Goal: Transaction & Acquisition: Purchase product/service

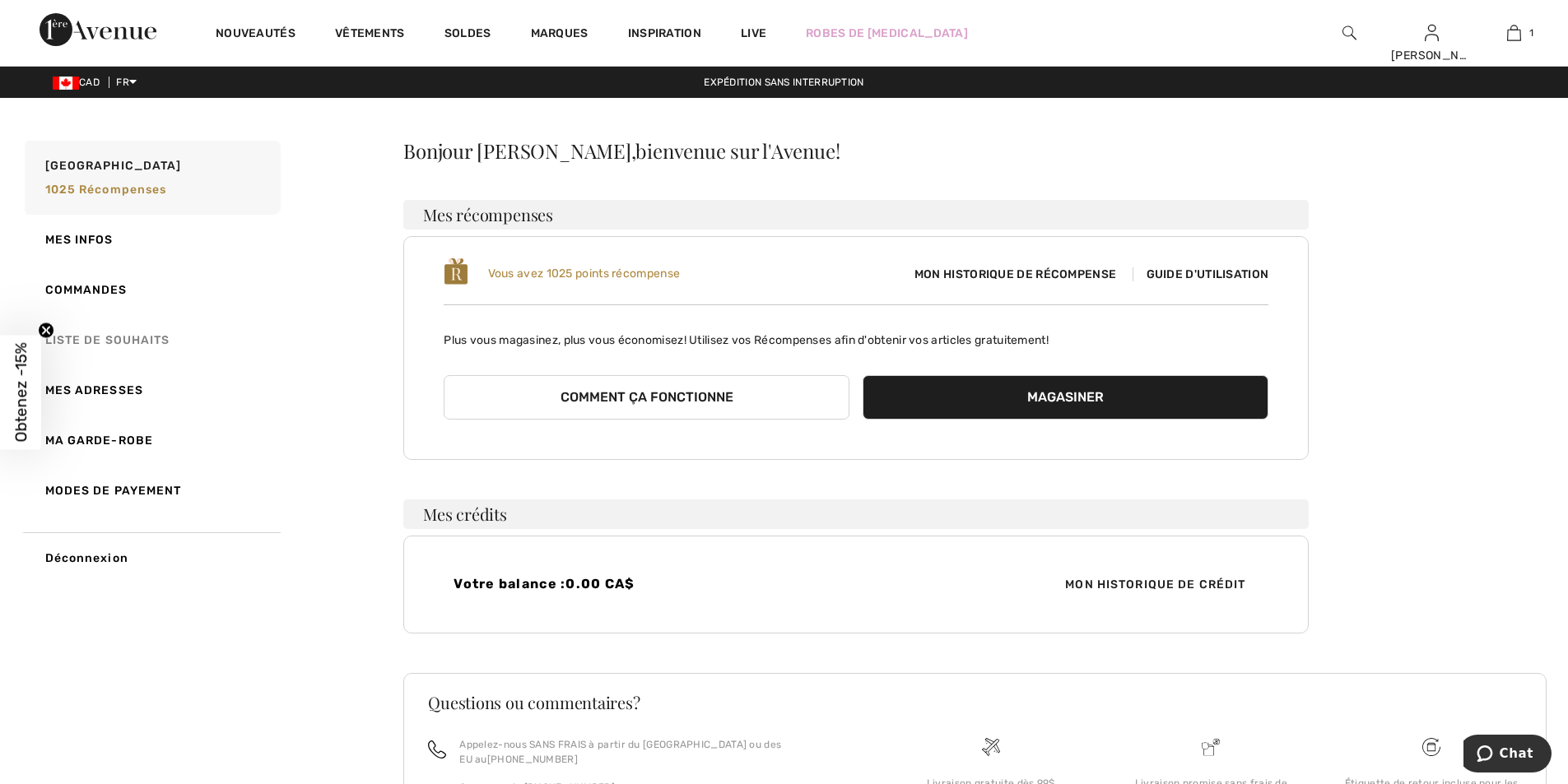
click at [124, 338] on link "Liste de souhaits" at bounding box center [151, 340] width 259 height 51
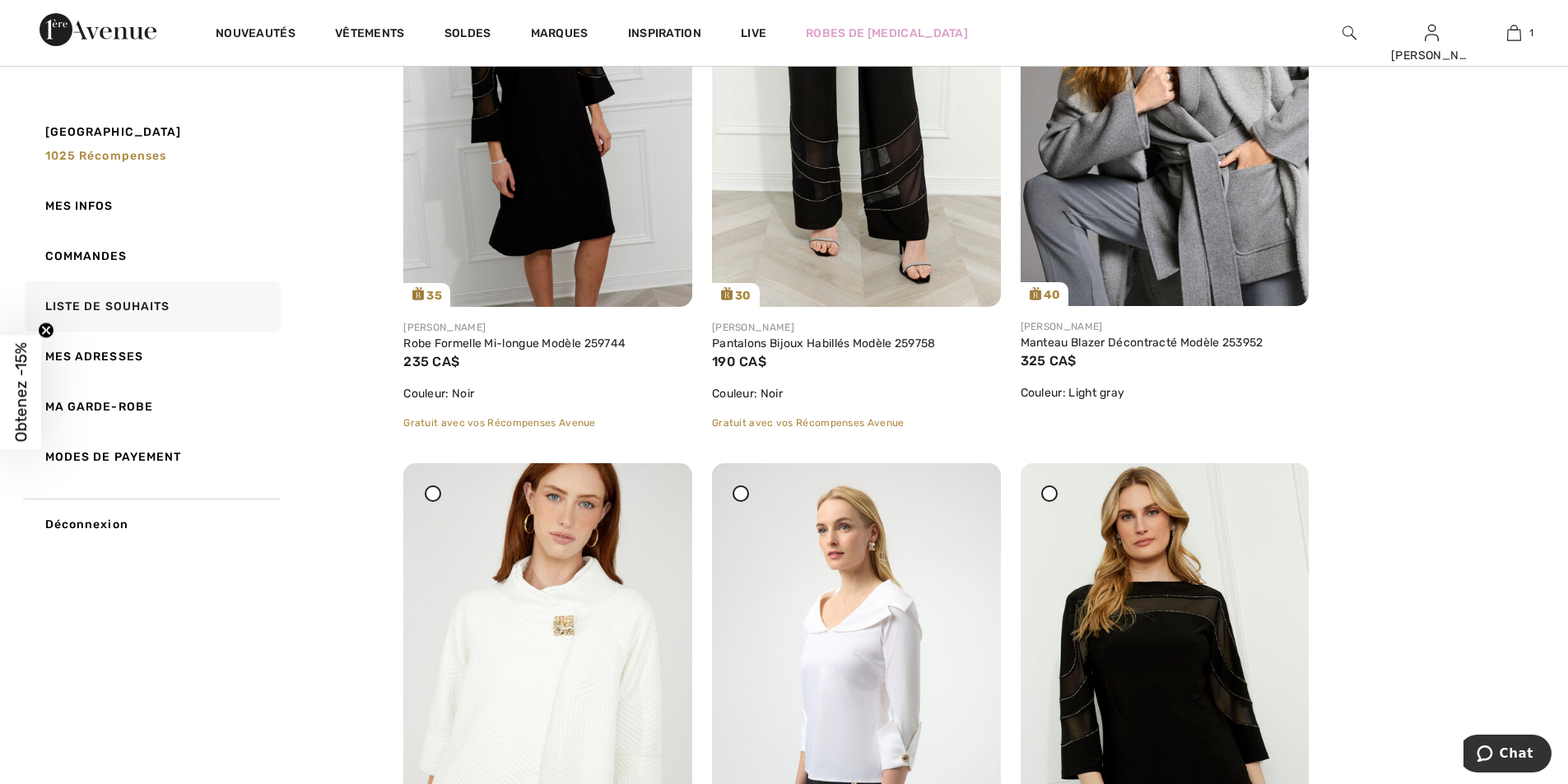
scroll to position [412, 0]
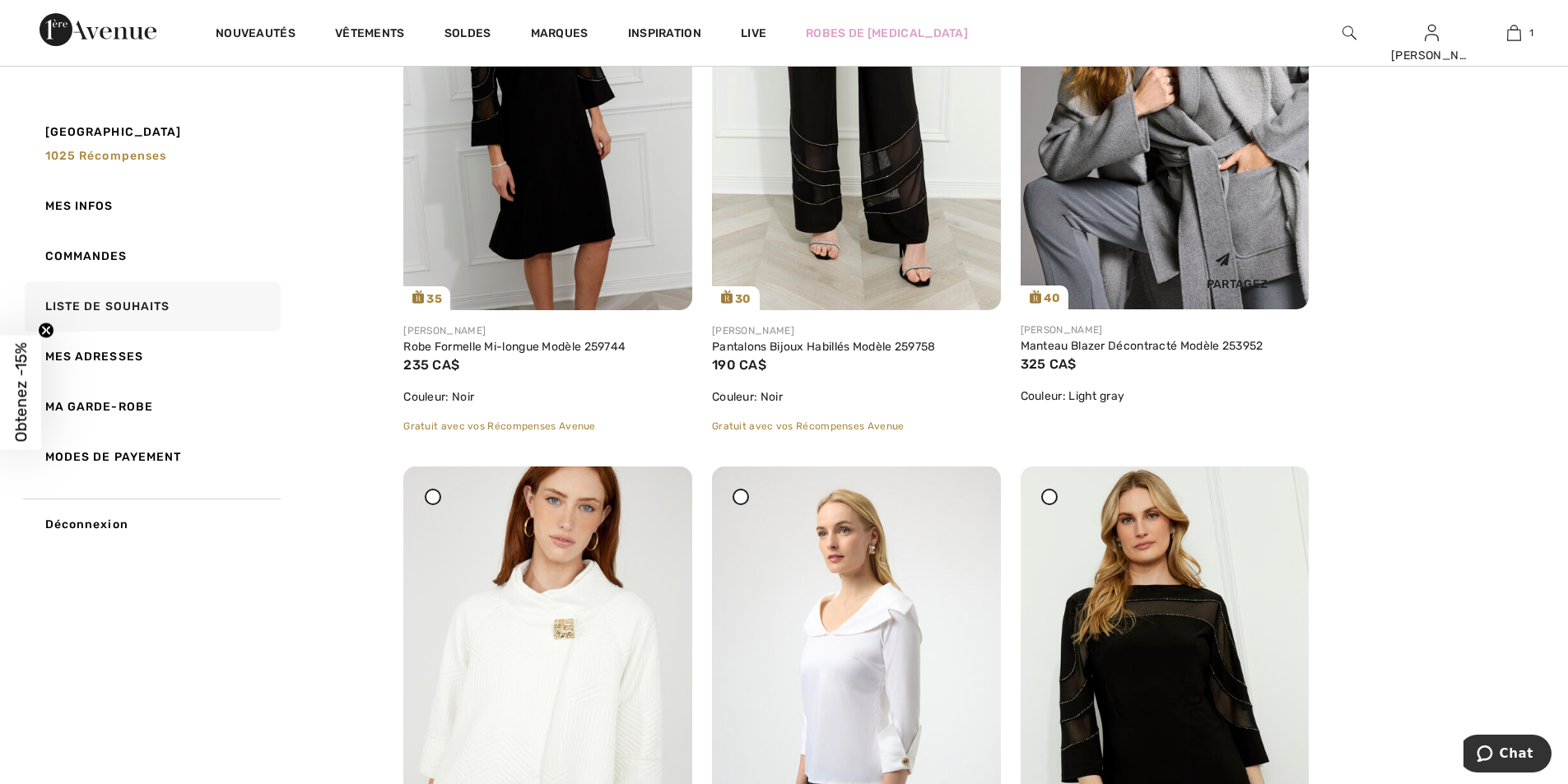
click at [1243, 258] on div "Partagez" at bounding box center [1237, 268] width 119 height 59
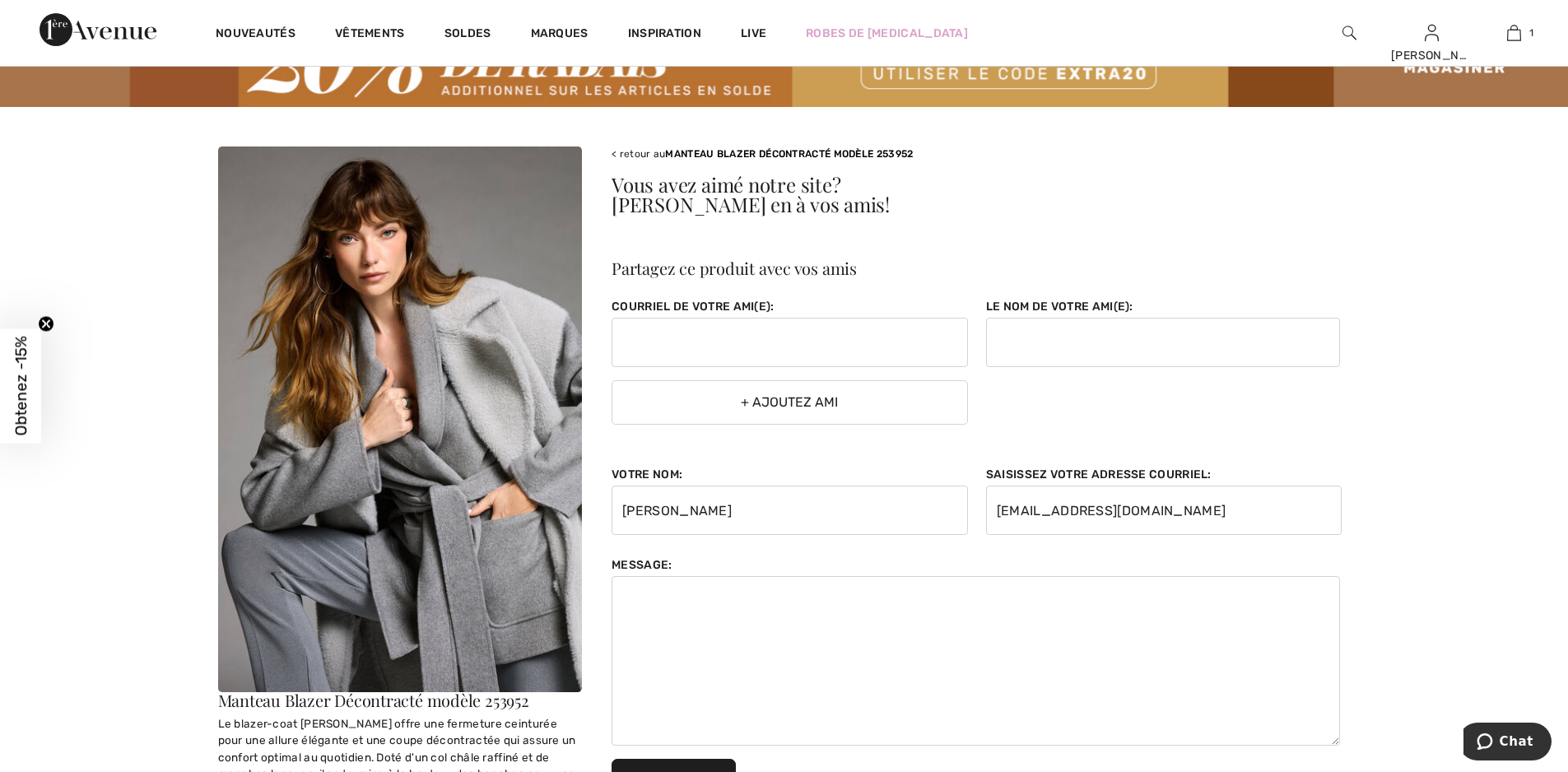
scroll to position [83, 0]
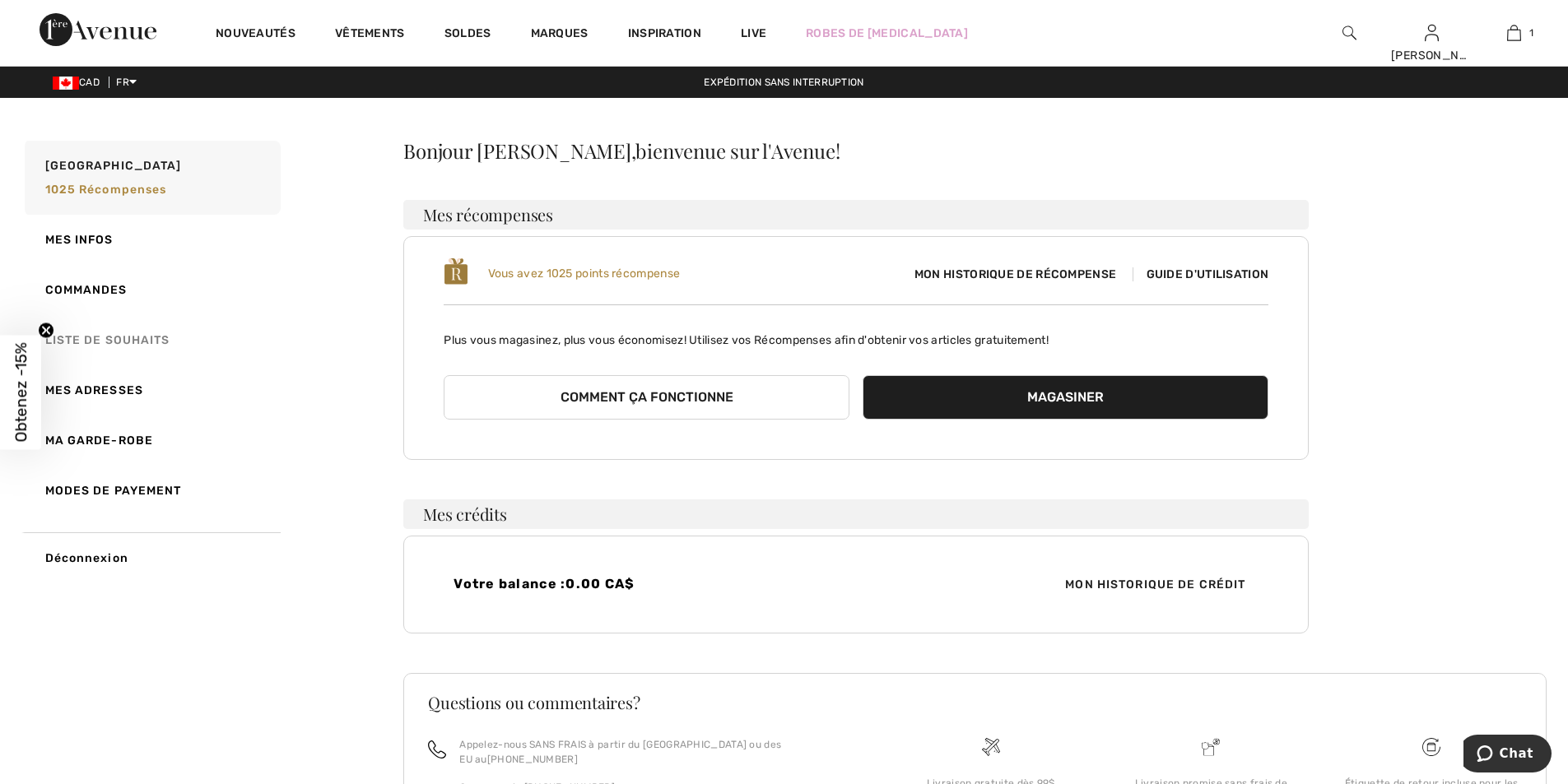
click at [109, 341] on link "Liste de souhaits" at bounding box center [151, 340] width 259 height 51
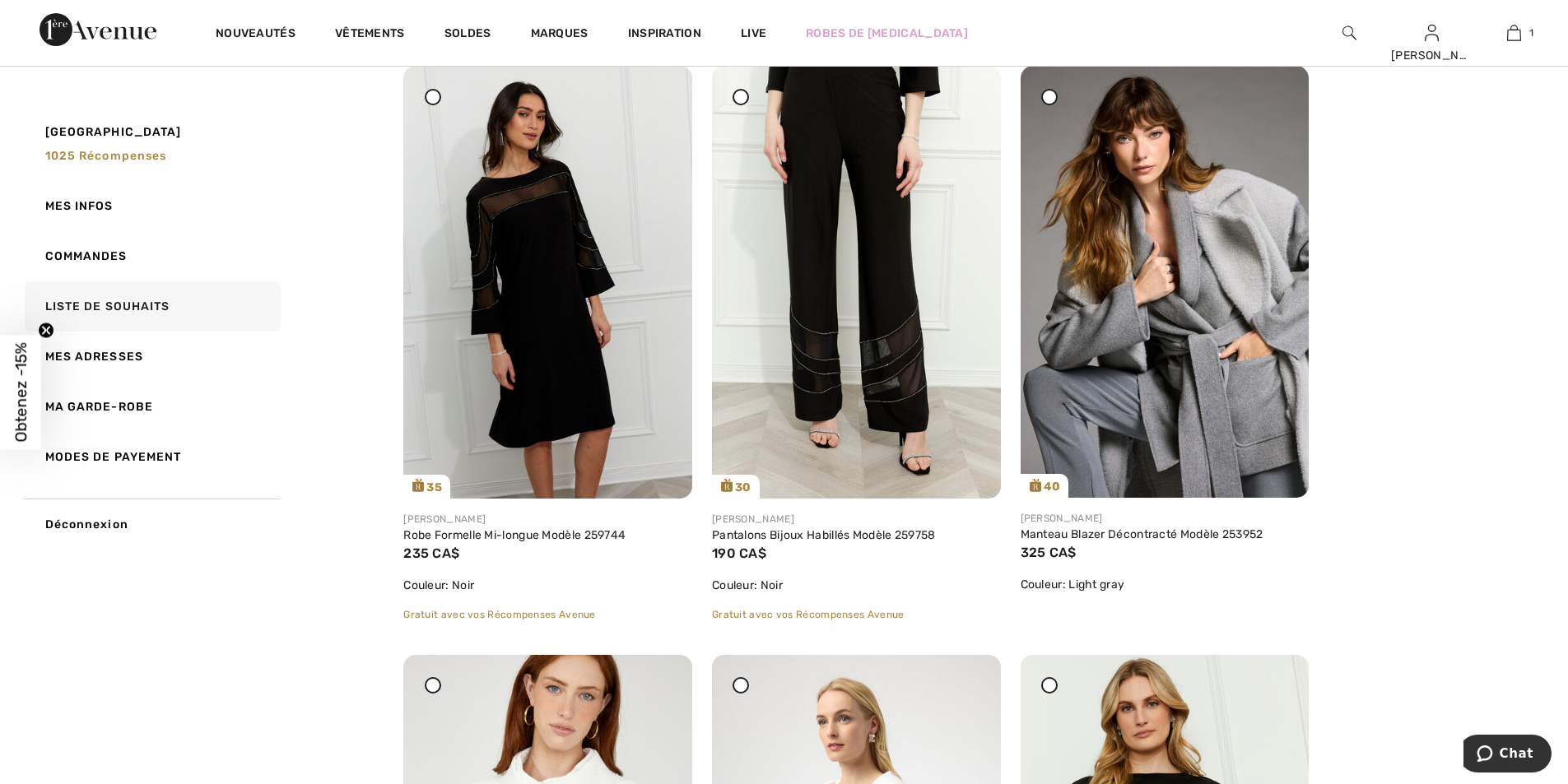
scroll to position [247, 0]
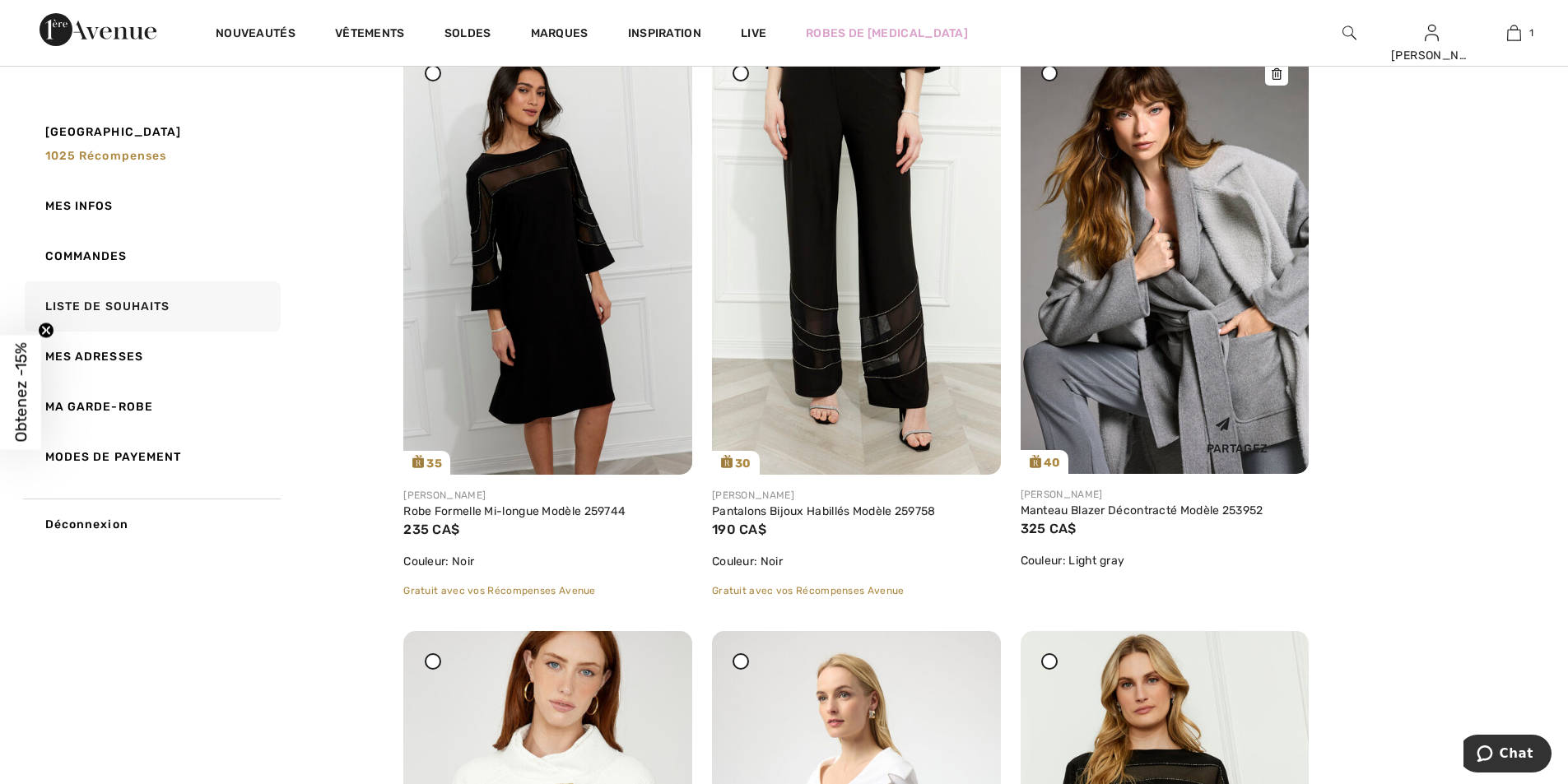
click at [1081, 426] on div "Partagez" at bounding box center [1165, 432] width 264 height 59
click at [1097, 408] on div "Partagez" at bounding box center [1165, 432] width 264 height 59
click at [1104, 375] on img at bounding box center [1165, 257] width 289 height 432
click at [1124, 349] on img at bounding box center [1165, 257] width 289 height 432
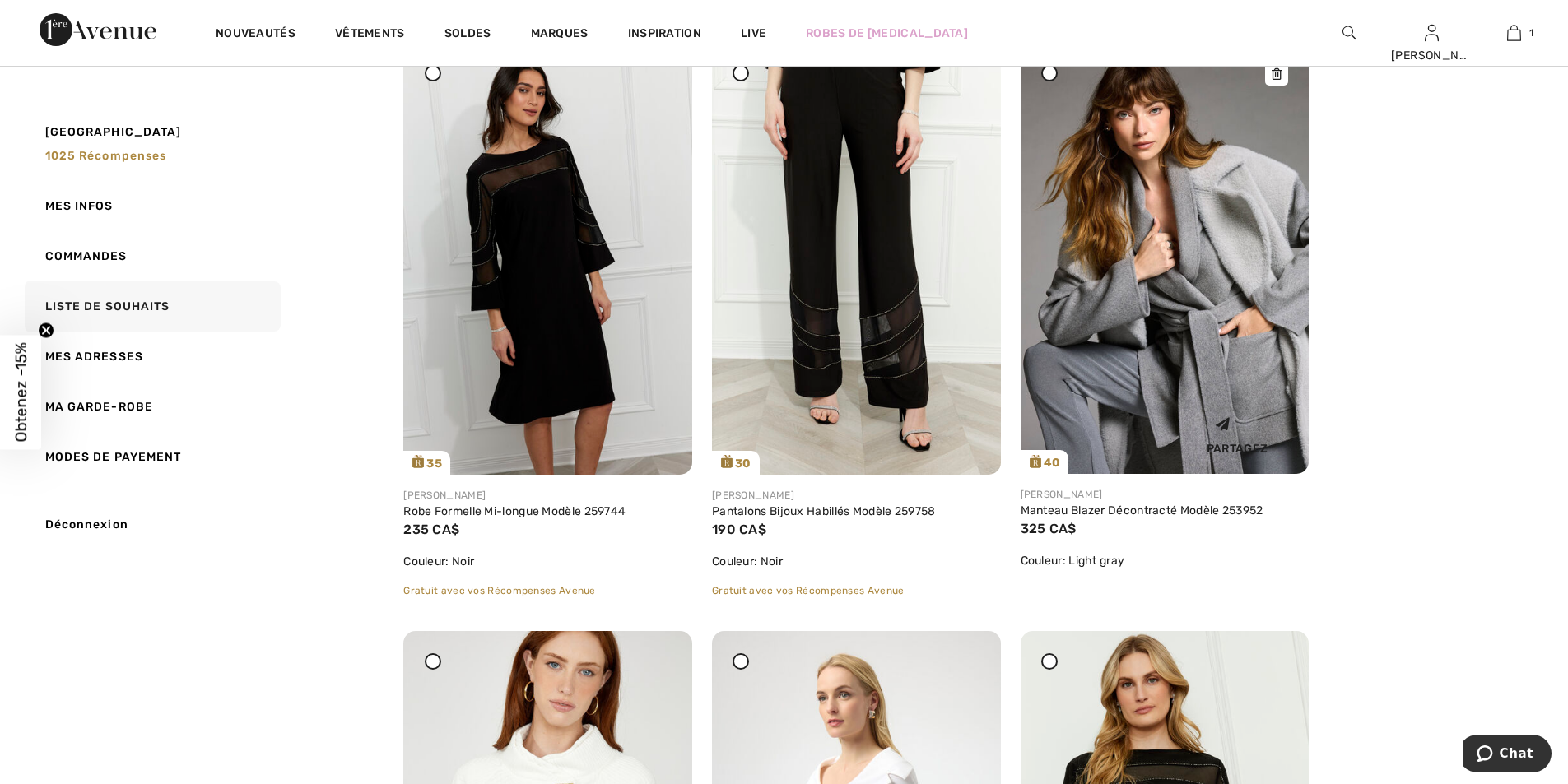
click at [1136, 288] on img at bounding box center [1165, 257] width 289 height 432
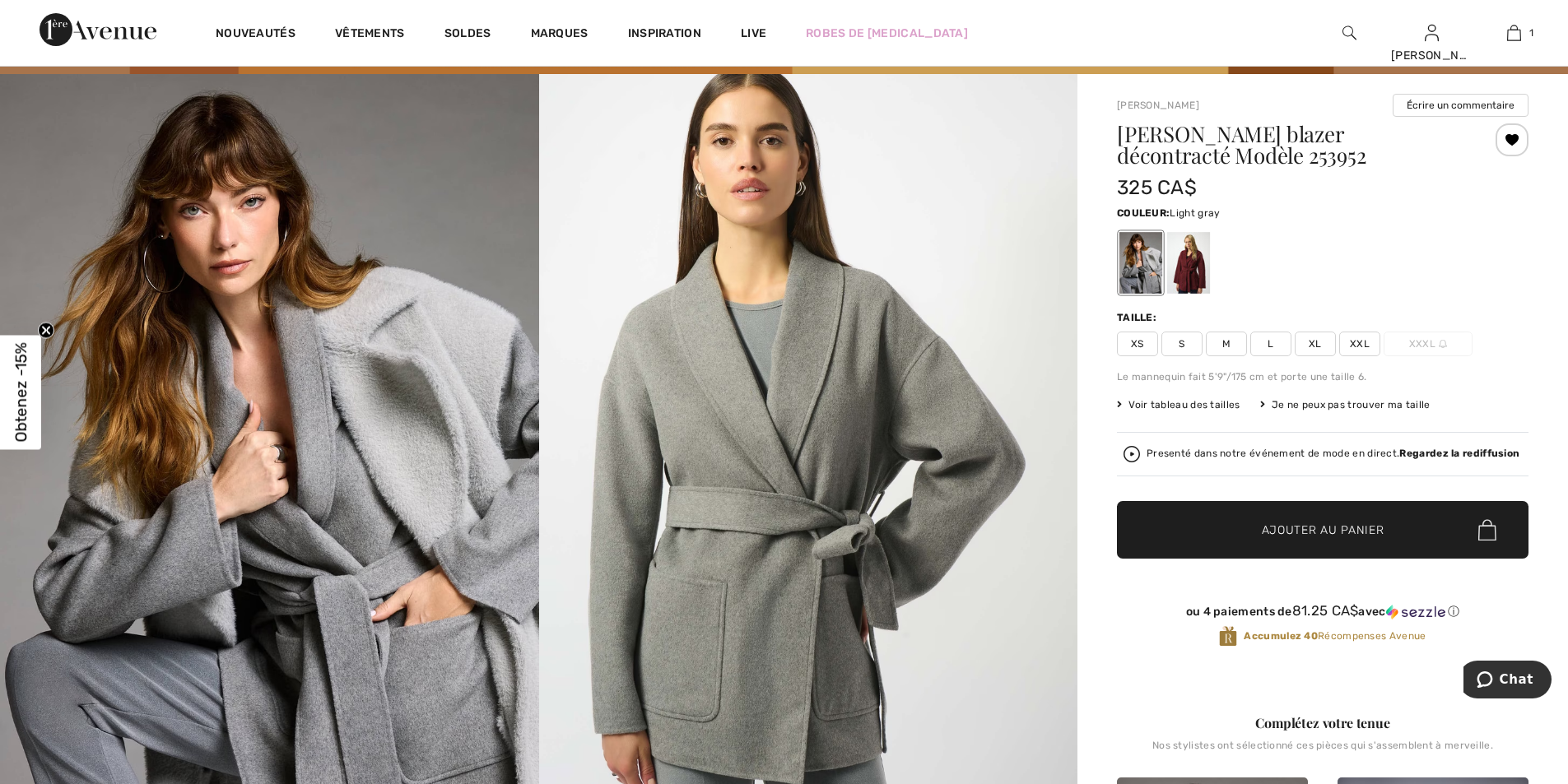
scroll to position [82, 0]
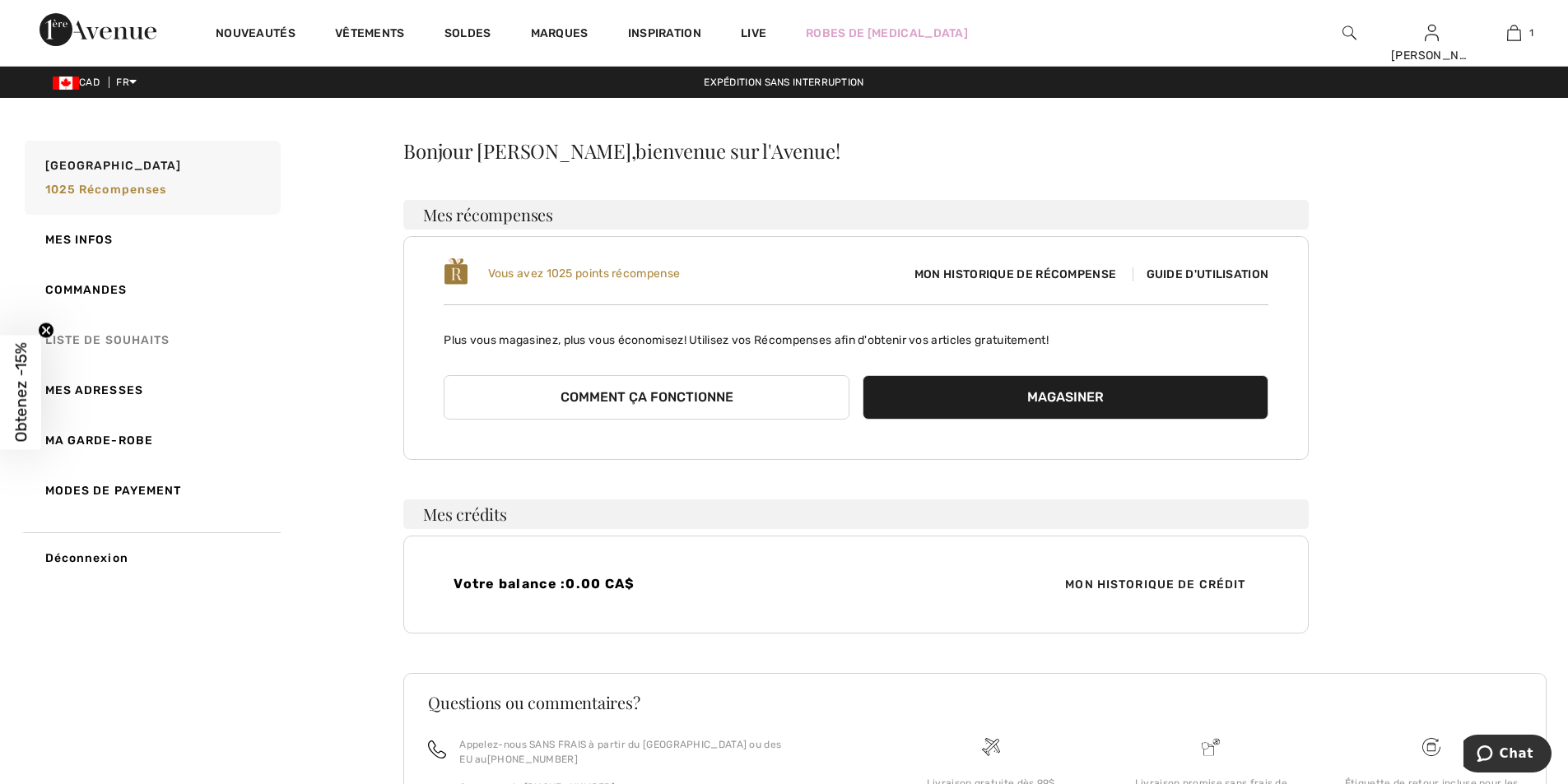
click at [92, 341] on link "Liste de souhaits" at bounding box center [151, 340] width 259 height 51
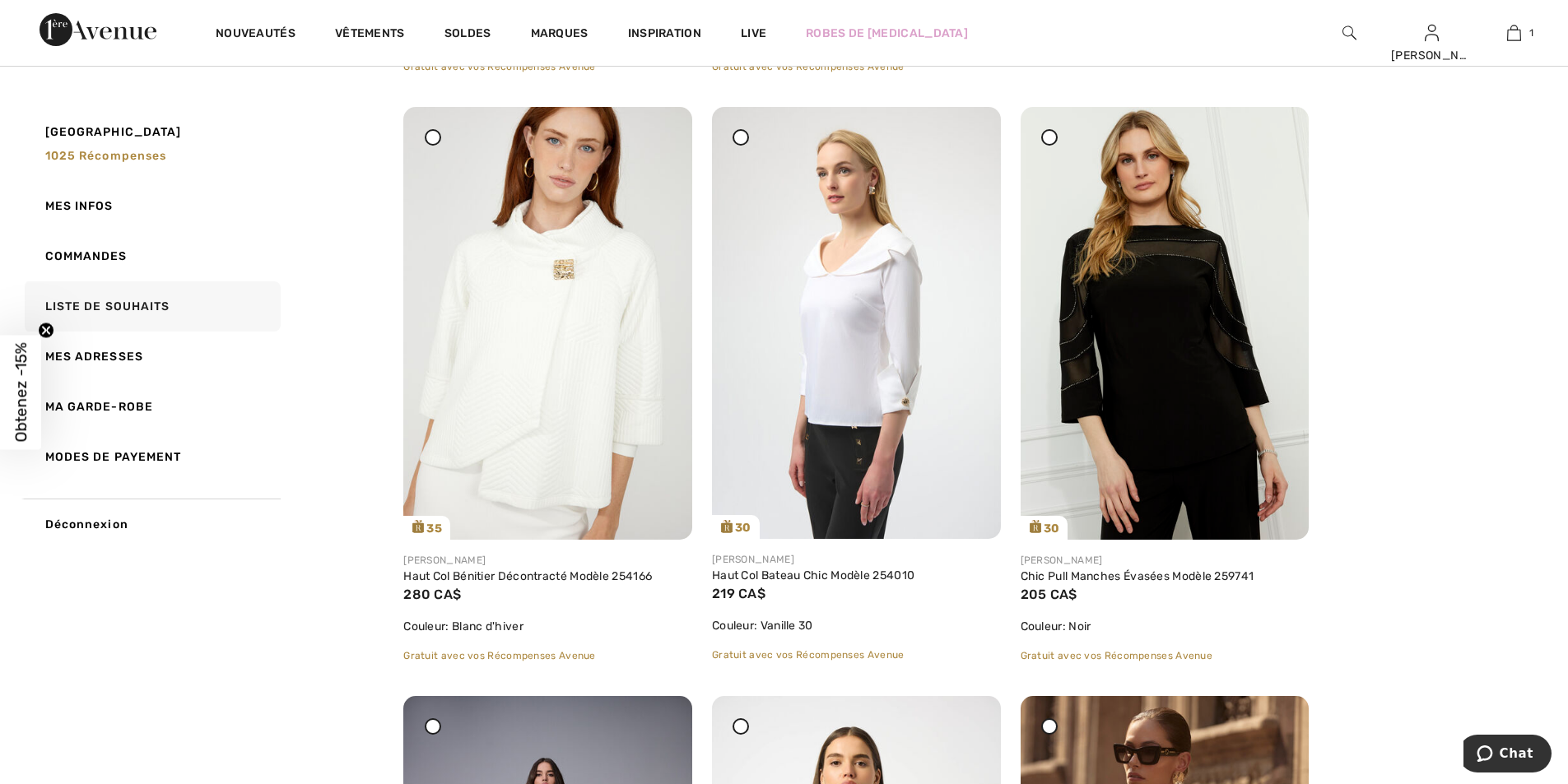
scroll to position [822, 0]
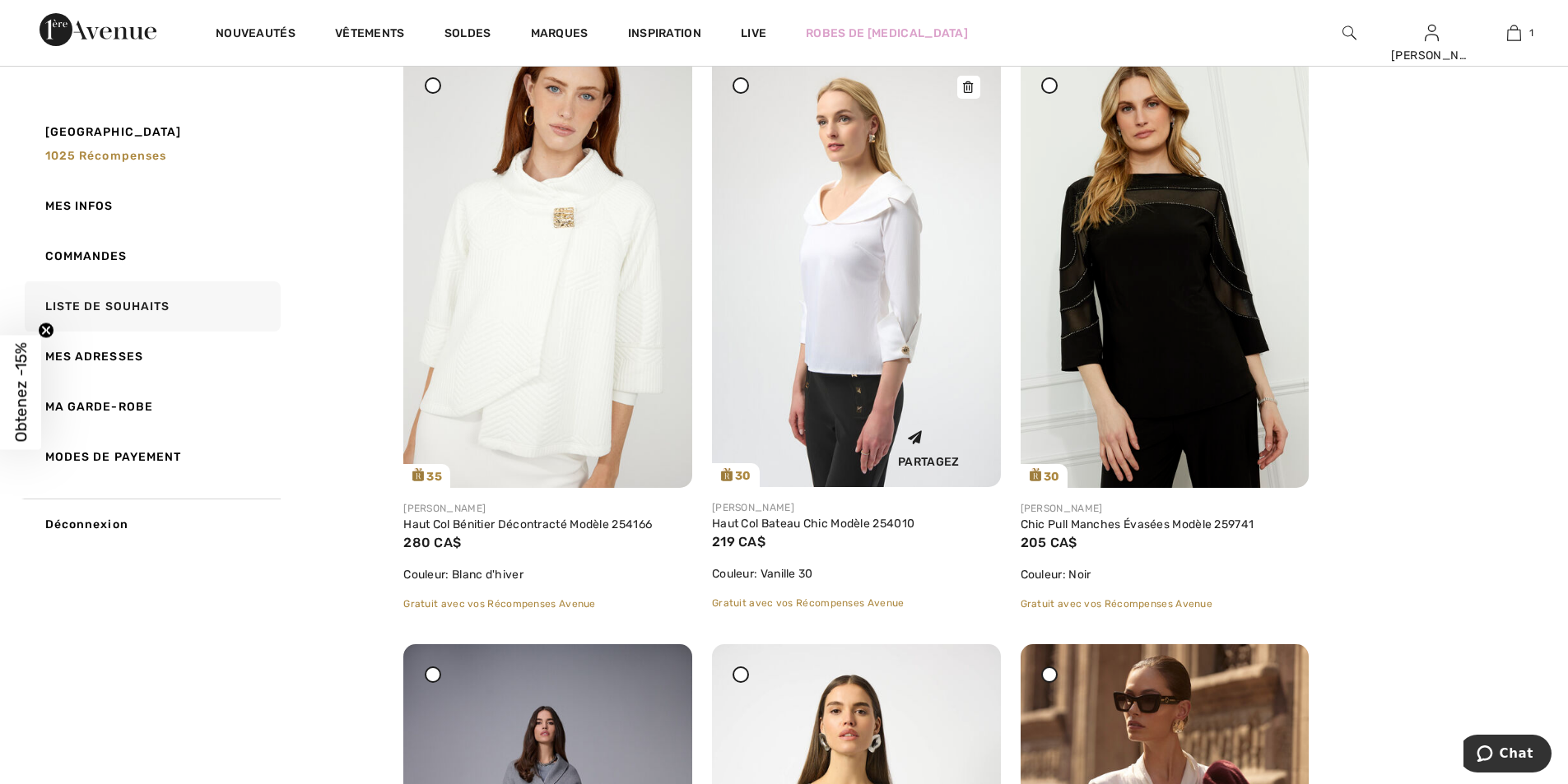
click at [800, 357] on img at bounding box center [856, 270] width 289 height 432
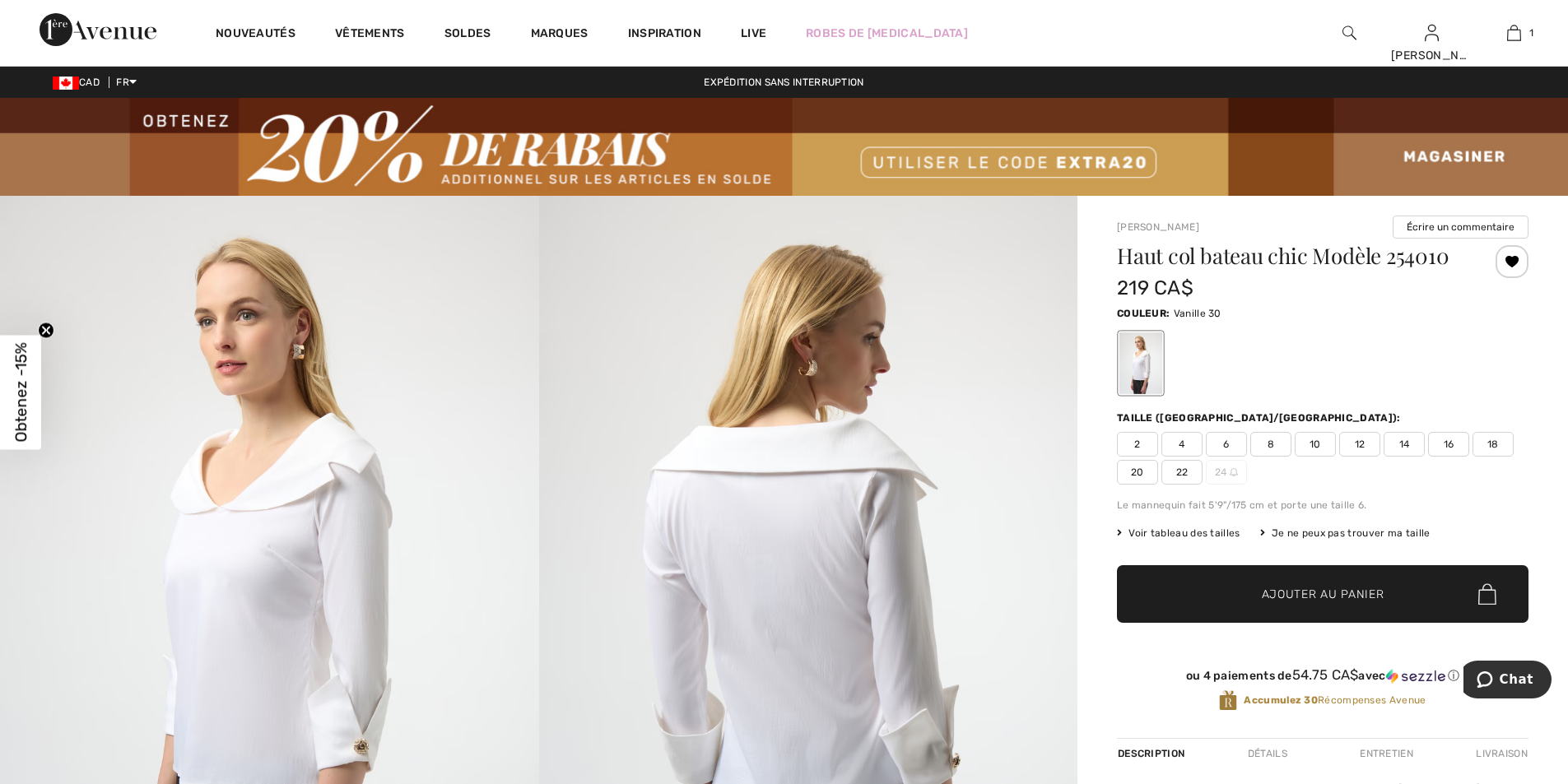
click at [1406, 446] on span "14" at bounding box center [1404, 444] width 41 height 25
click at [1340, 592] on span "Ajouter au panier" at bounding box center [1323, 593] width 122 height 17
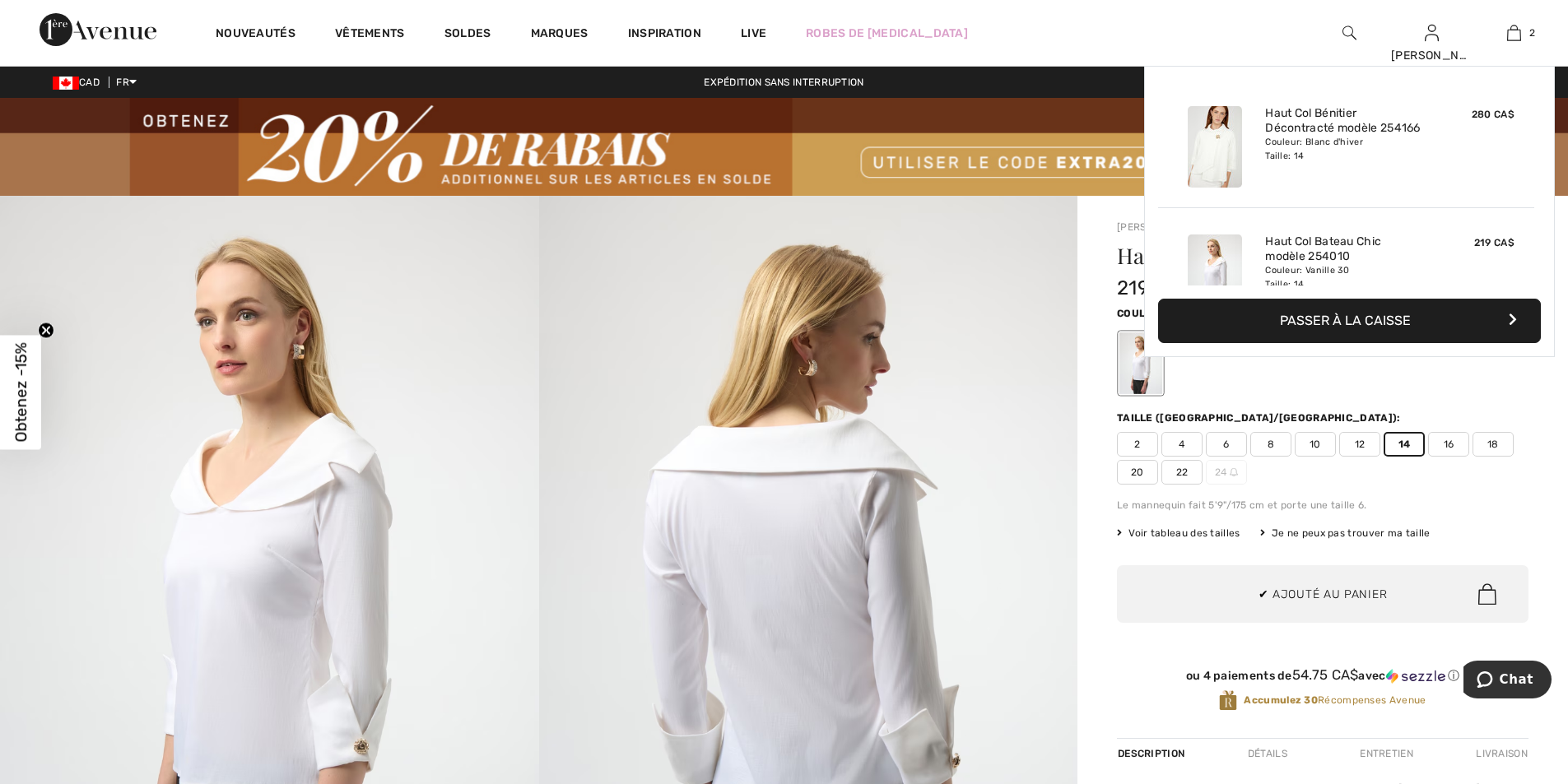
scroll to position [51, 0]
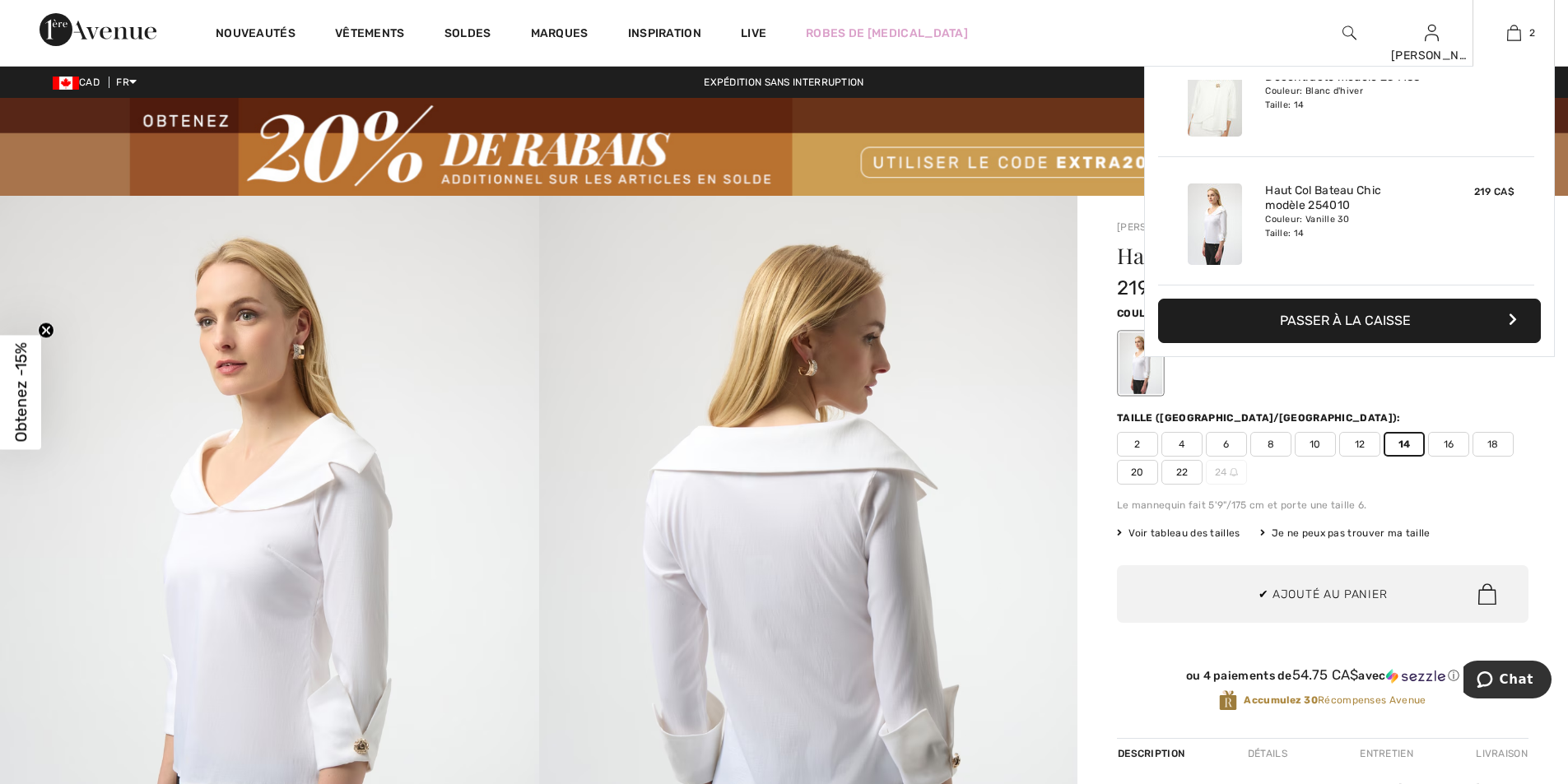
click at [1321, 312] on button "Passer à la caisse" at bounding box center [1349, 321] width 382 height 44
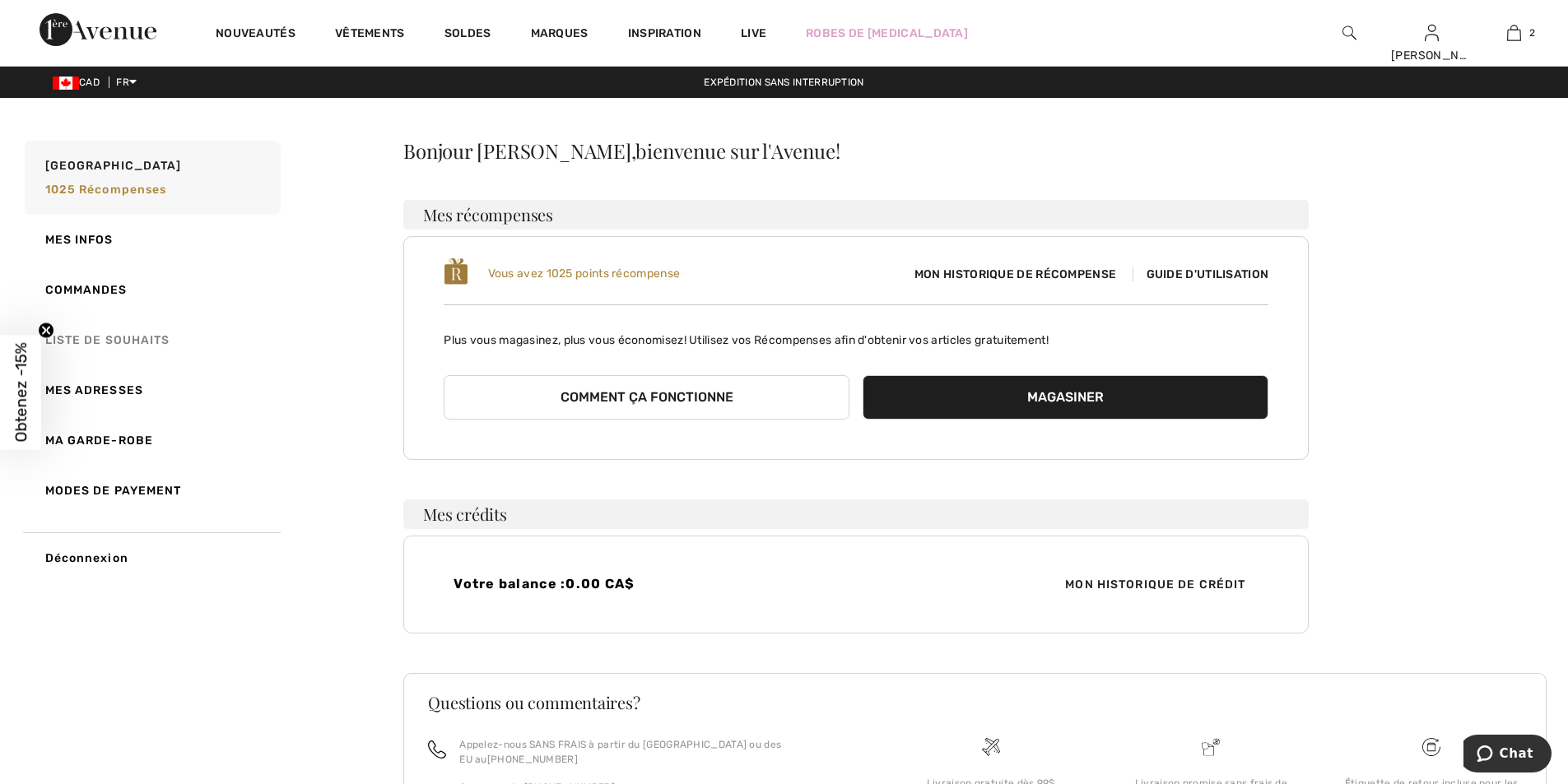
click at [122, 340] on link "Liste de souhaits" at bounding box center [151, 340] width 259 height 51
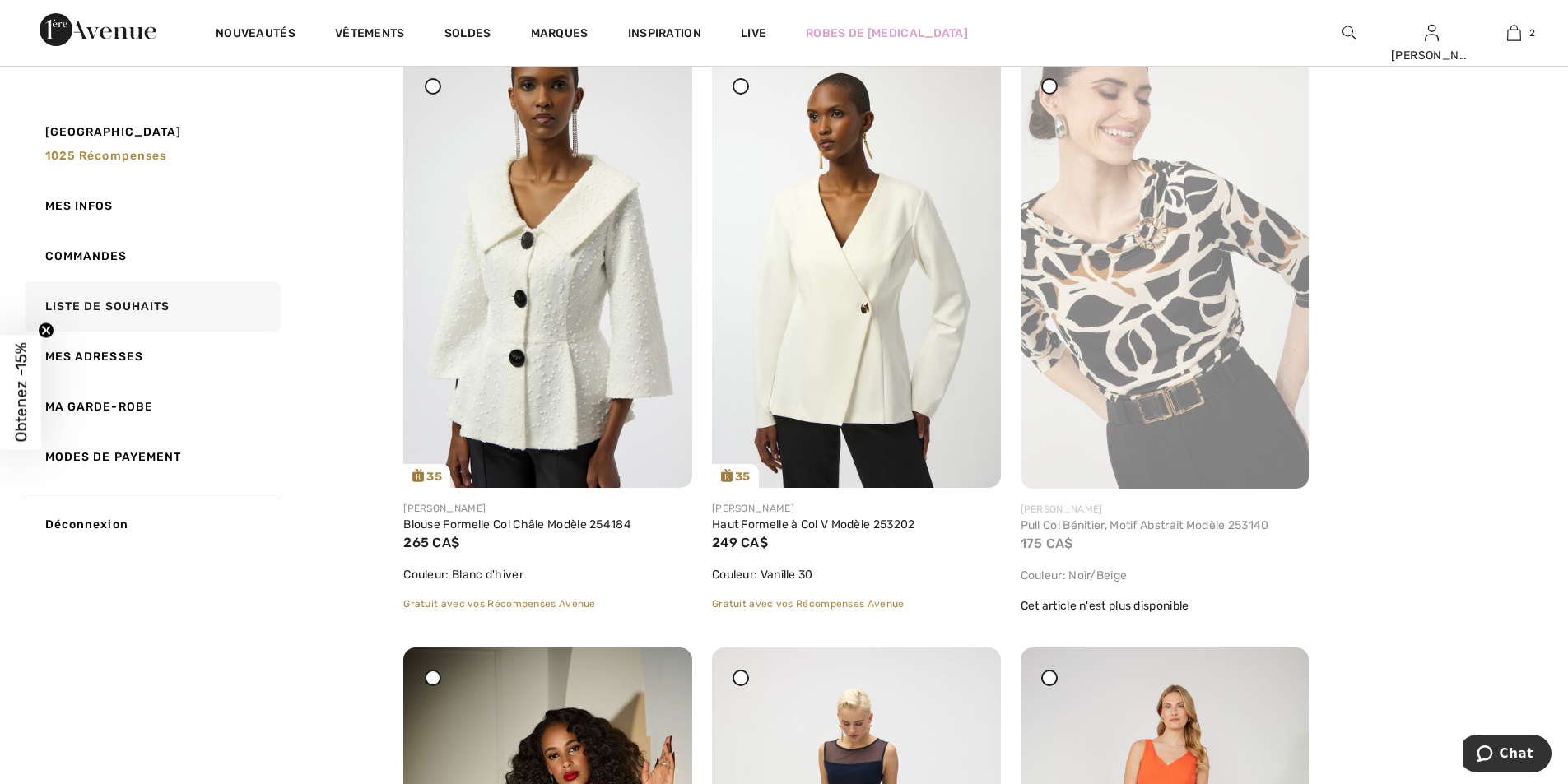
scroll to position [1974, 0]
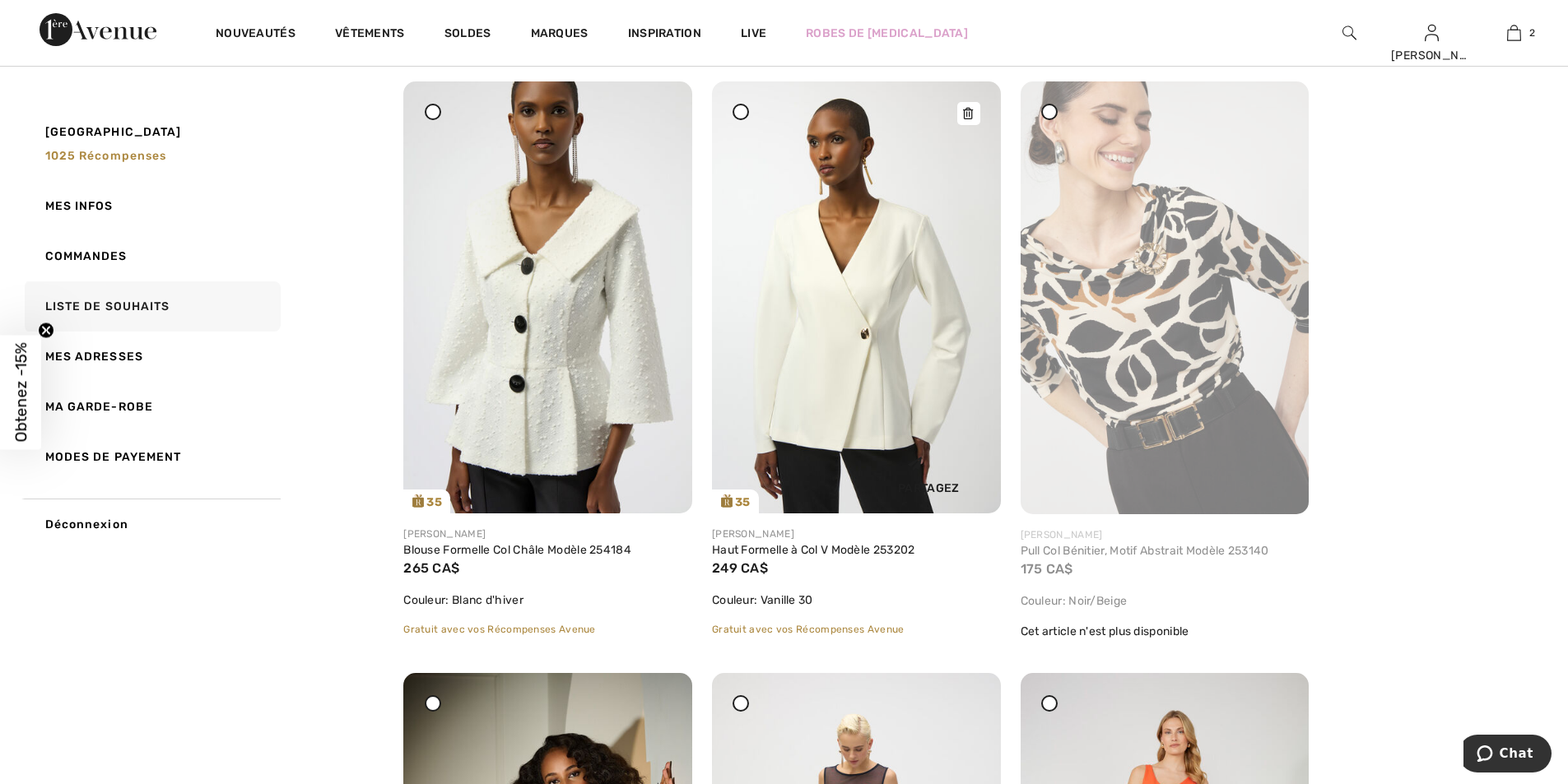
click at [812, 360] on img at bounding box center [856, 297] width 289 height 432
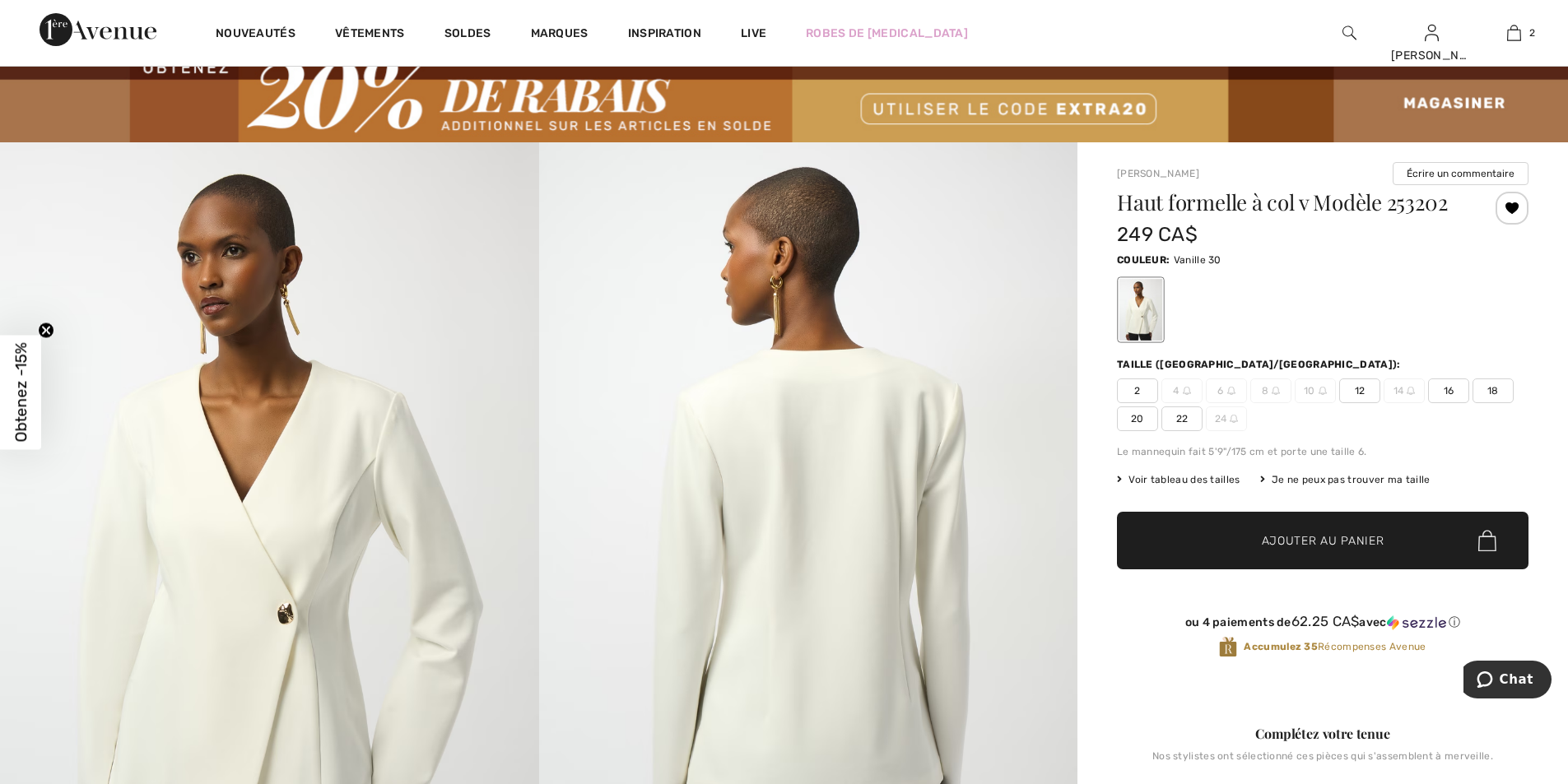
scroll to position [82, 0]
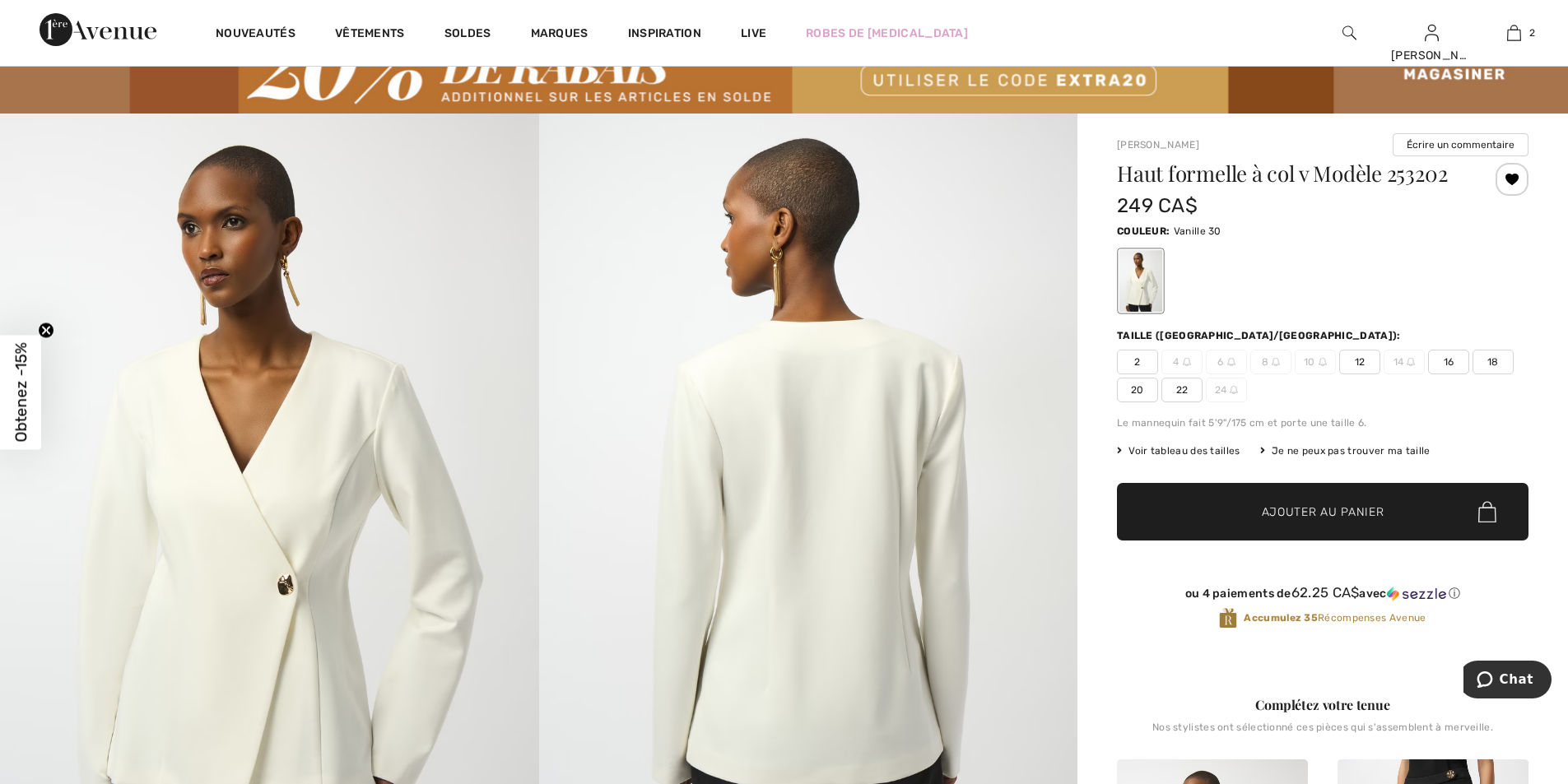
click at [1353, 360] on span "12" at bounding box center [1359, 362] width 41 height 25
click at [1253, 522] on span "✔ Ajouté au panier Ajouter au panier" at bounding box center [1323, 511] width 412 height 58
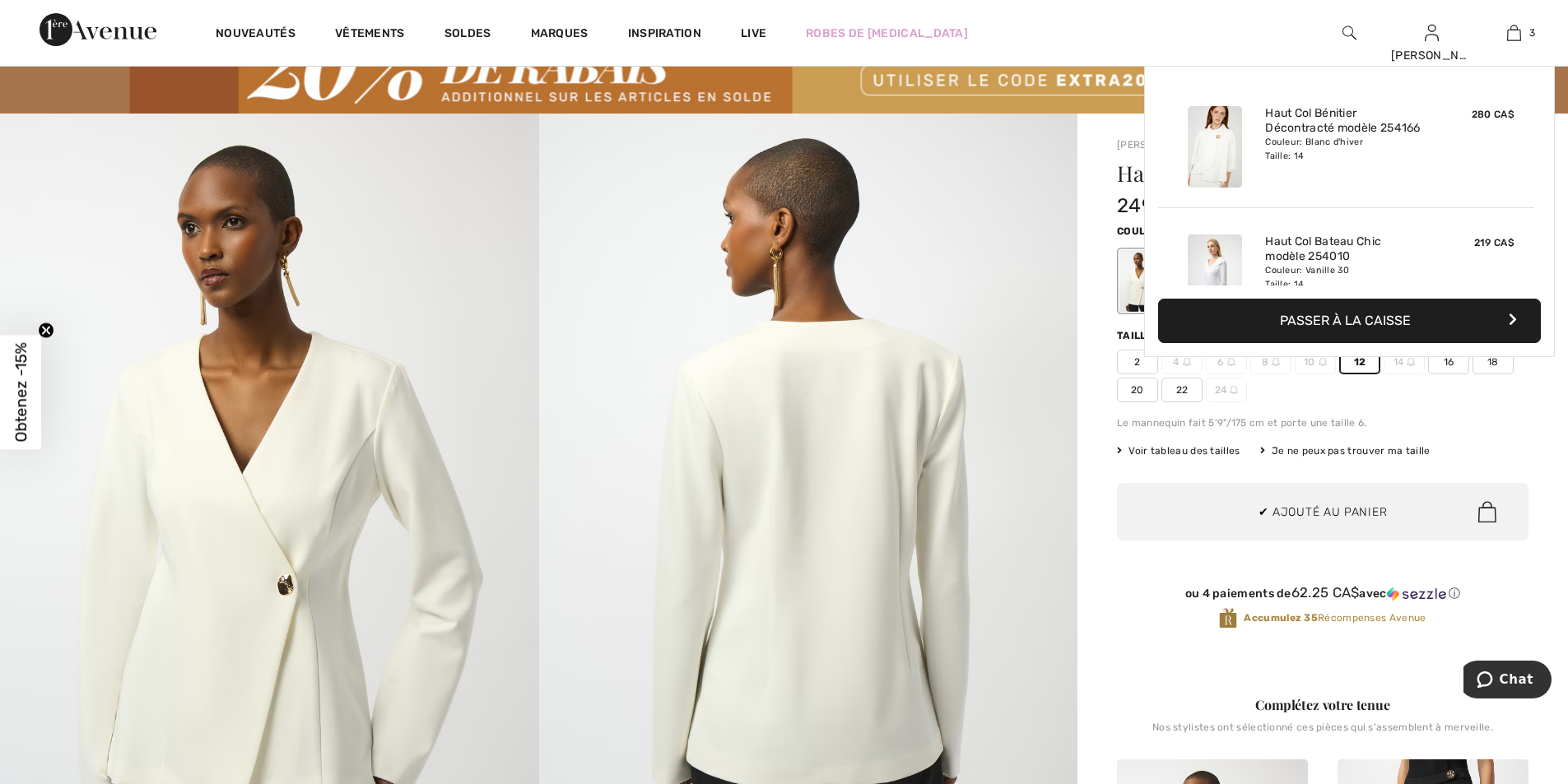
scroll to position [179, 0]
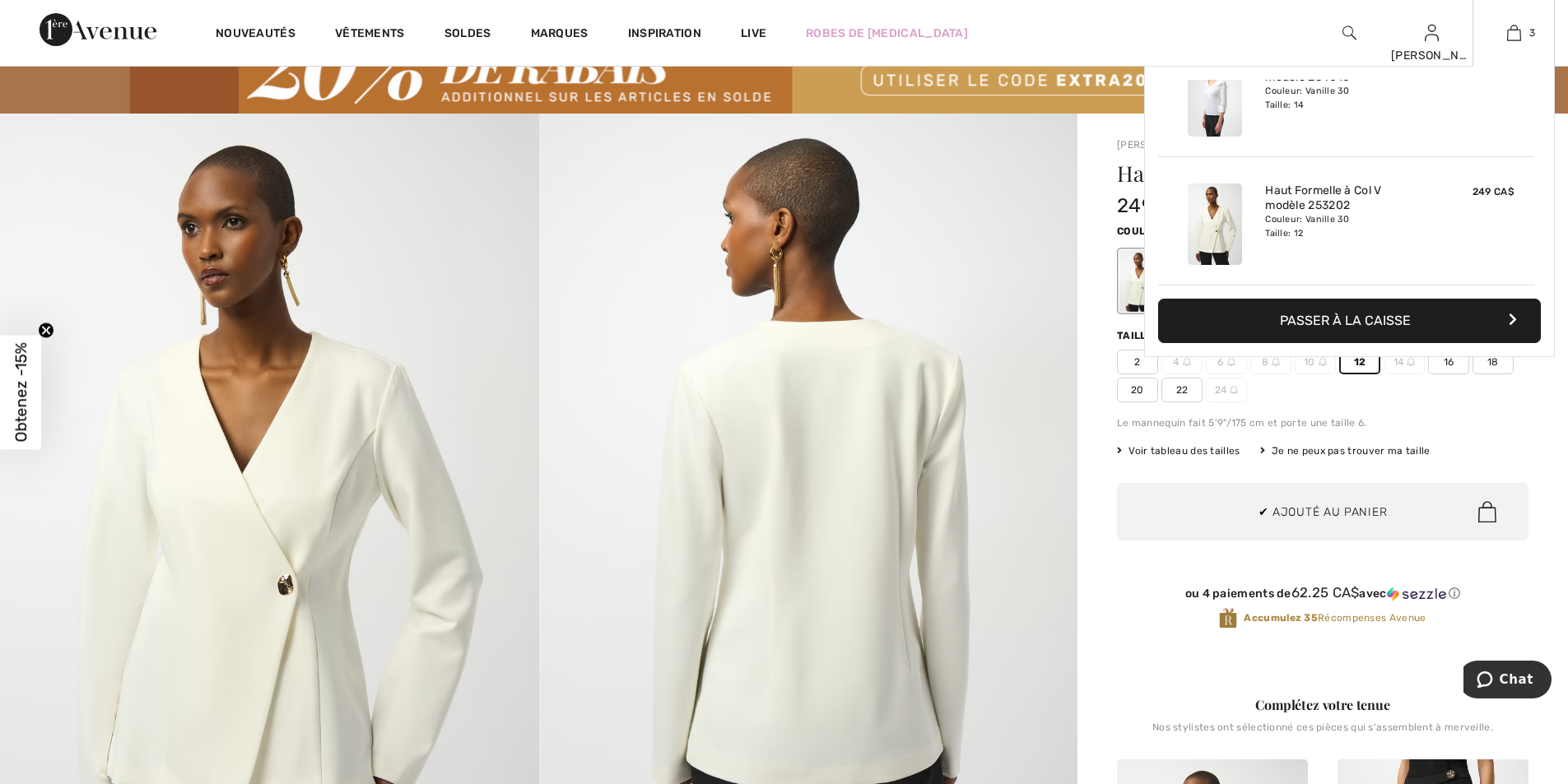
click at [1310, 315] on button "Passer à la caisse" at bounding box center [1349, 321] width 382 height 44
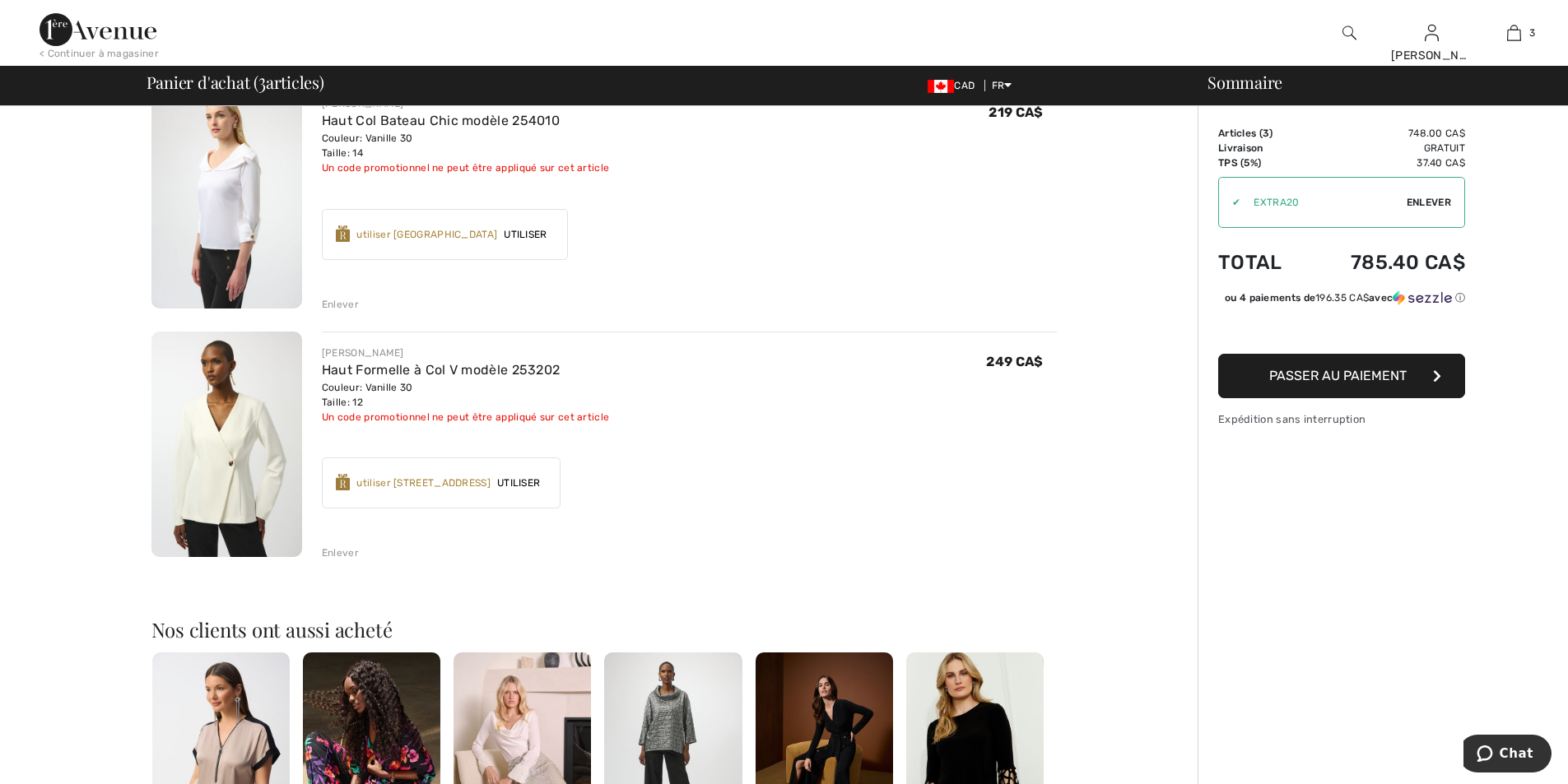
scroll to position [412, 0]
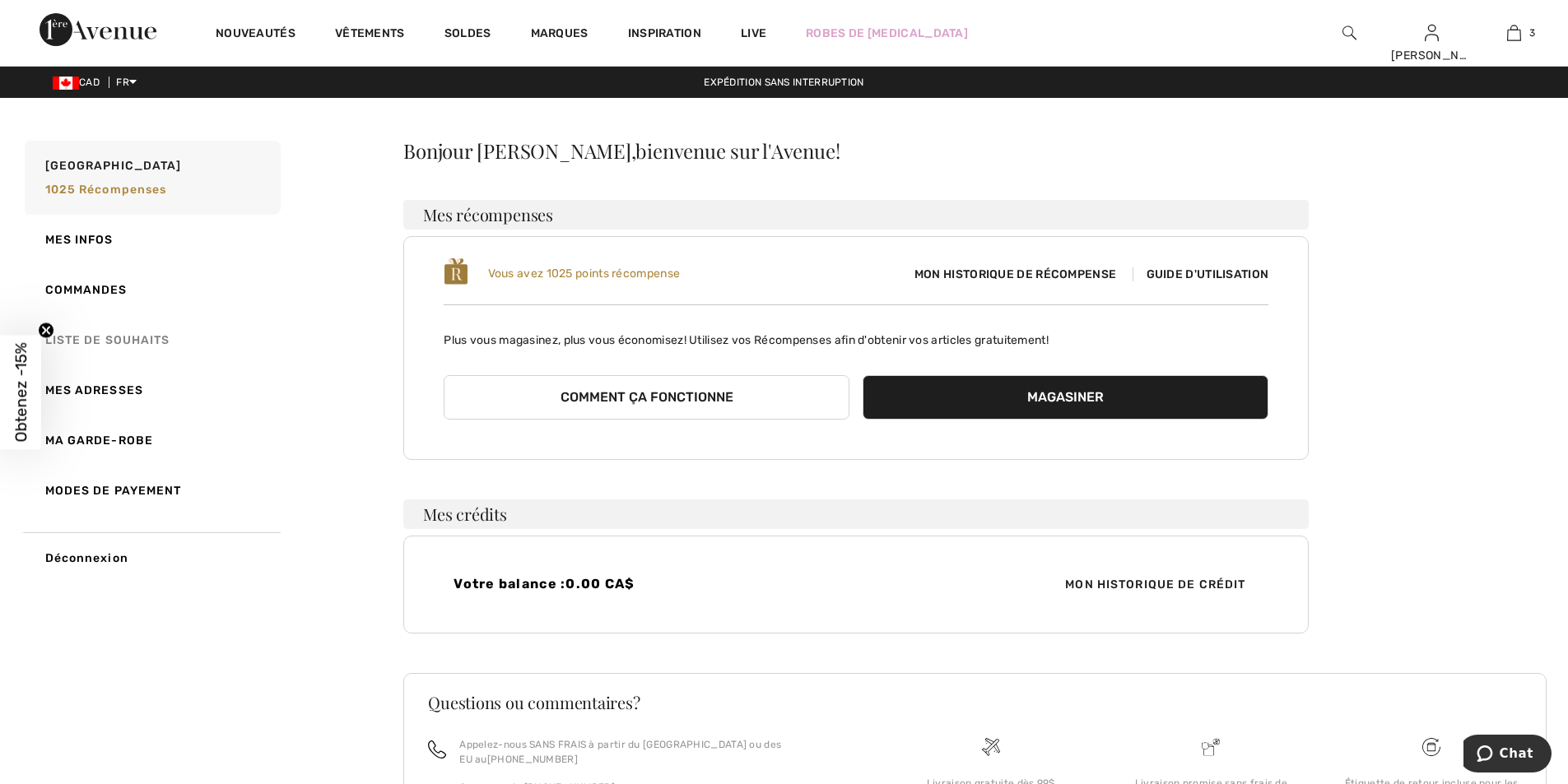
click at [69, 335] on link "Liste de souhaits" at bounding box center [151, 340] width 259 height 51
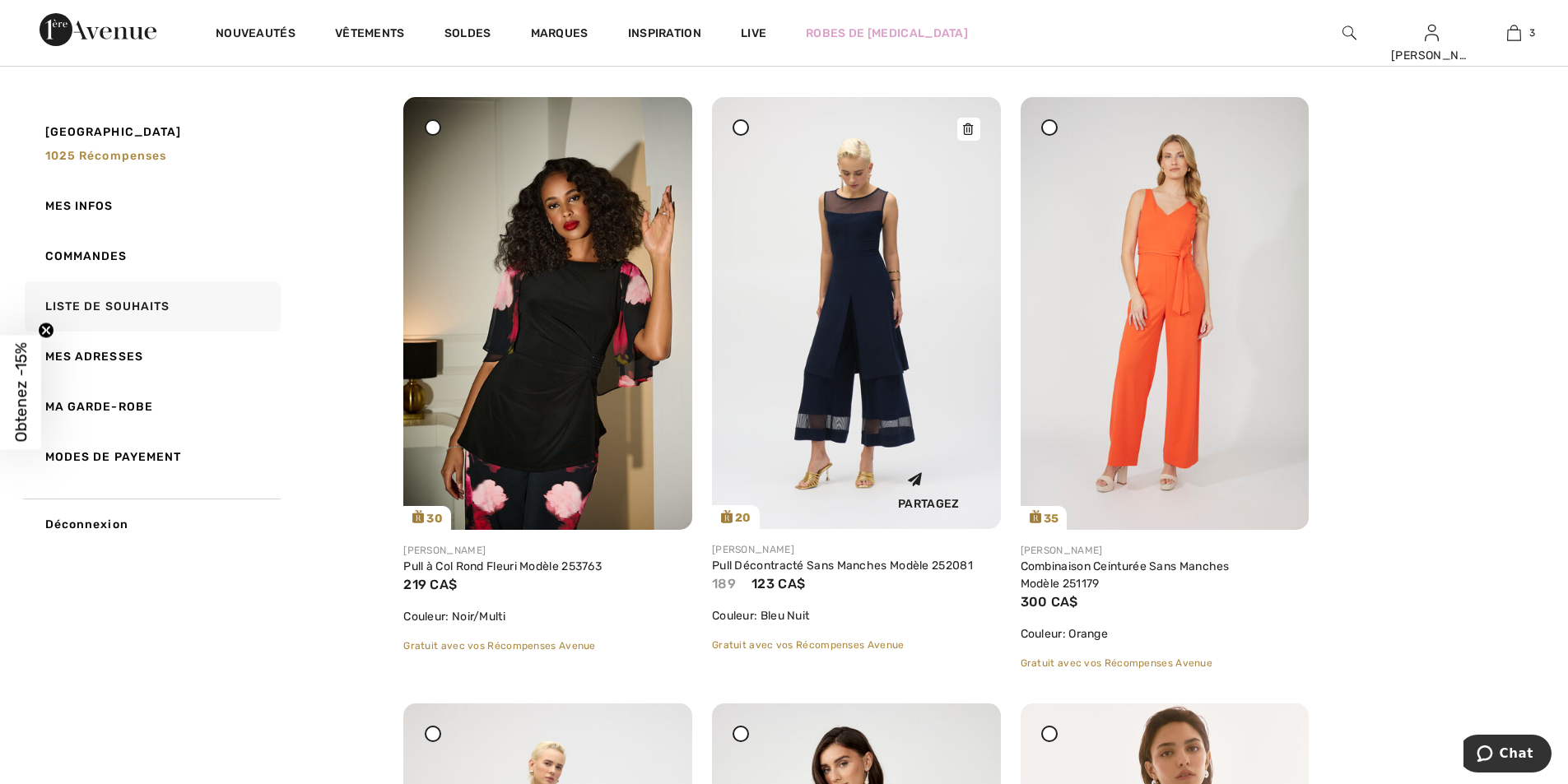
scroll to position [2467, 0]
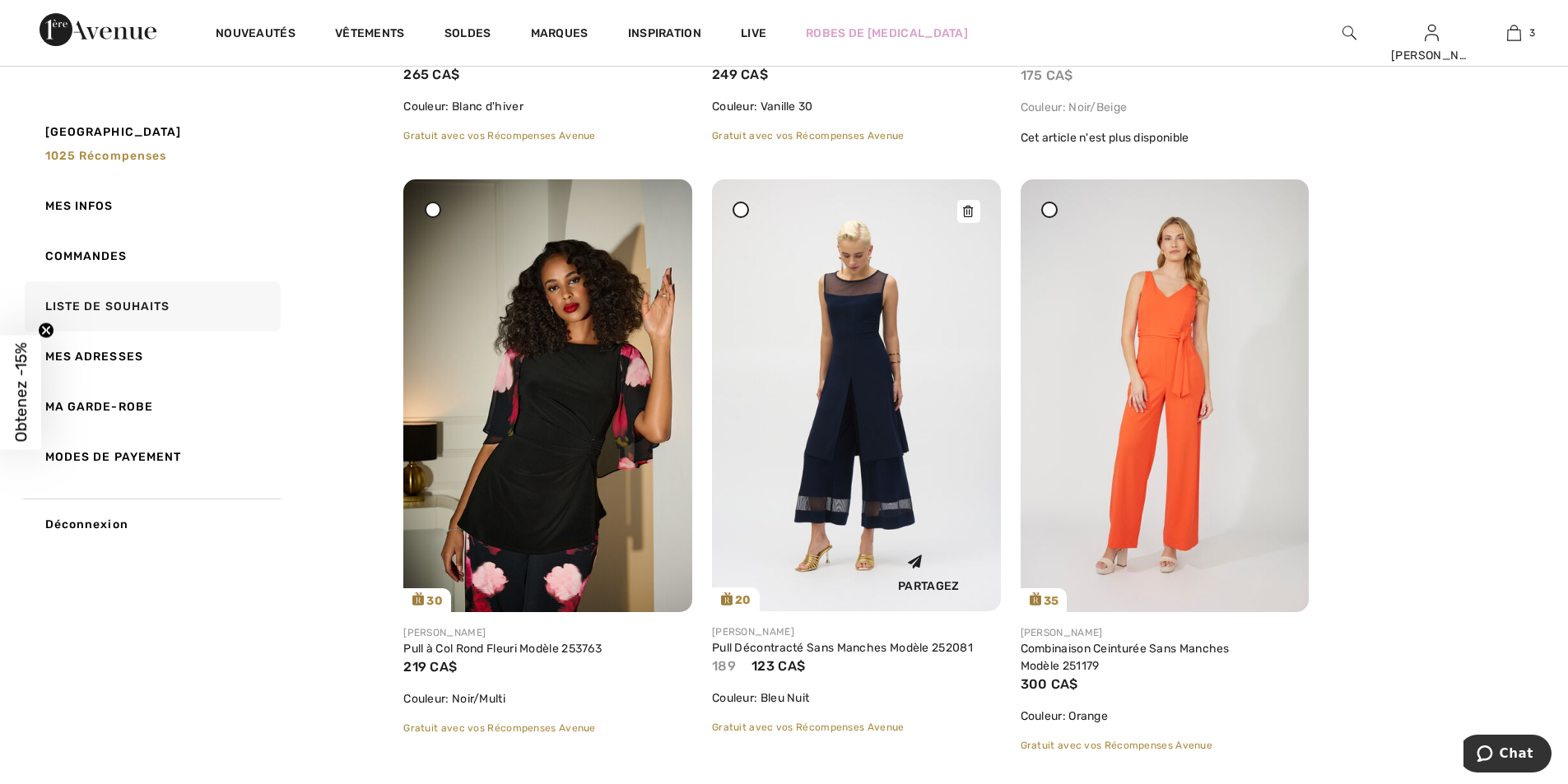
click at [892, 361] on img at bounding box center [856, 395] width 289 height 432
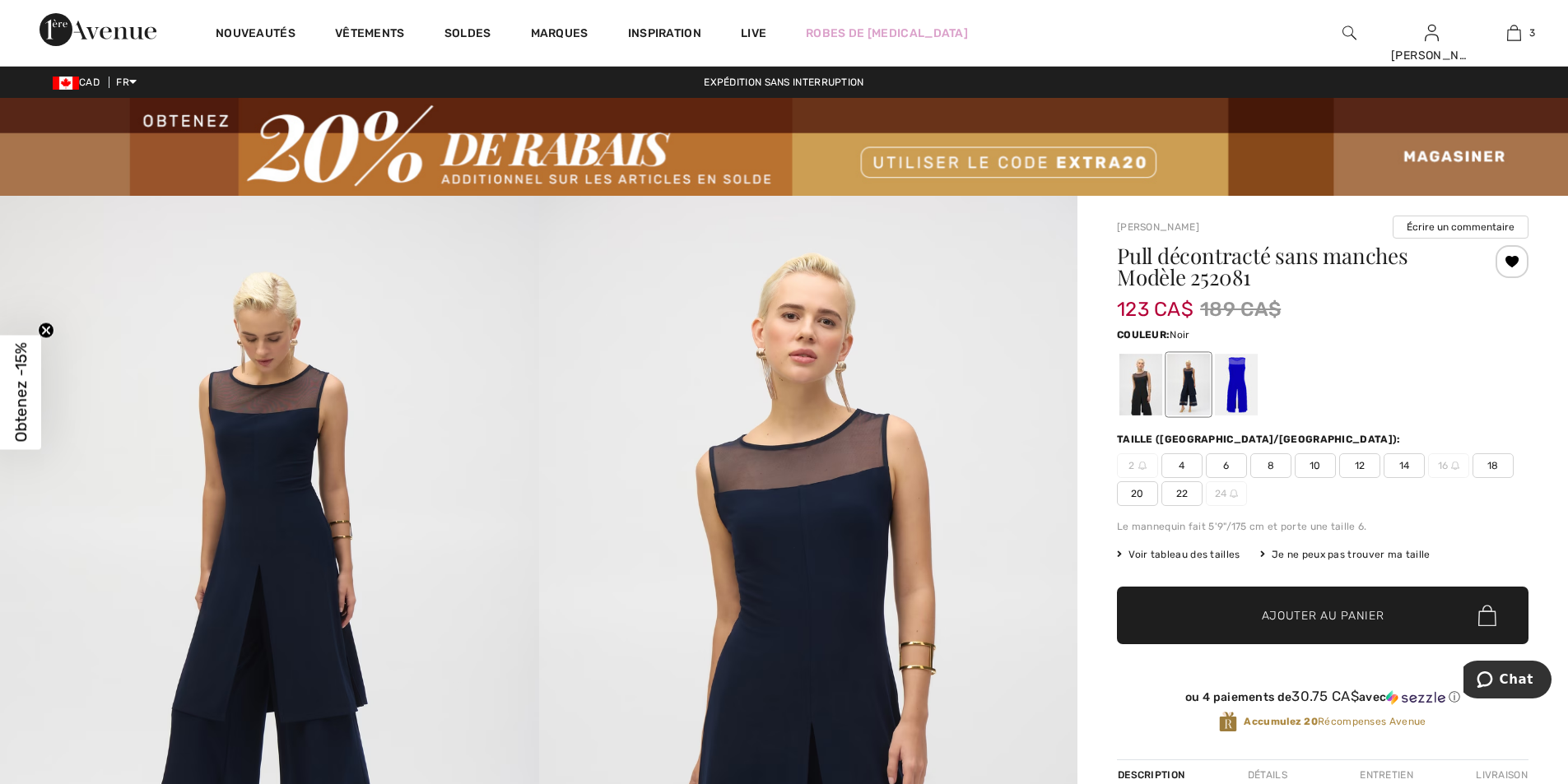
click at [1147, 387] on div at bounding box center [1140, 385] width 43 height 62
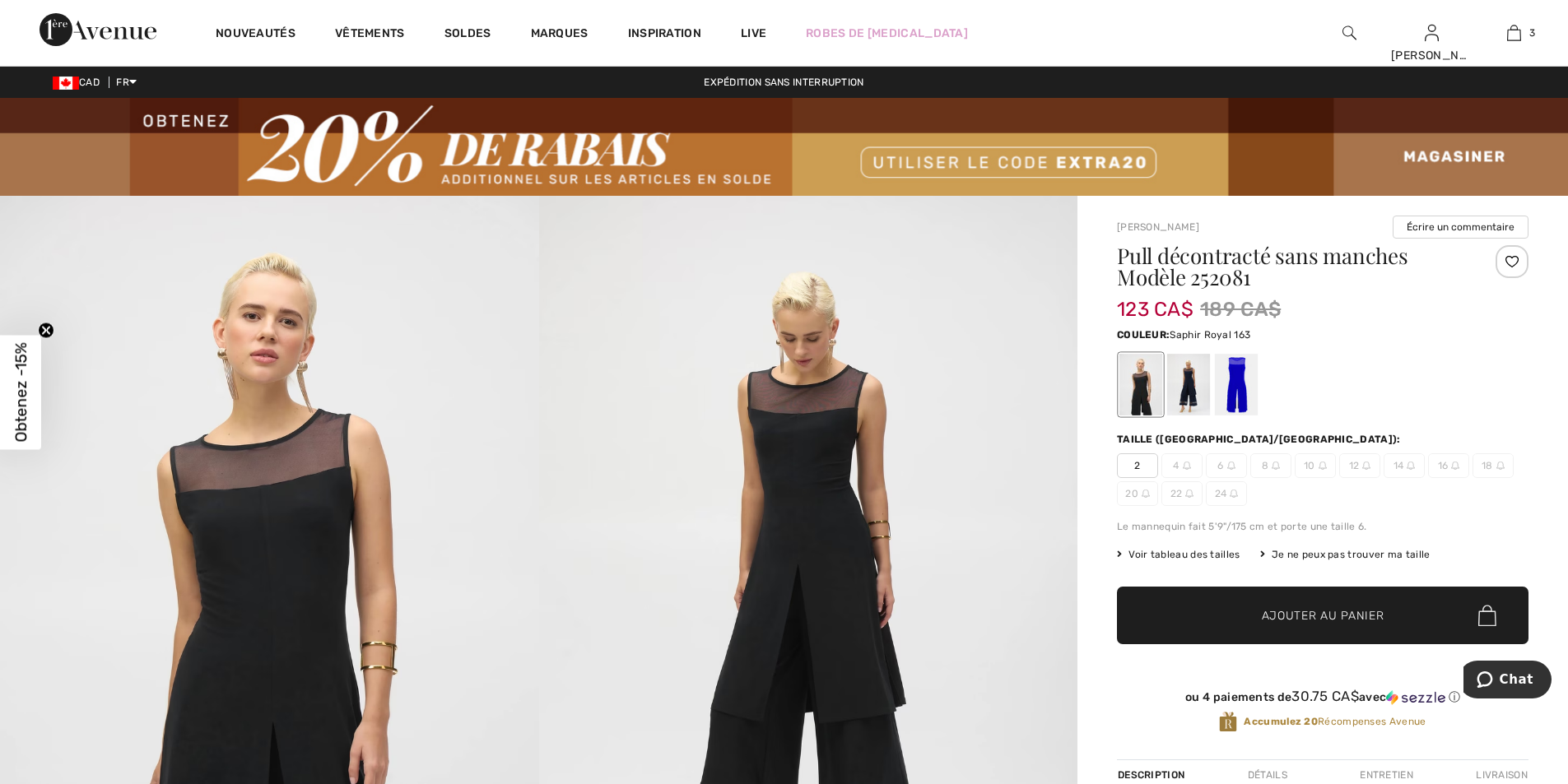
click at [1228, 381] on div at bounding box center [1236, 385] width 43 height 62
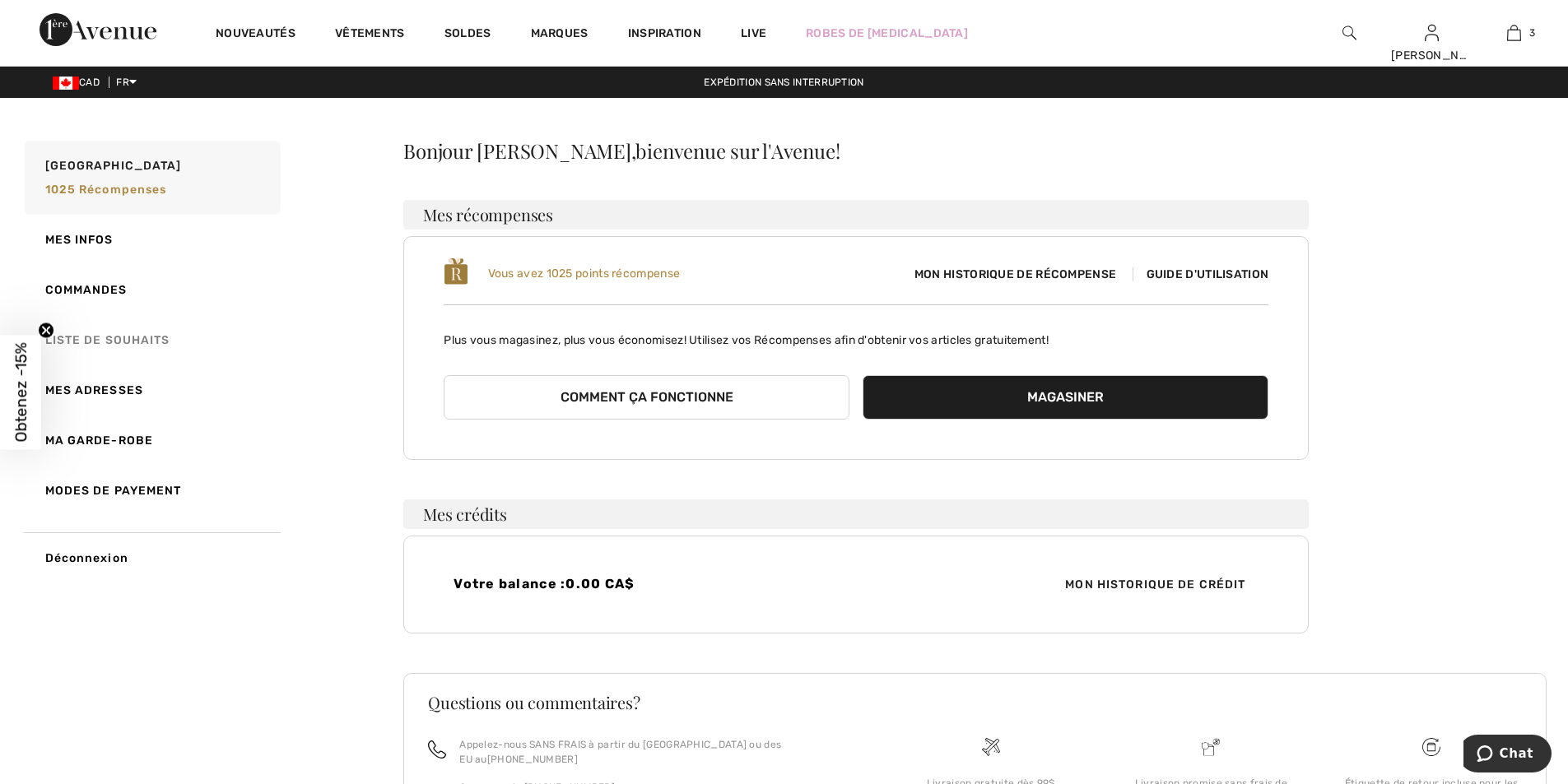
click at [140, 339] on link "Liste de souhaits" at bounding box center [151, 340] width 259 height 51
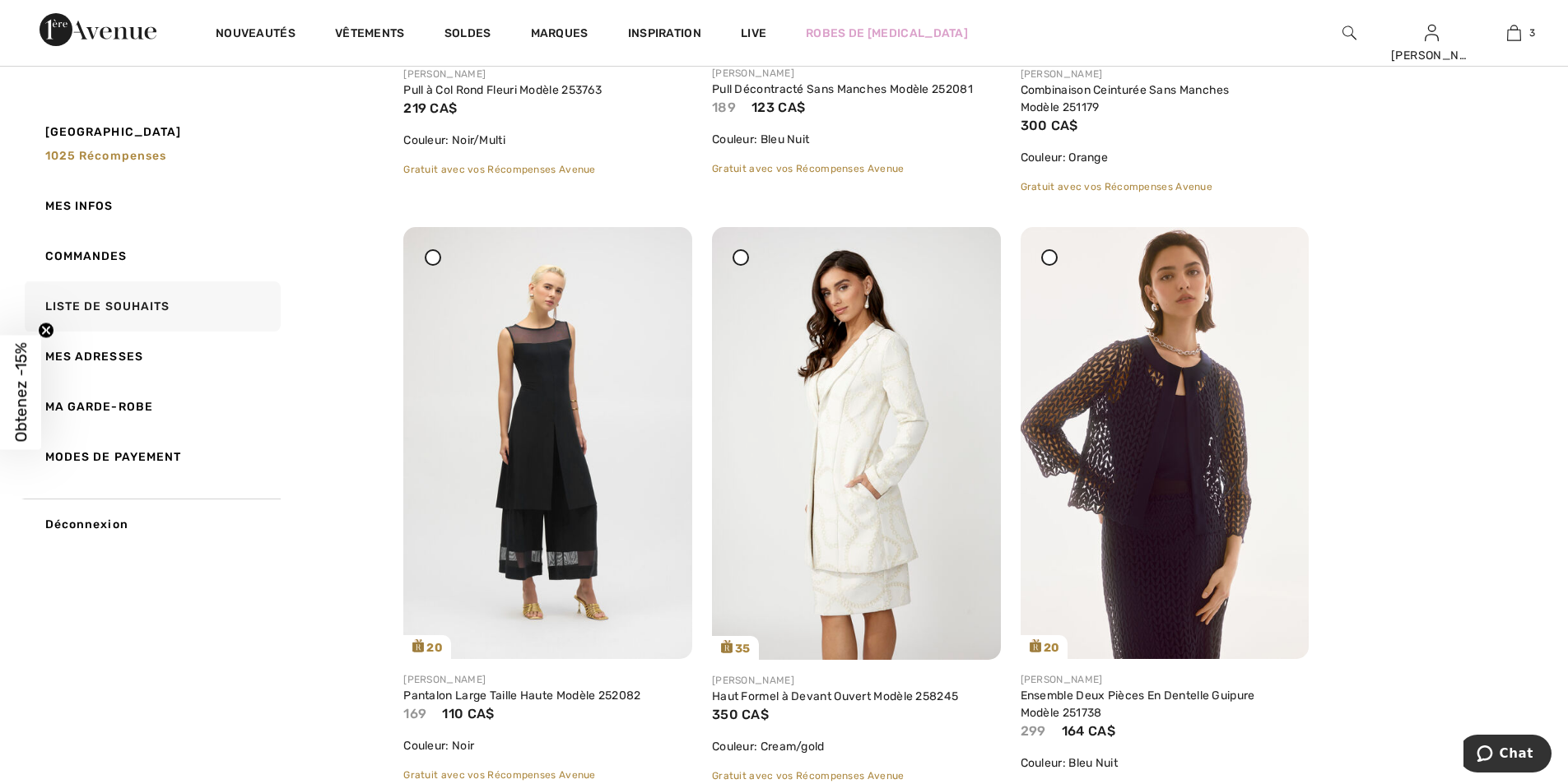
scroll to position [3125, 0]
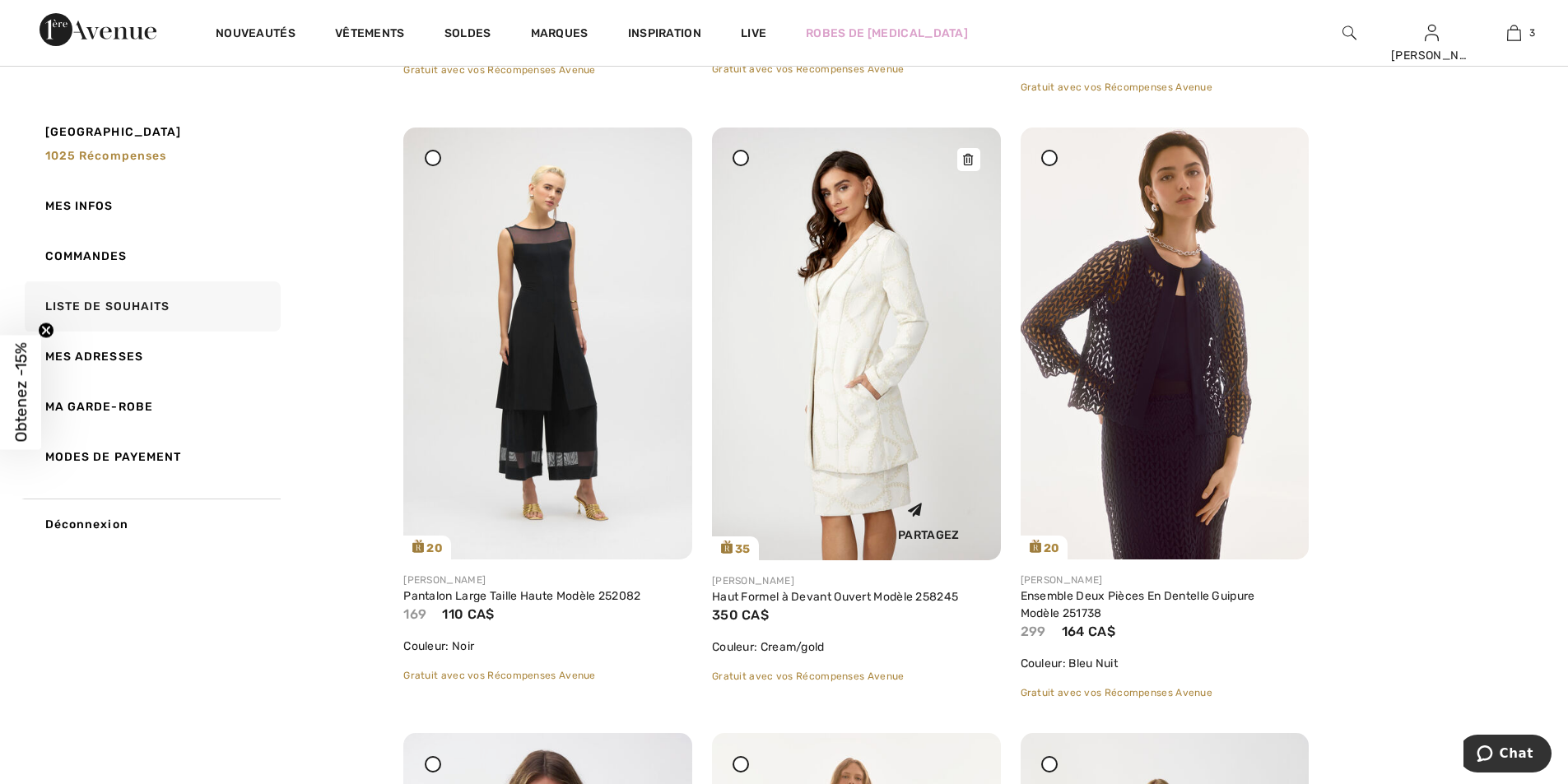
click at [800, 422] on img at bounding box center [856, 344] width 289 height 433
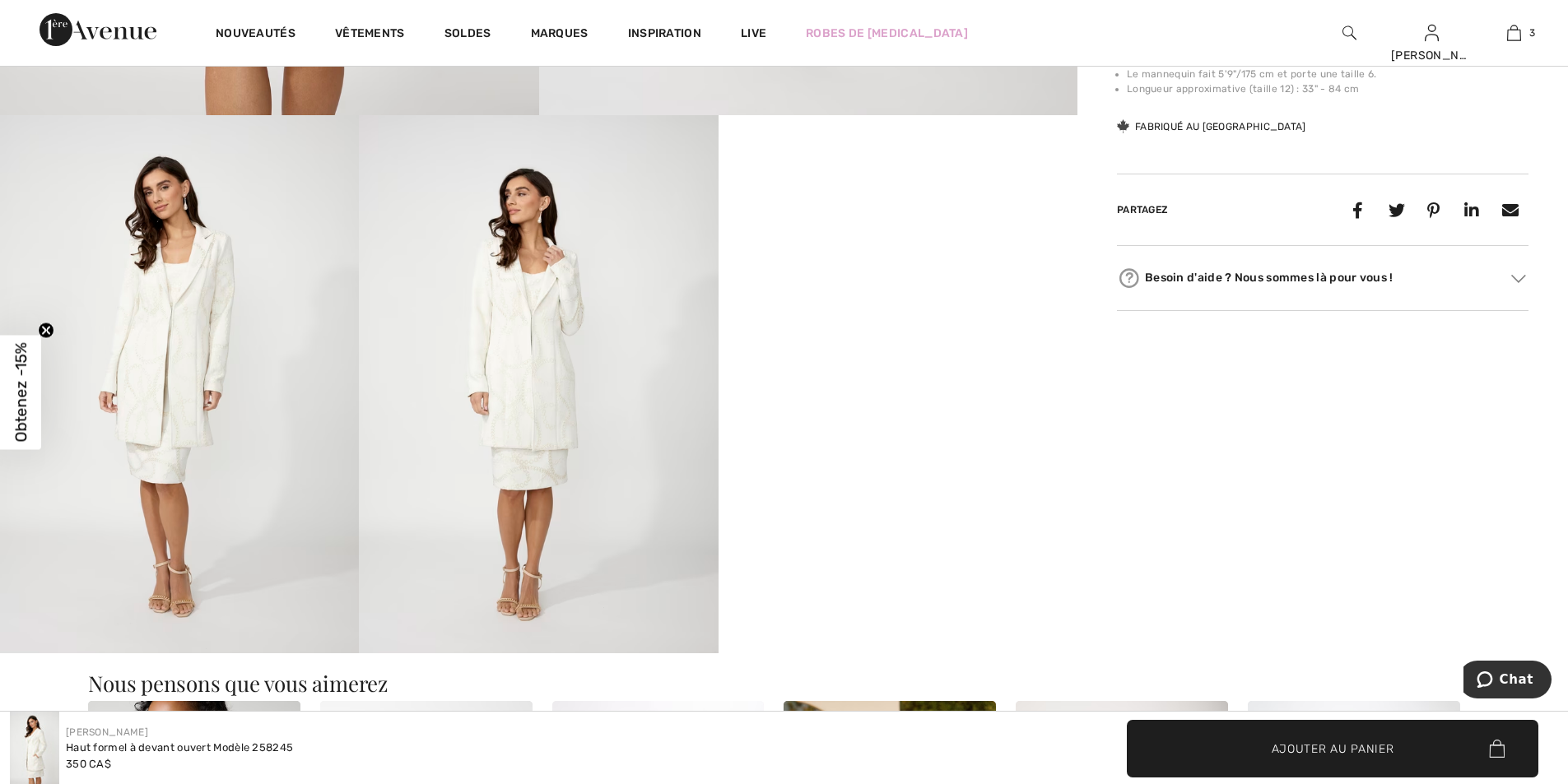
scroll to position [905, 0]
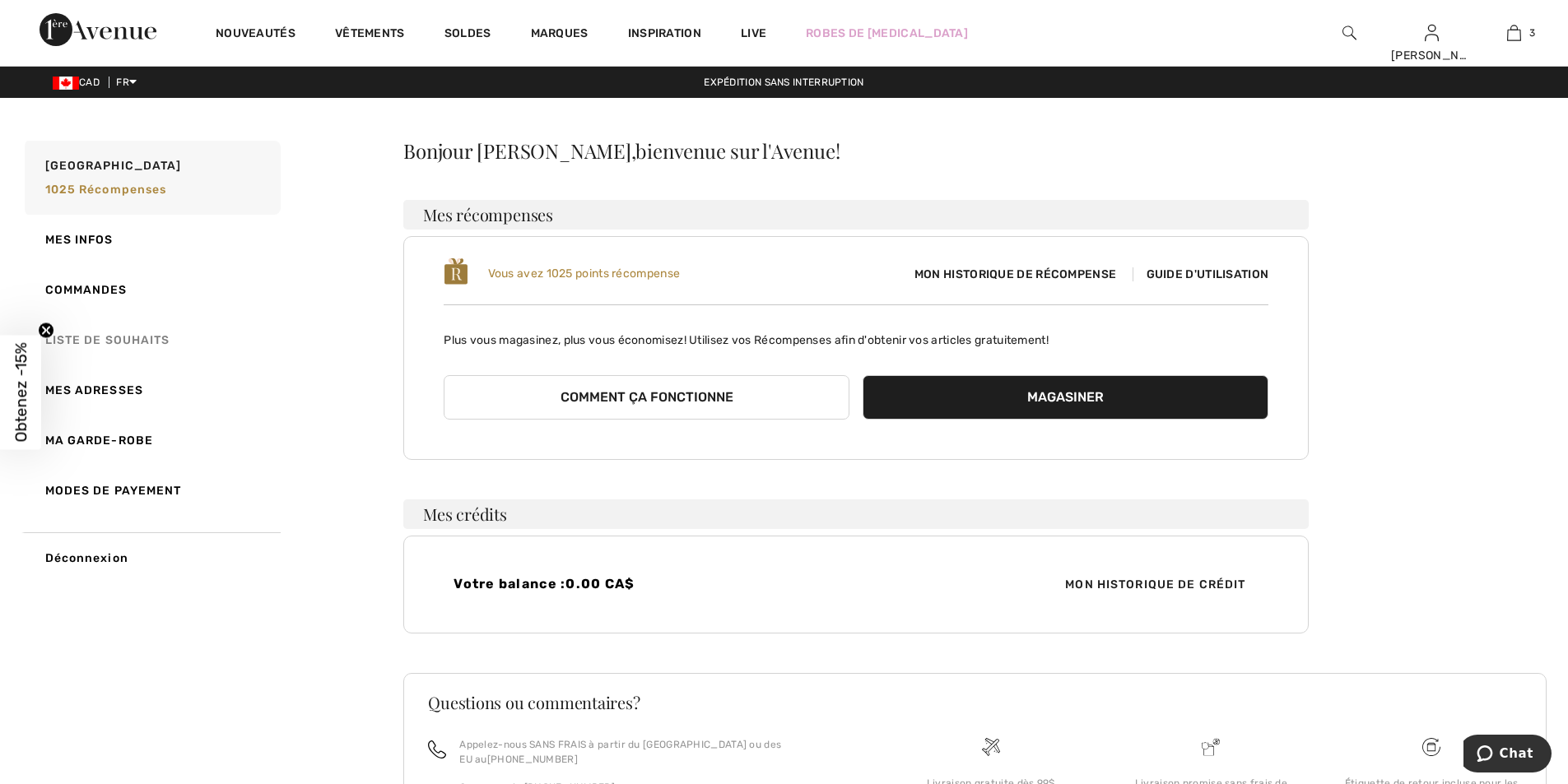
click at [133, 338] on link "Liste de souhaits" at bounding box center [151, 340] width 259 height 51
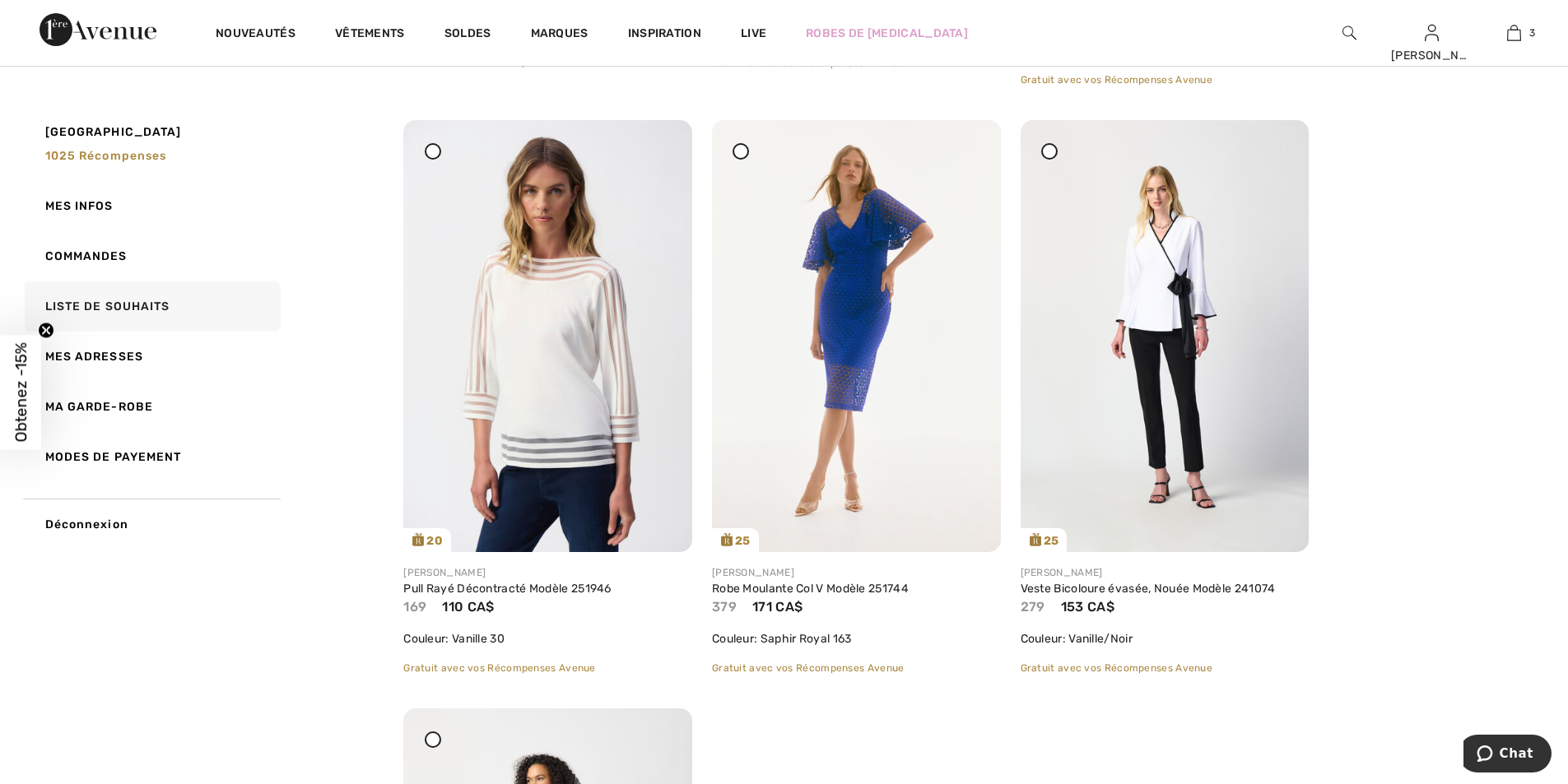
scroll to position [3702, 0]
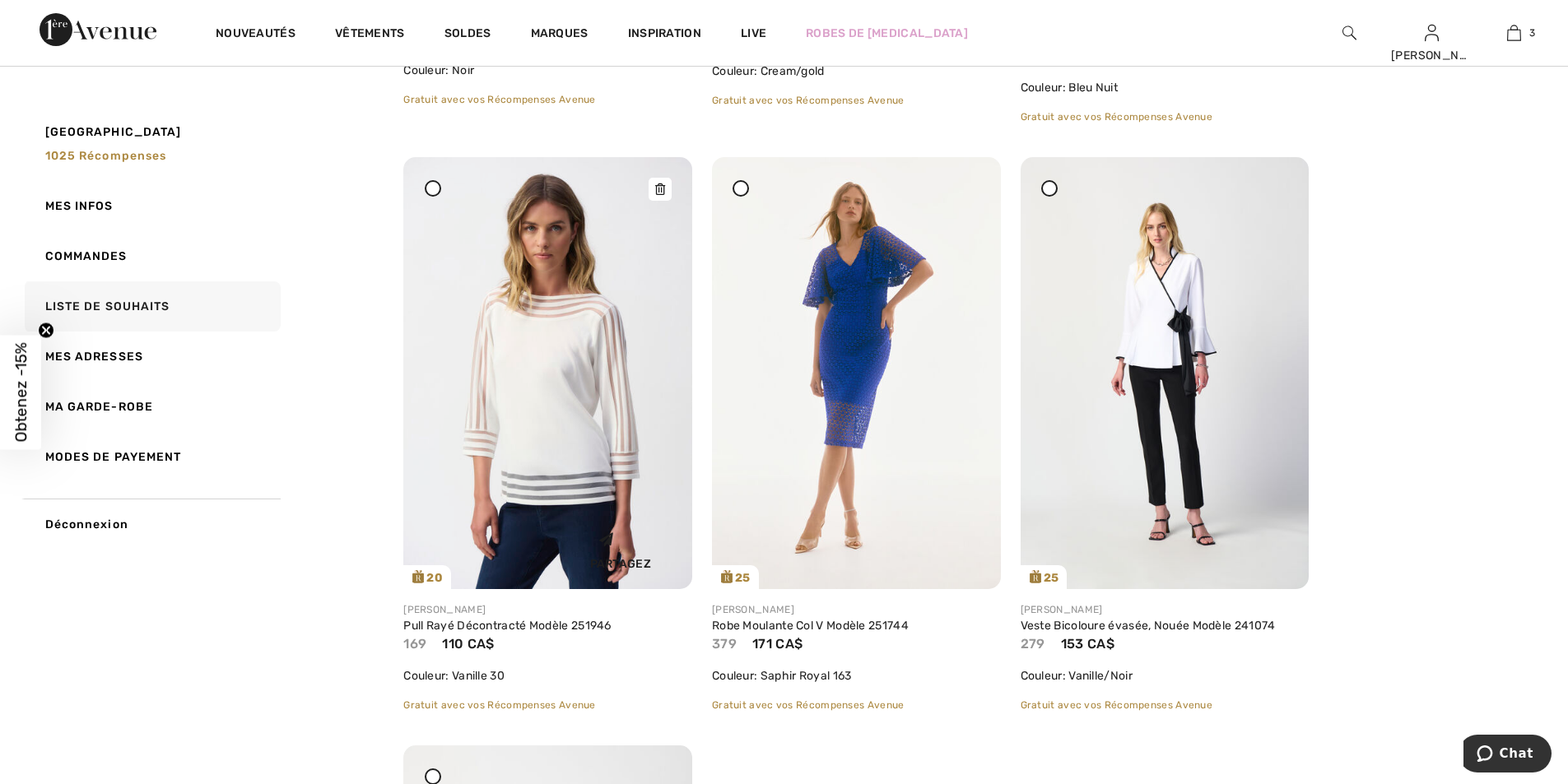
click at [518, 436] on img at bounding box center [548, 372] width 289 height 432
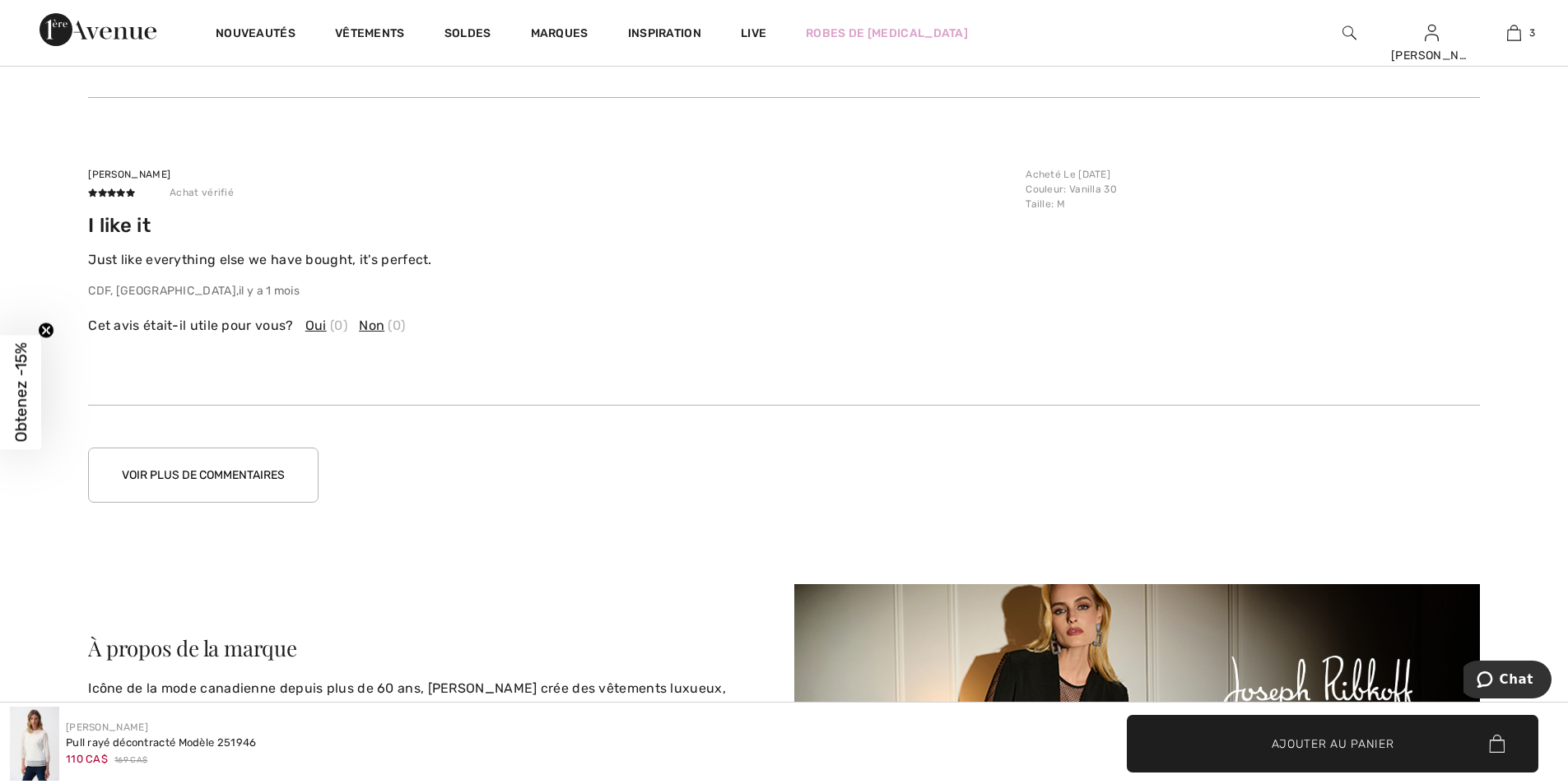
scroll to position [3779, 0]
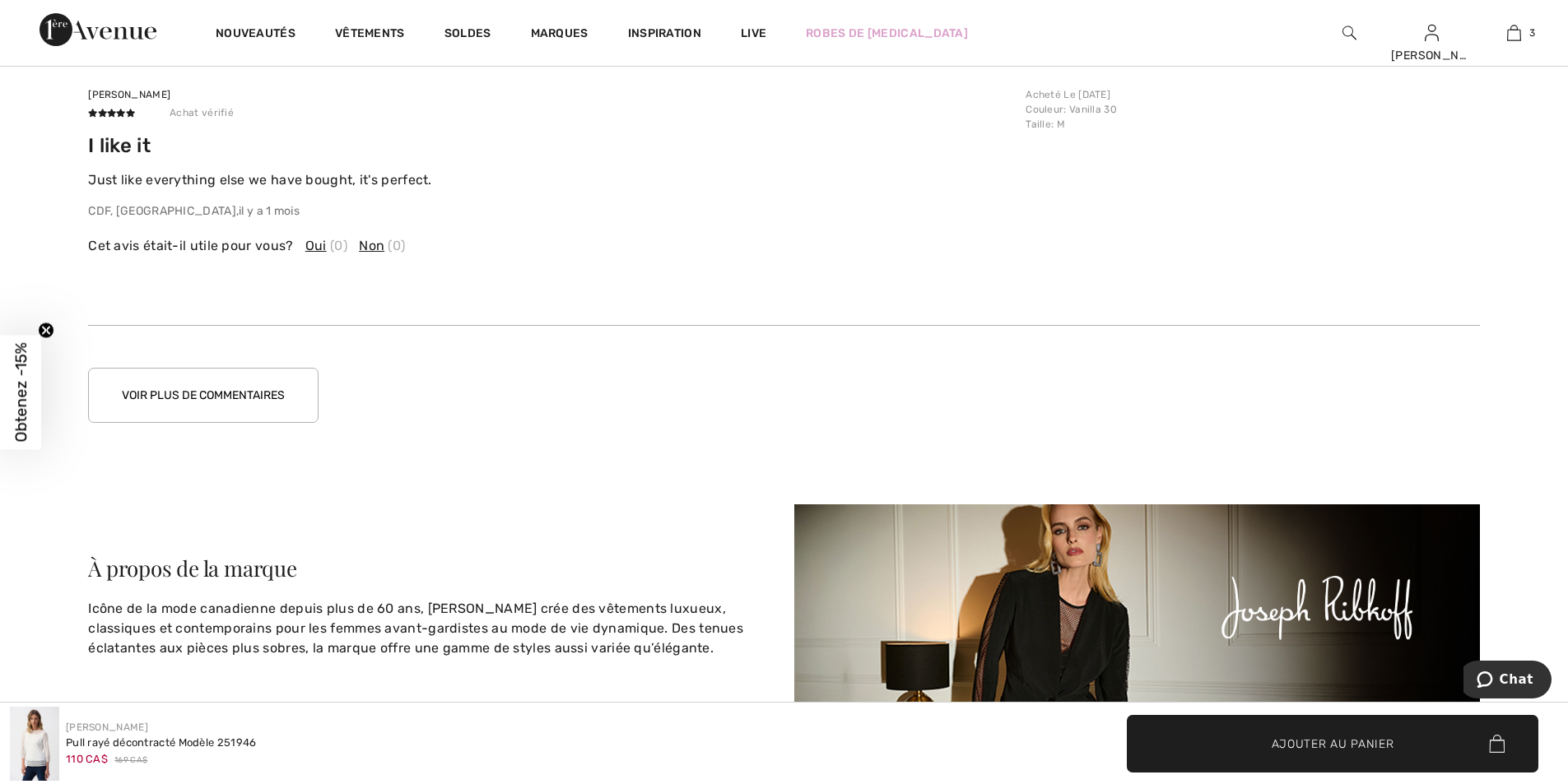
click at [262, 393] on button "Voir plus de commentaires" at bounding box center [203, 396] width 231 height 55
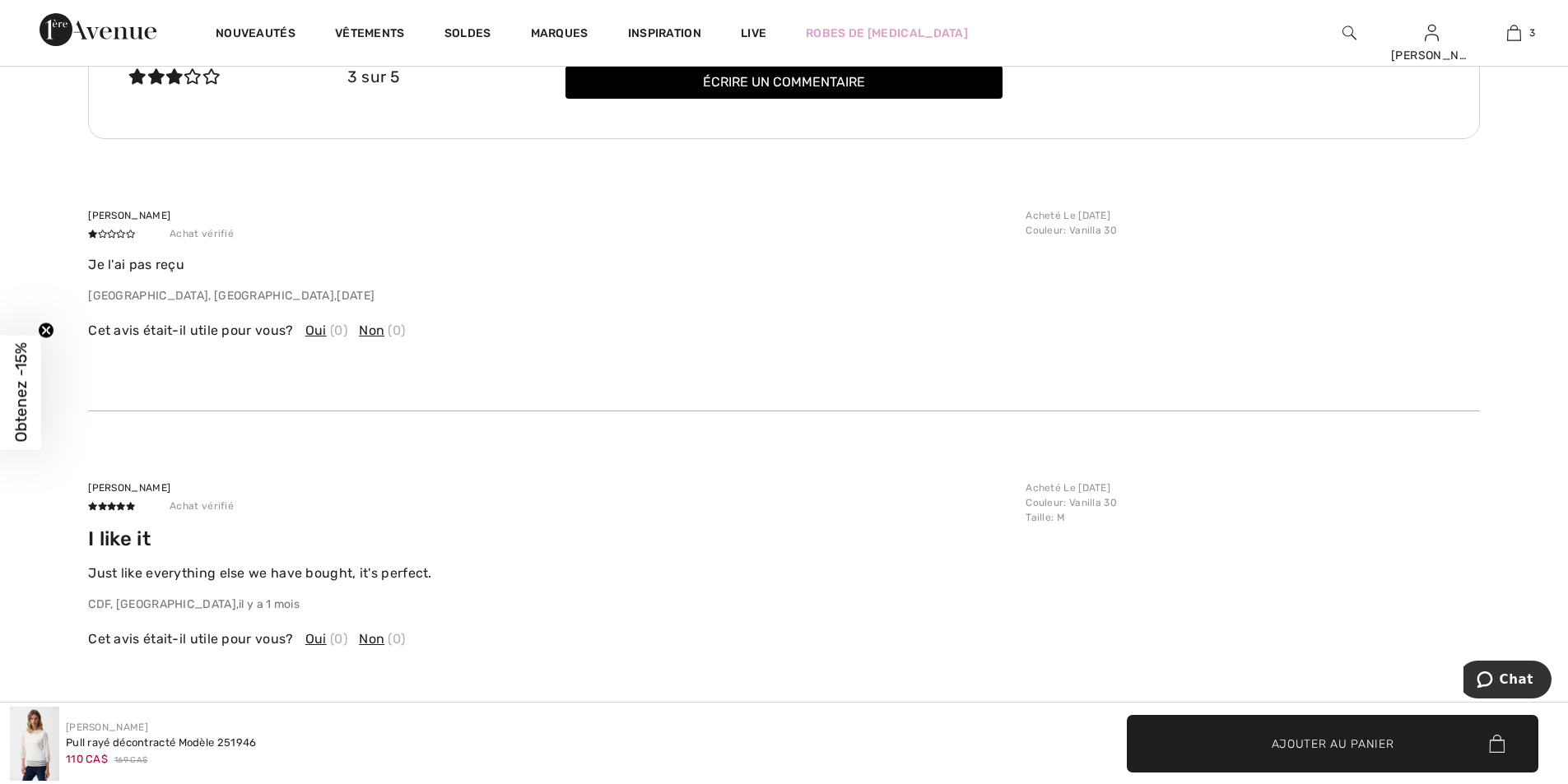
scroll to position [3367, 0]
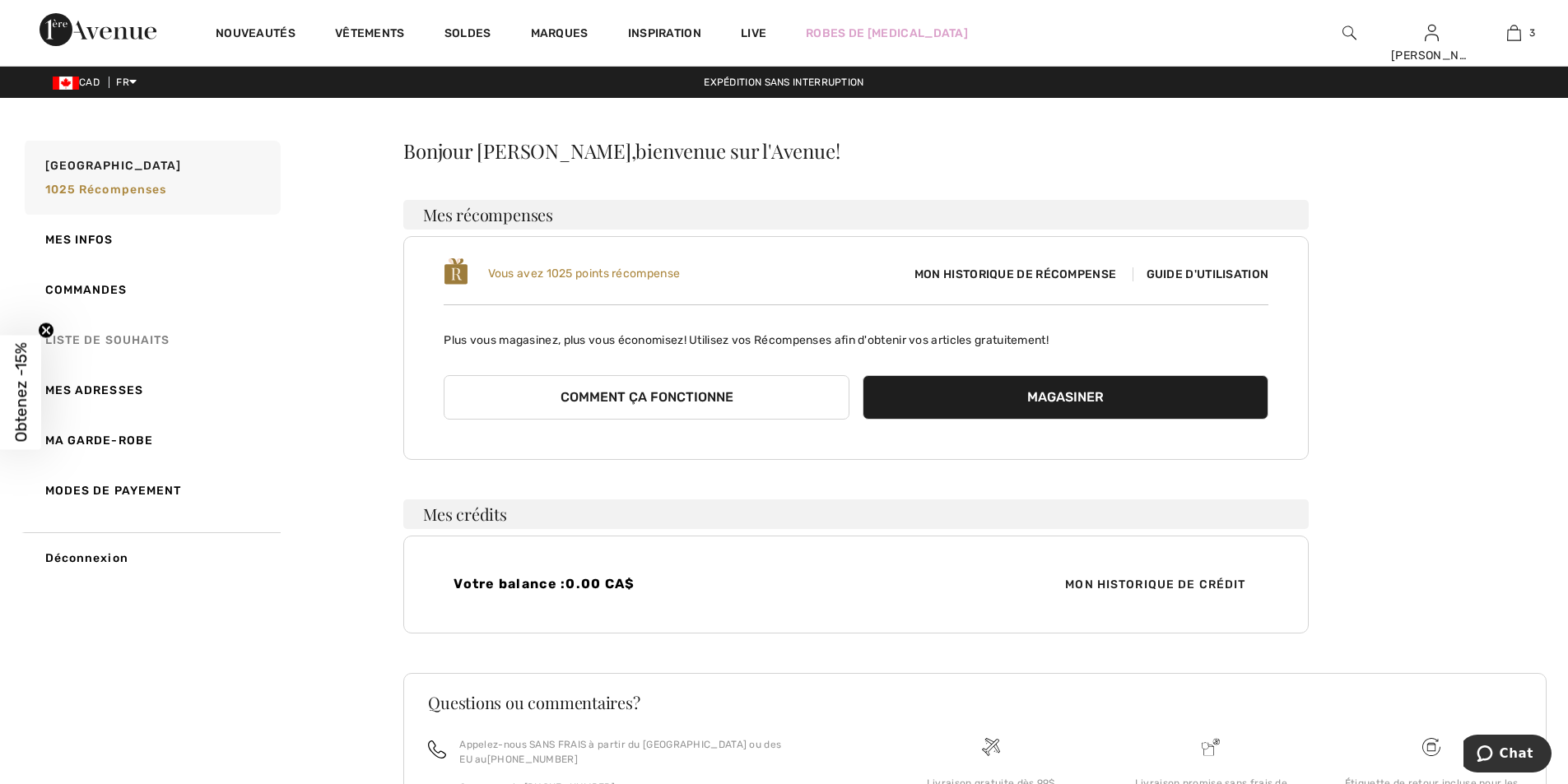
click at [136, 340] on link "Liste de souhaits" at bounding box center [151, 340] width 259 height 51
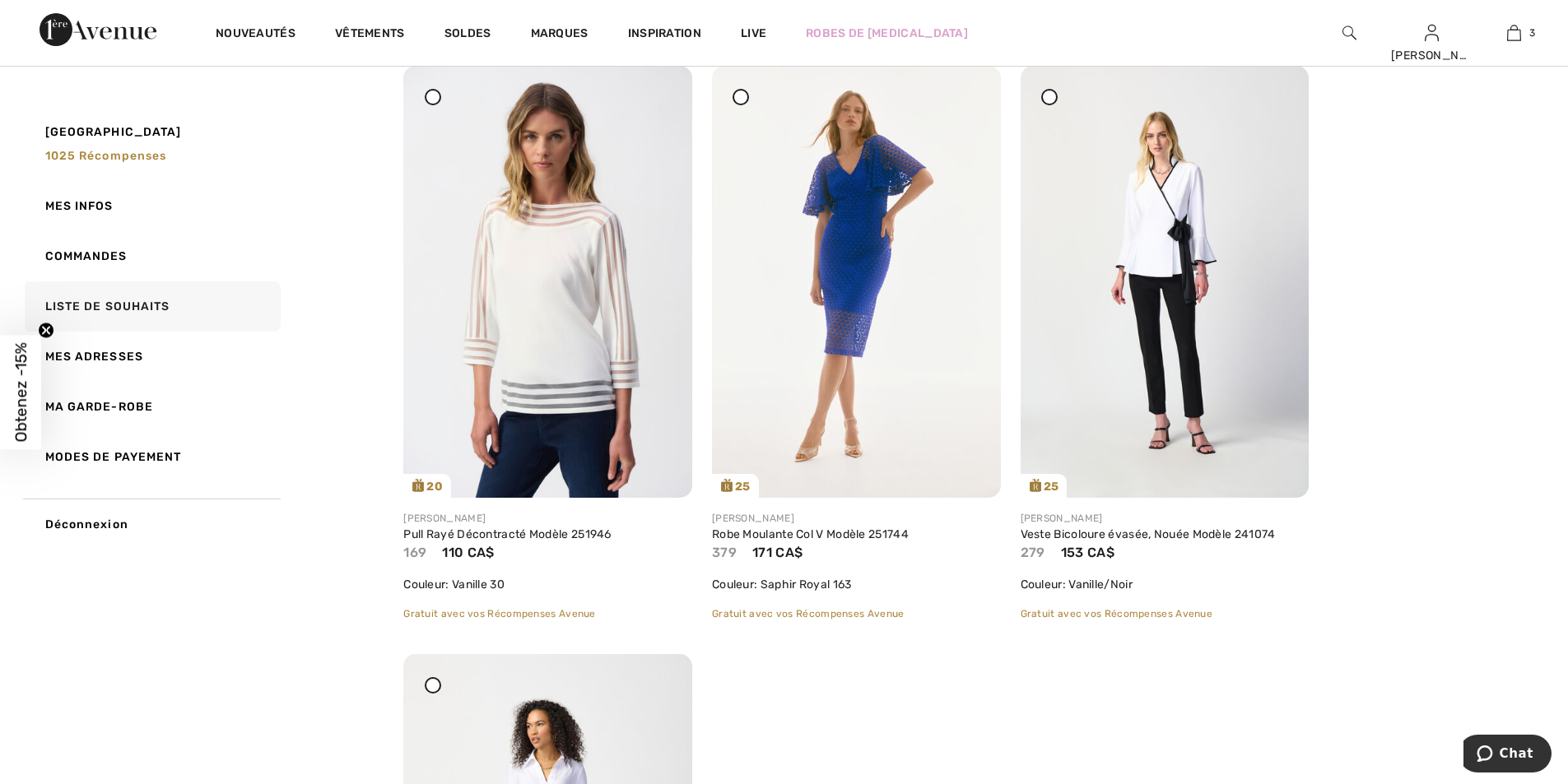
scroll to position [3783, 0]
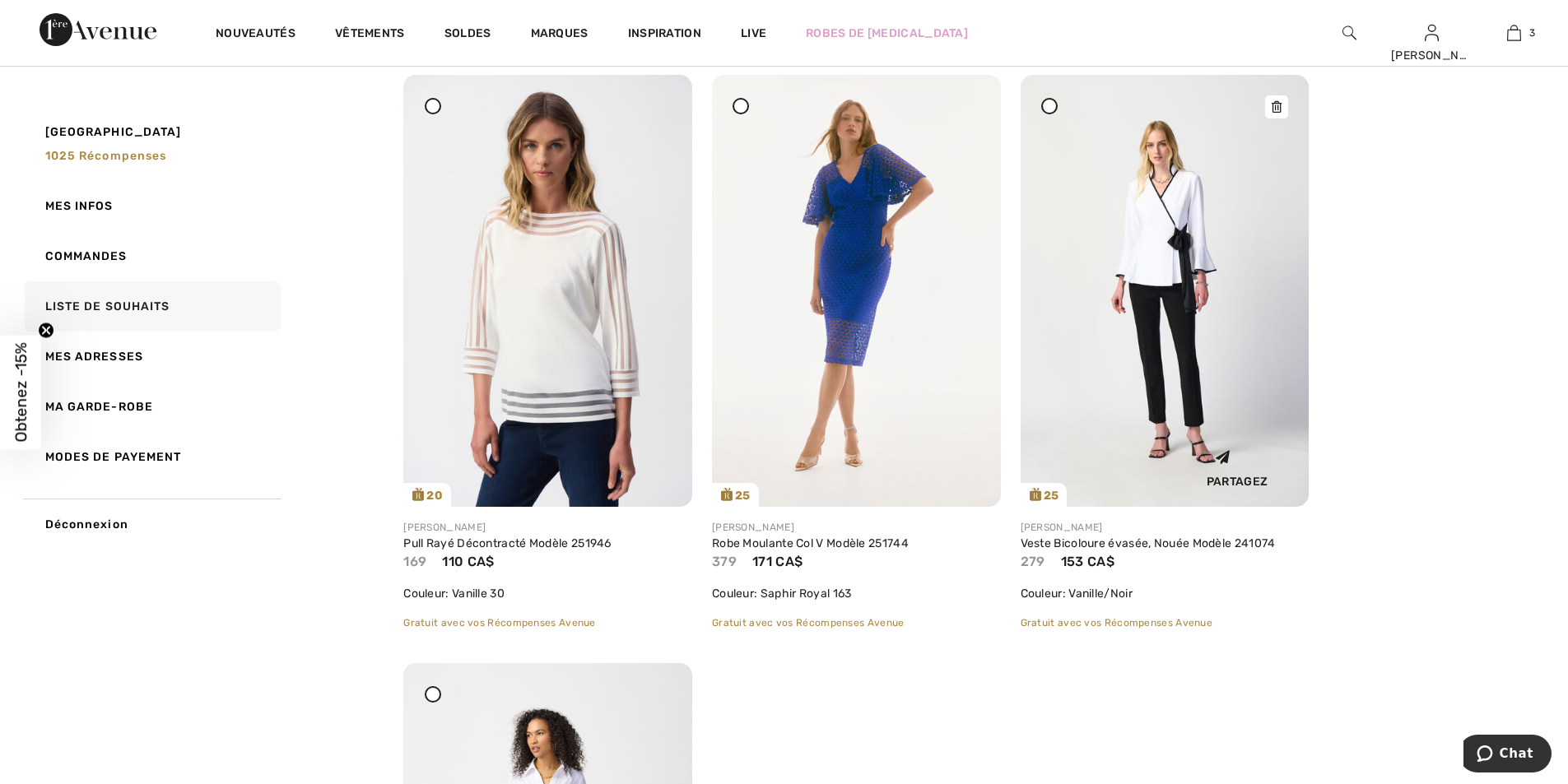
click at [1140, 285] on img at bounding box center [1165, 290] width 289 height 432
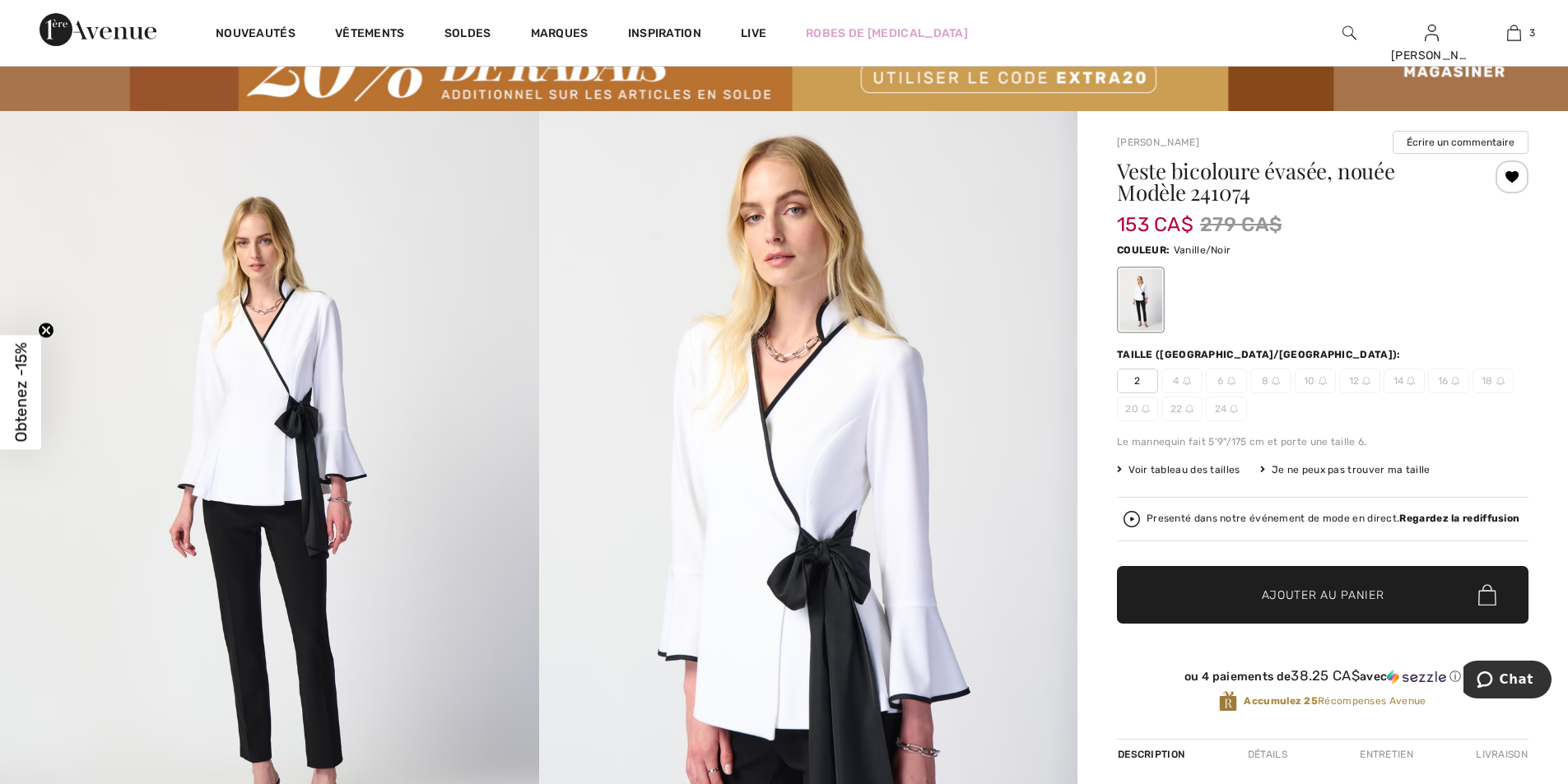
scroll to position [82, 0]
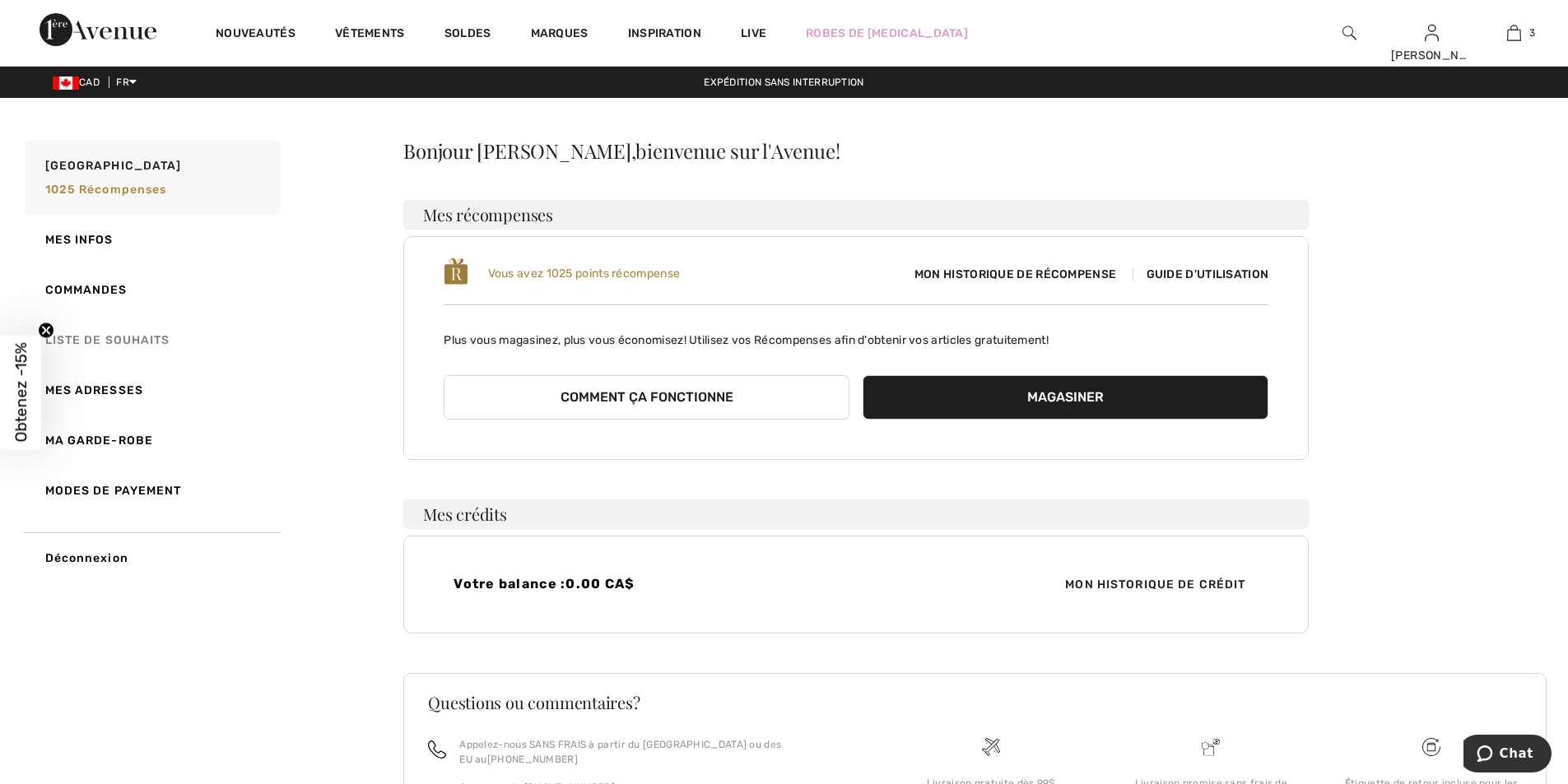
click at [130, 336] on link "Liste de souhaits" at bounding box center [151, 340] width 259 height 51
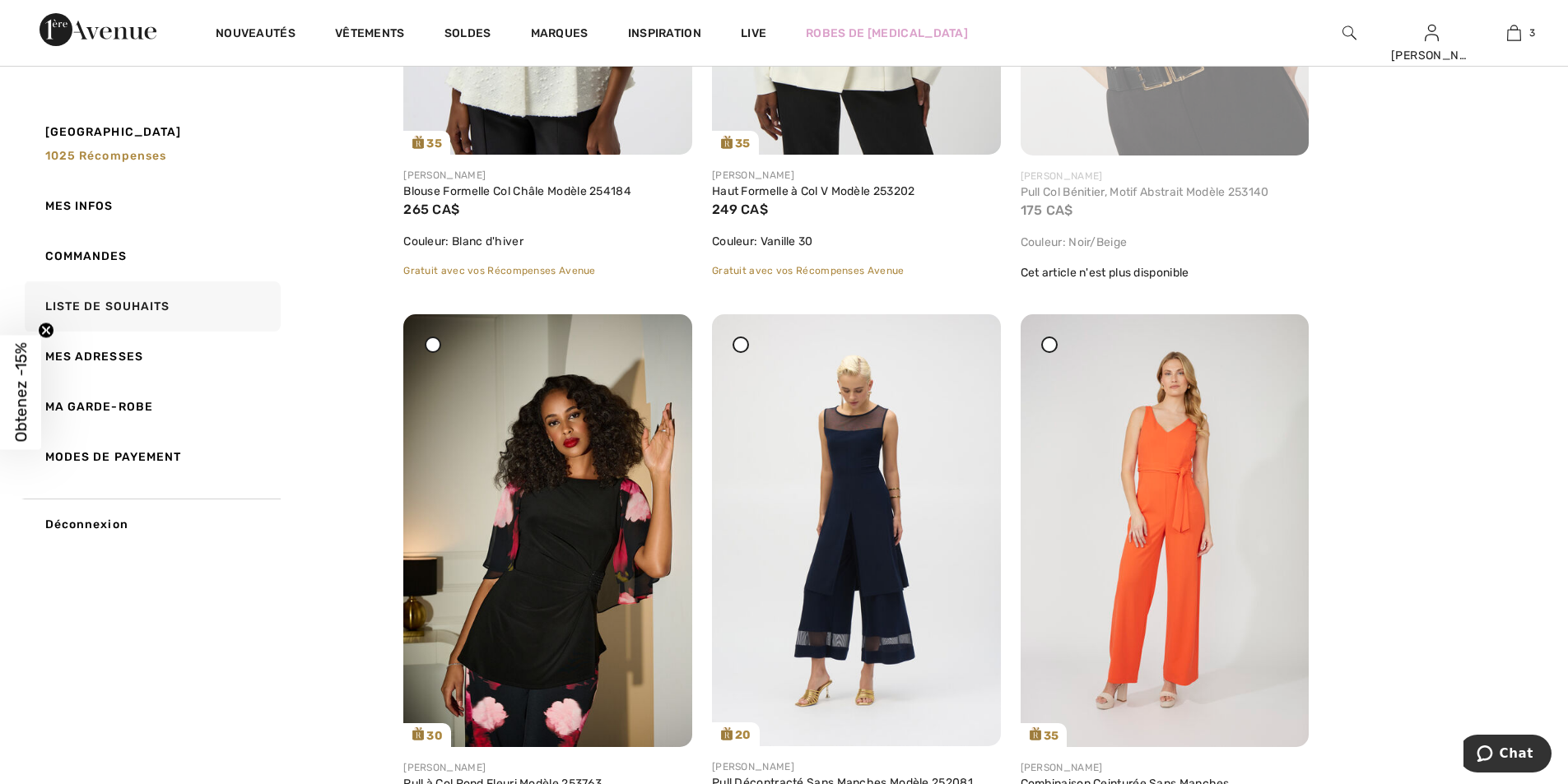
scroll to position [2467, 0]
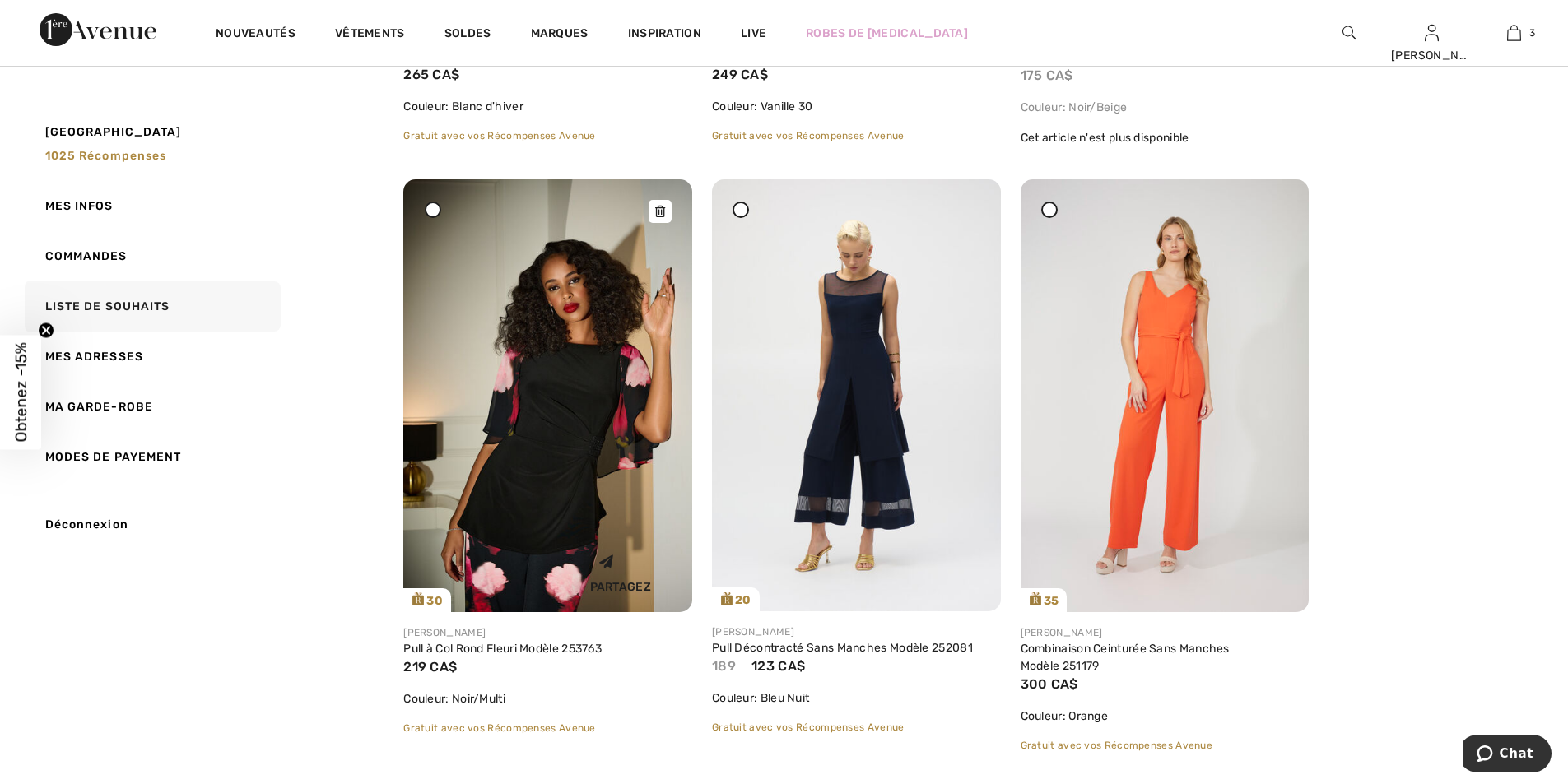
click at [655, 213] on icon at bounding box center [659, 211] width 10 height 12
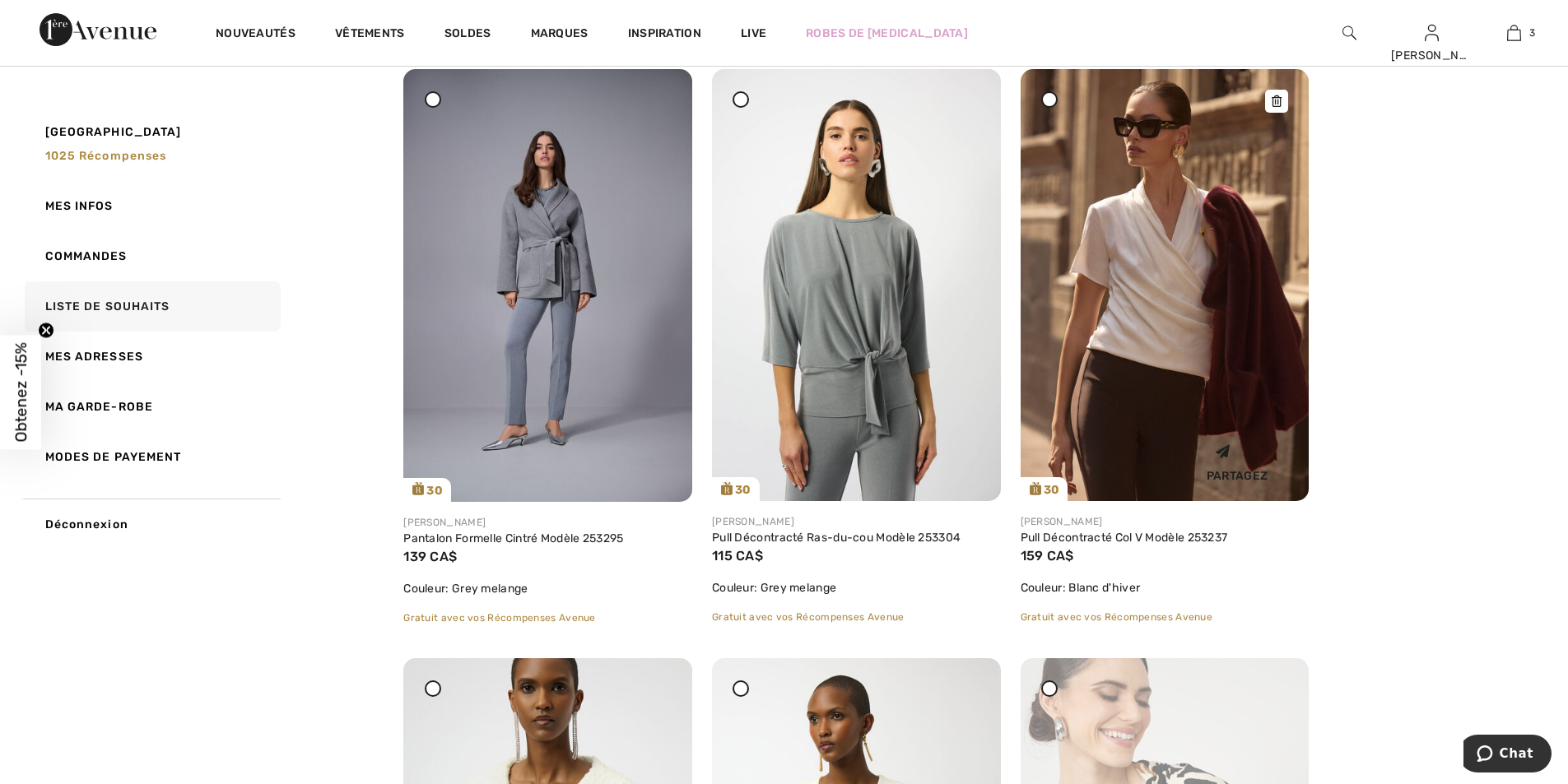
scroll to position [1399, 0]
click at [896, 325] on img at bounding box center [856, 284] width 289 height 432
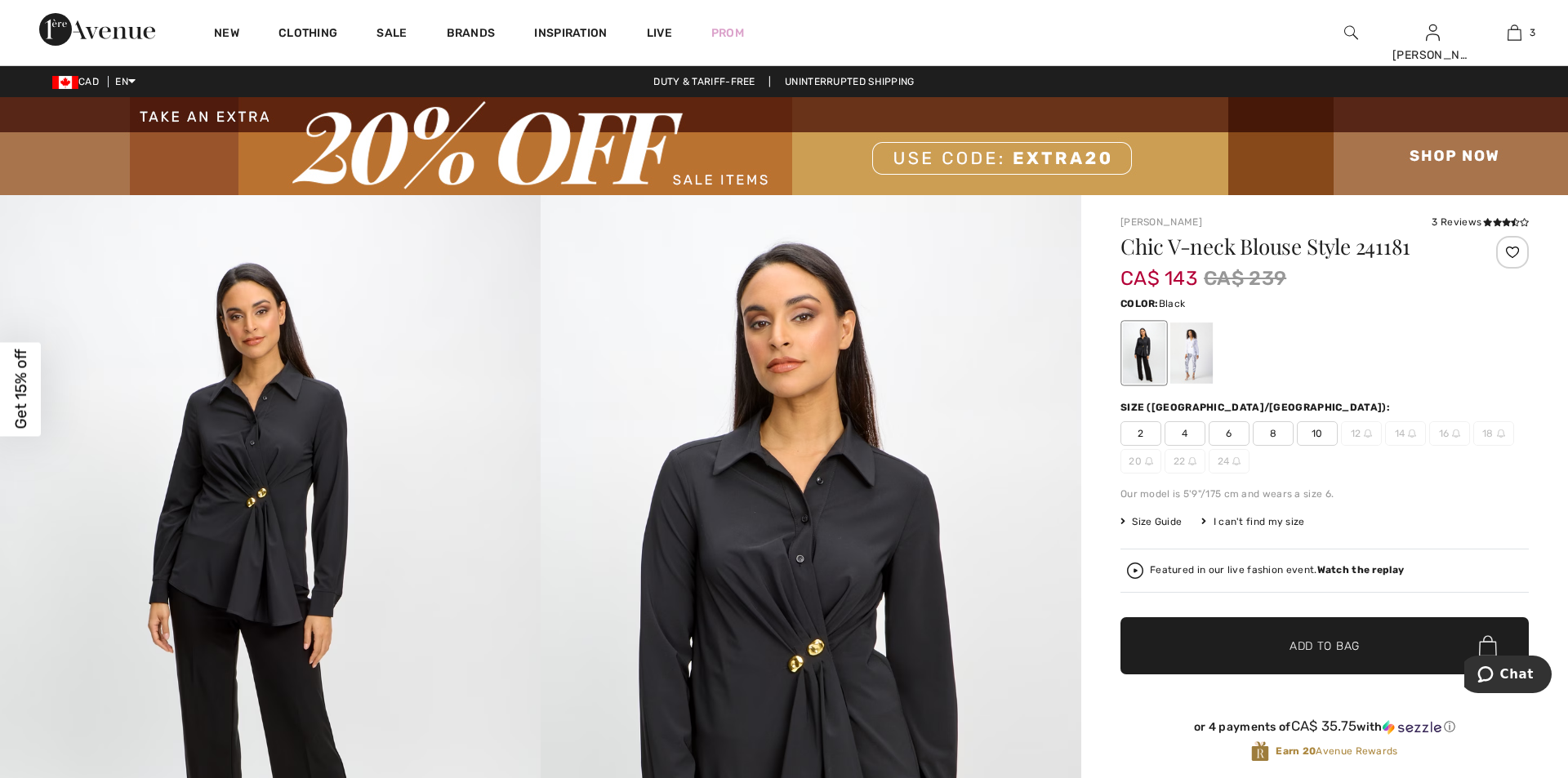
click at [1190, 348] on div "Close dialog Want 15% off your first order? You're just one step away from excl…" at bounding box center [784, 389] width 1568 height 778
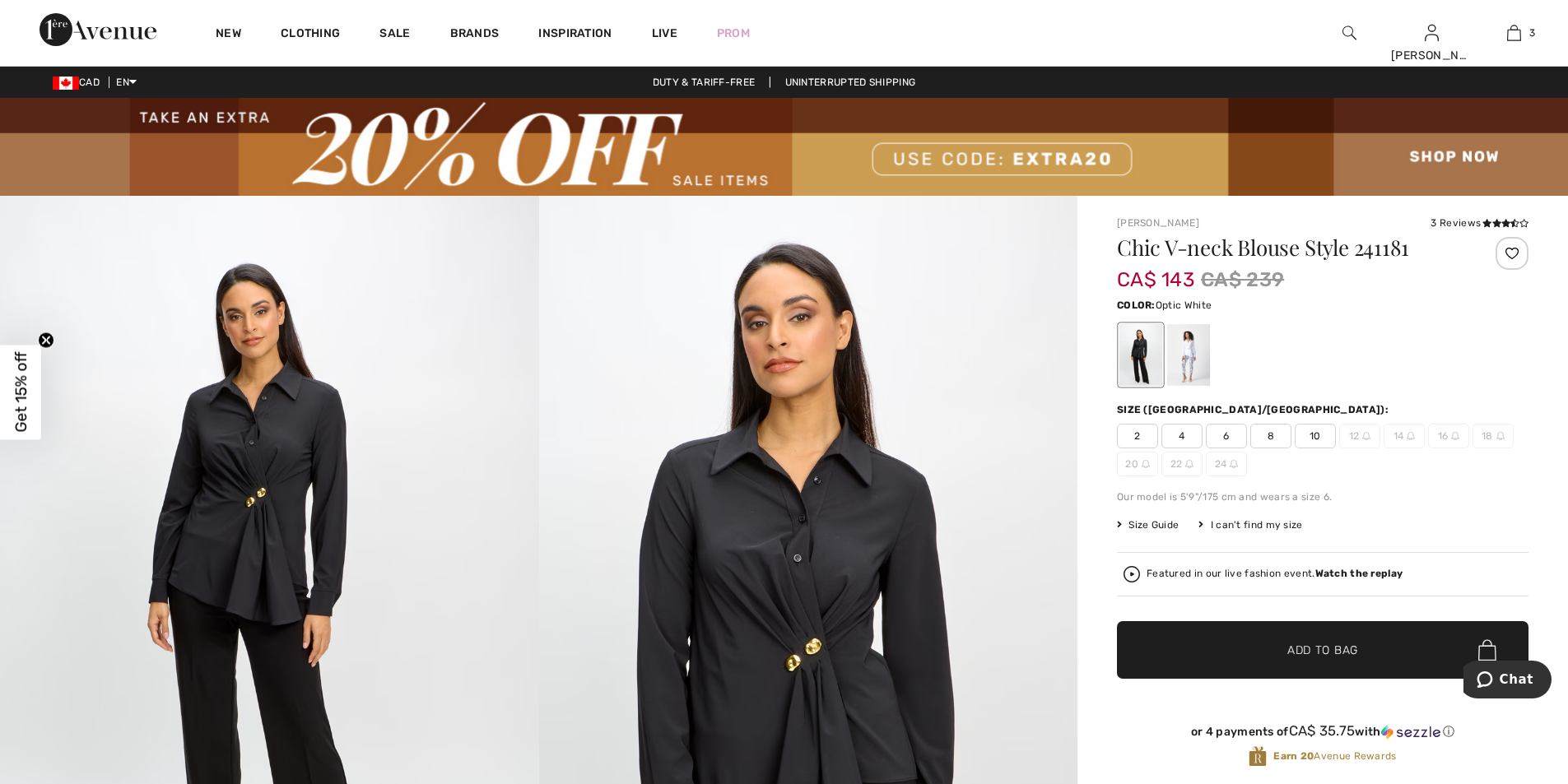
click at [1195, 353] on div at bounding box center [1188, 355] width 43 height 62
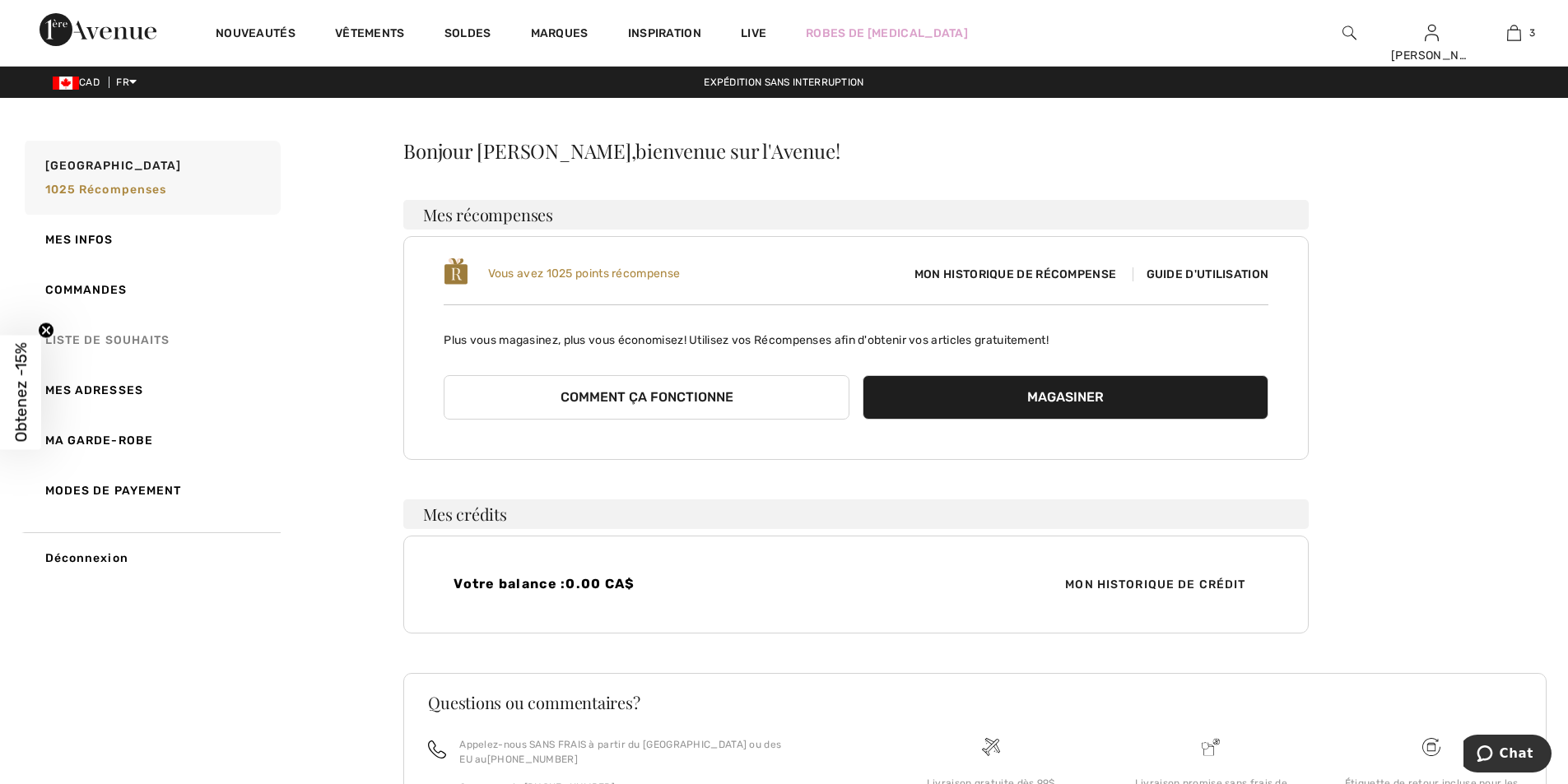
click at [128, 333] on link "Liste de souhaits" at bounding box center [151, 340] width 259 height 51
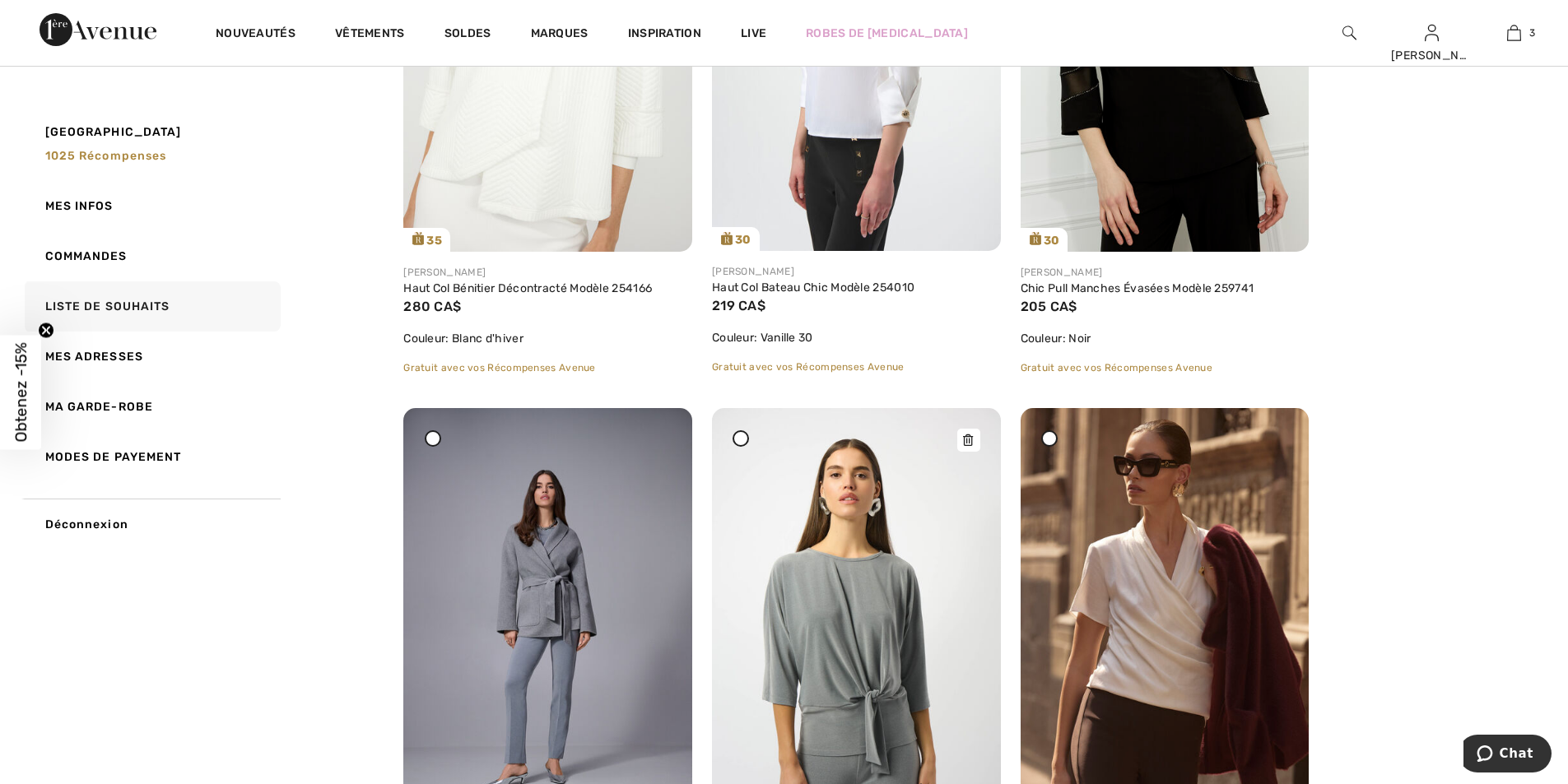
scroll to position [1151, 0]
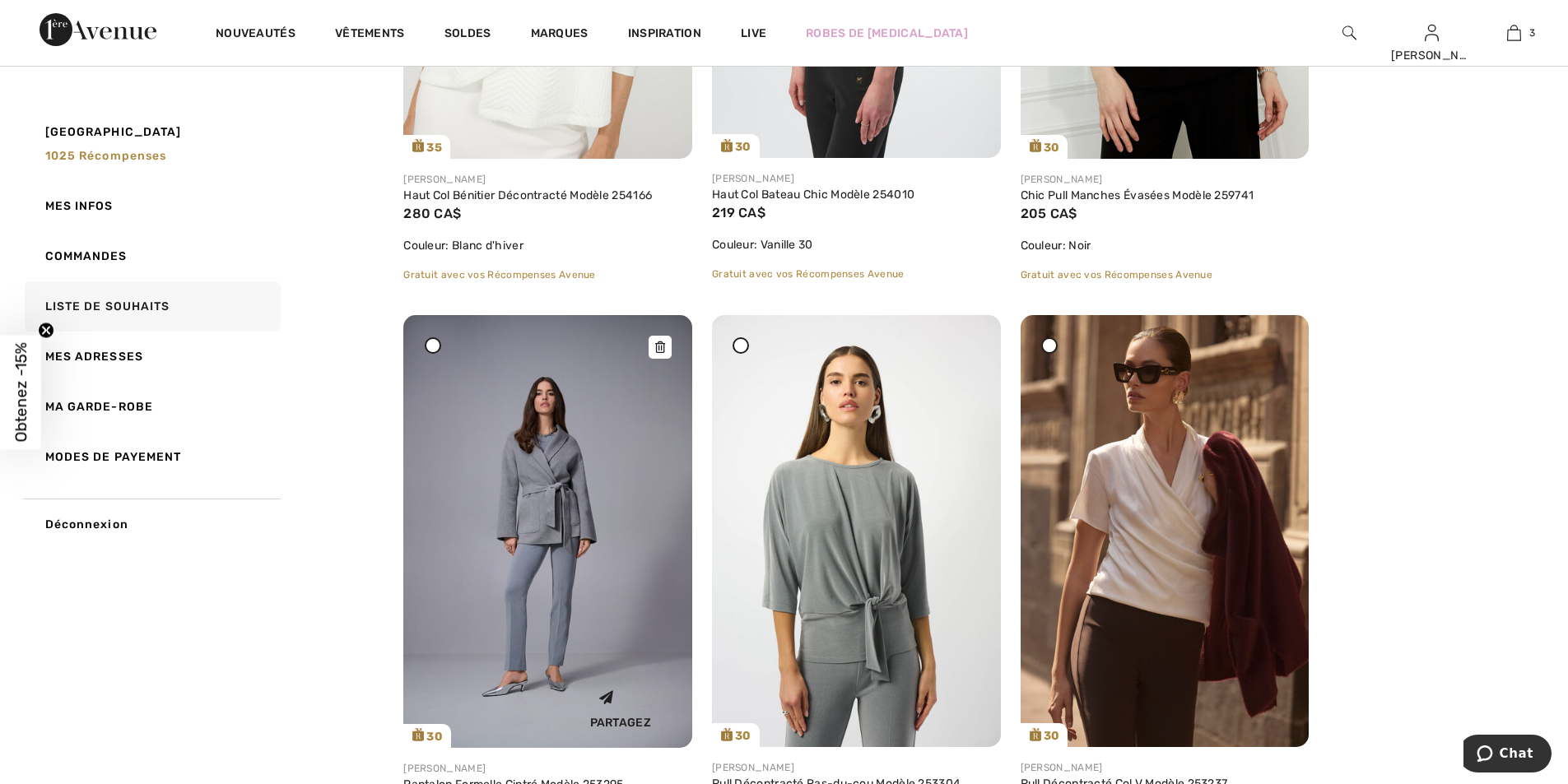
click at [581, 647] on img at bounding box center [548, 531] width 289 height 433
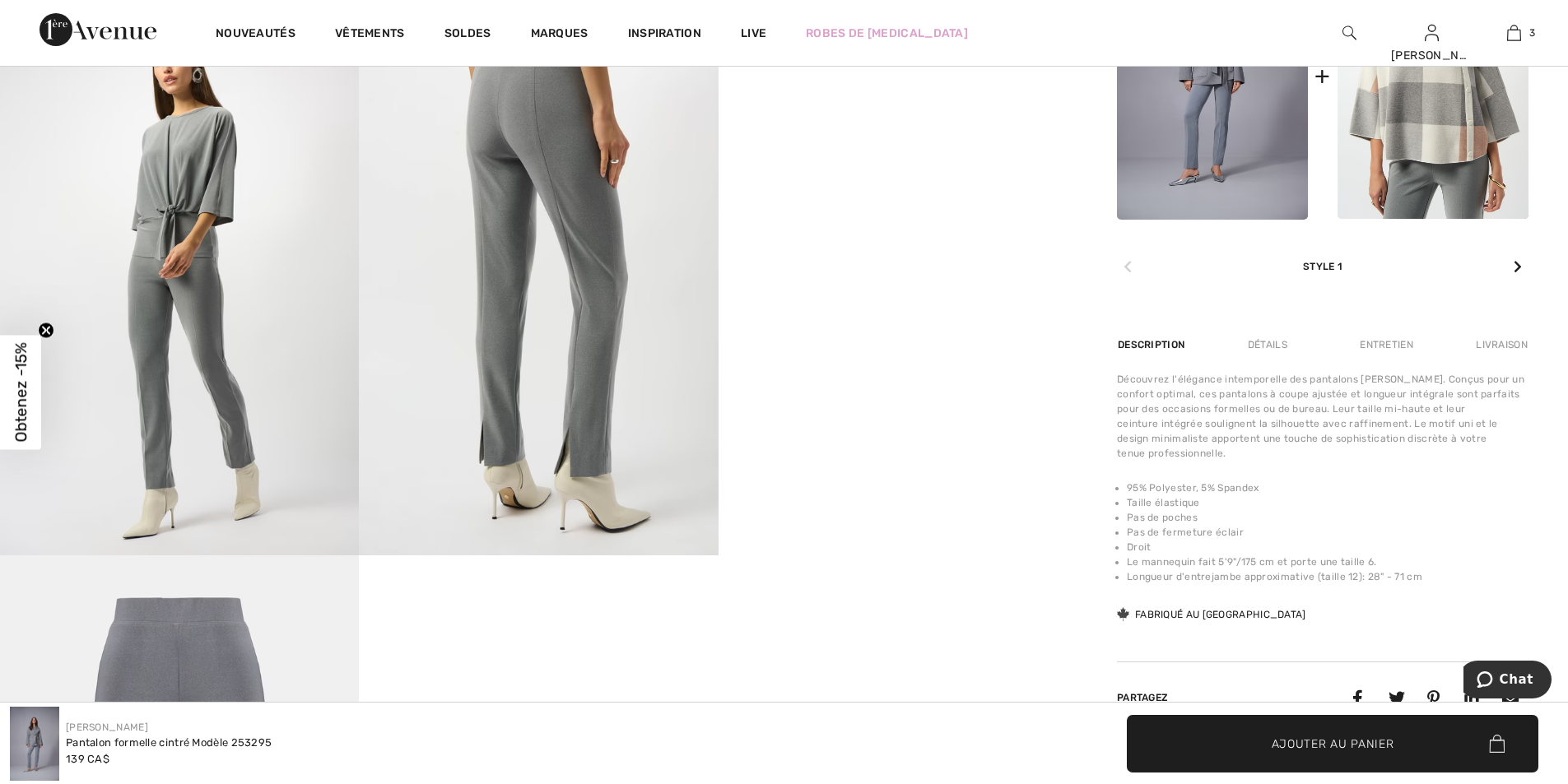
scroll to position [987, 0]
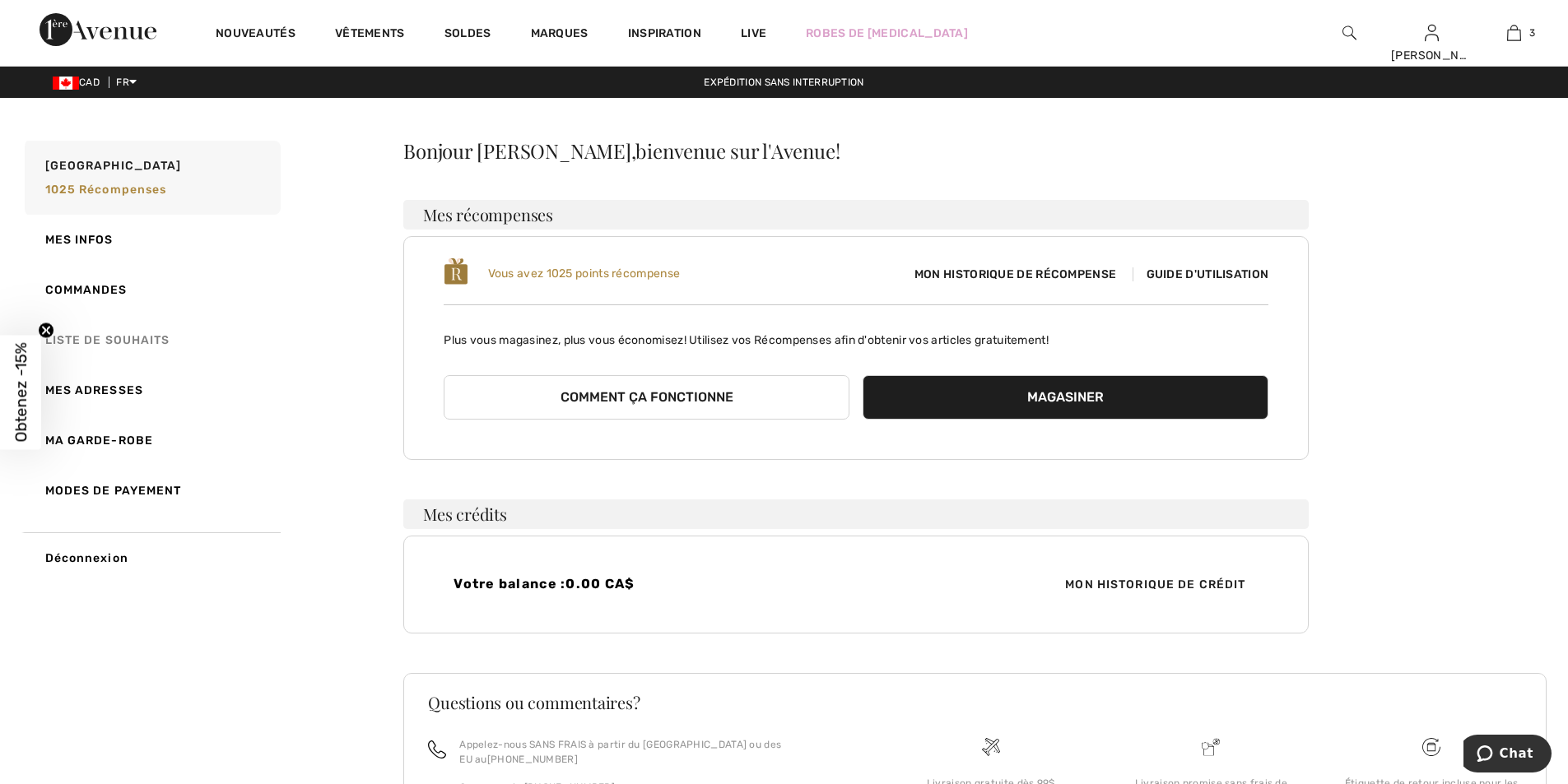
click at [82, 333] on link "Liste de souhaits" at bounding box center [151, 340] width 259 height 51
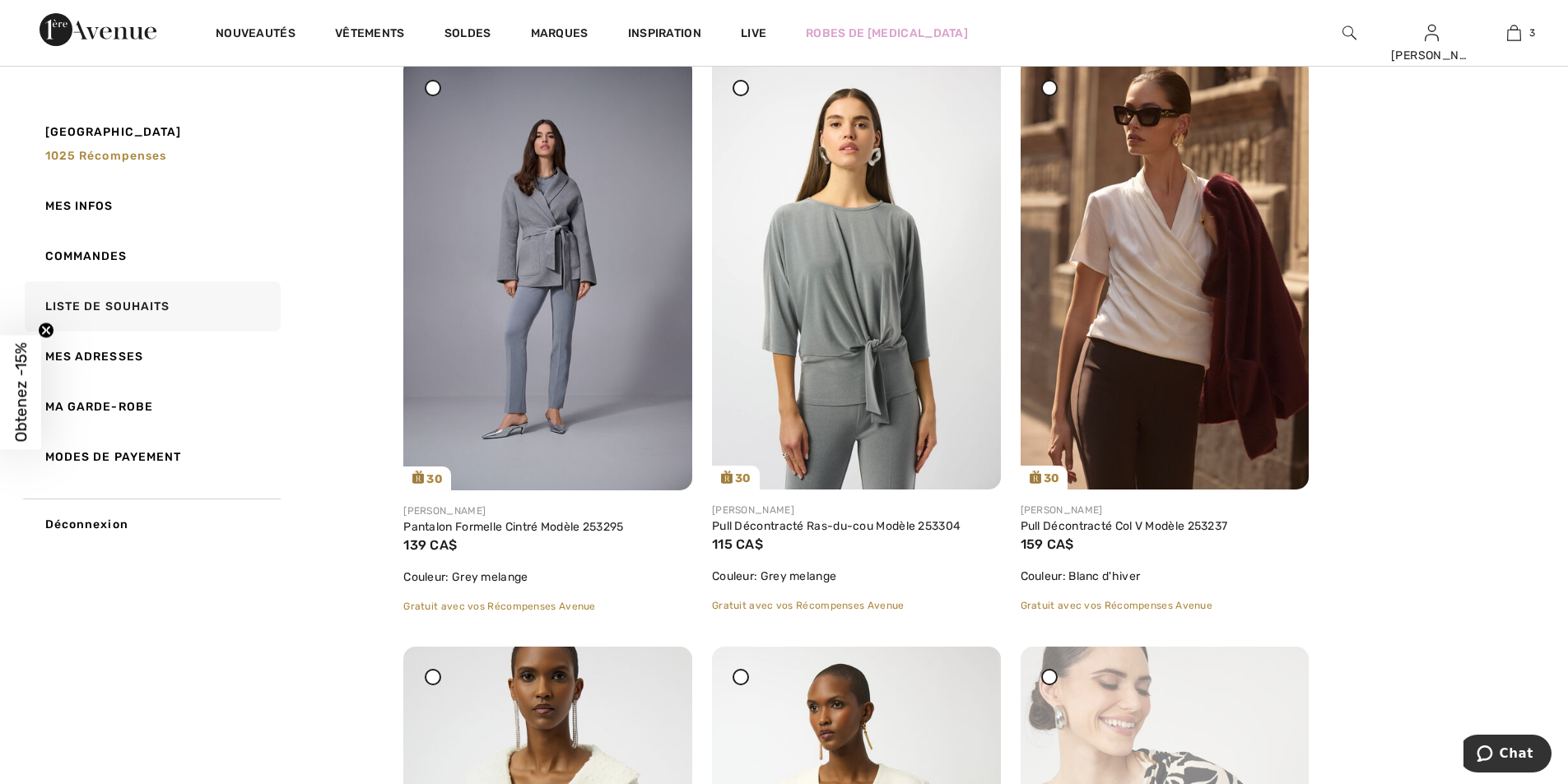
scroll to position [1399, 0]
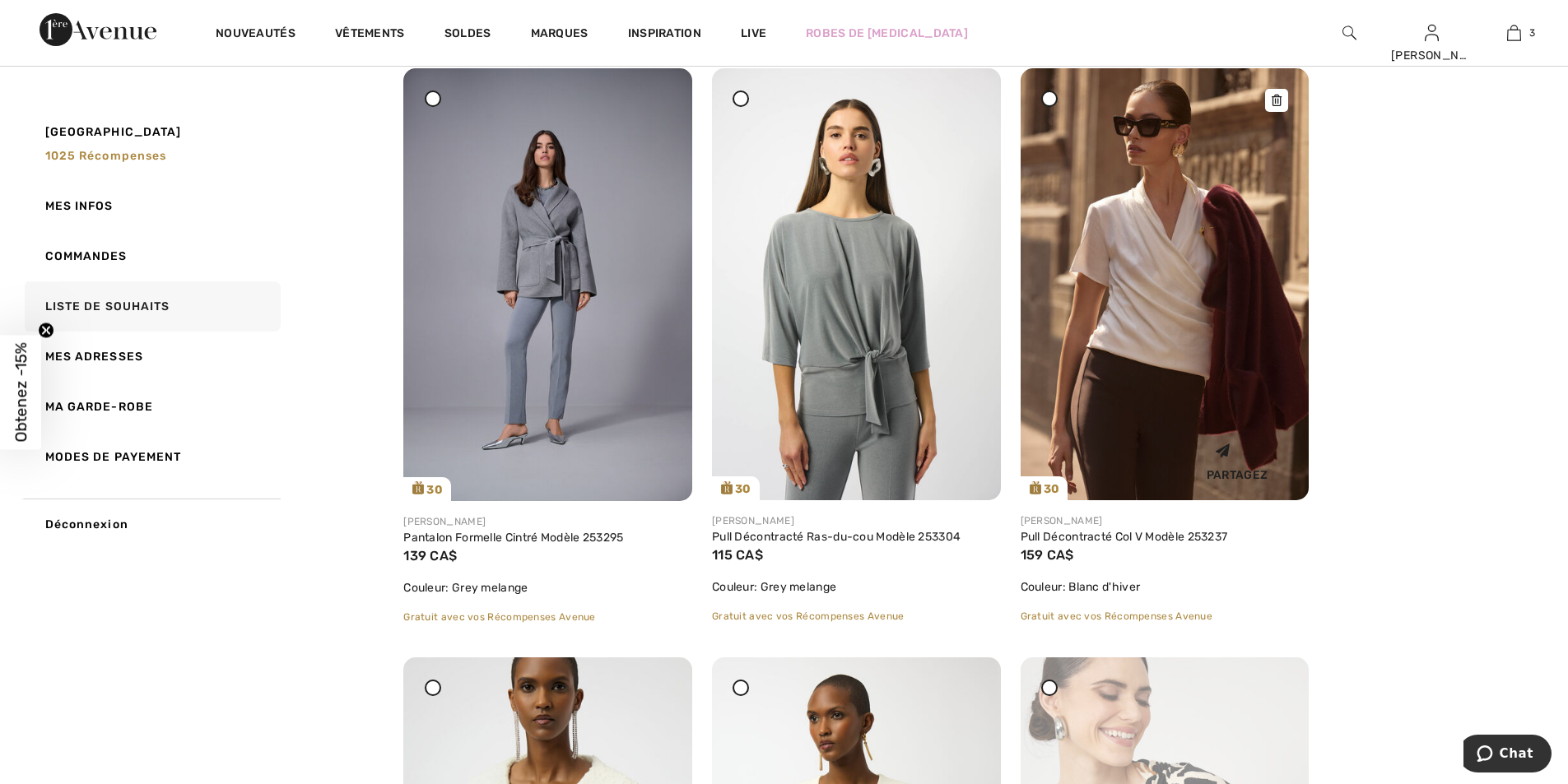
click at [1198, 386] on img at bounding box center [1165, 284] width 289 height 432
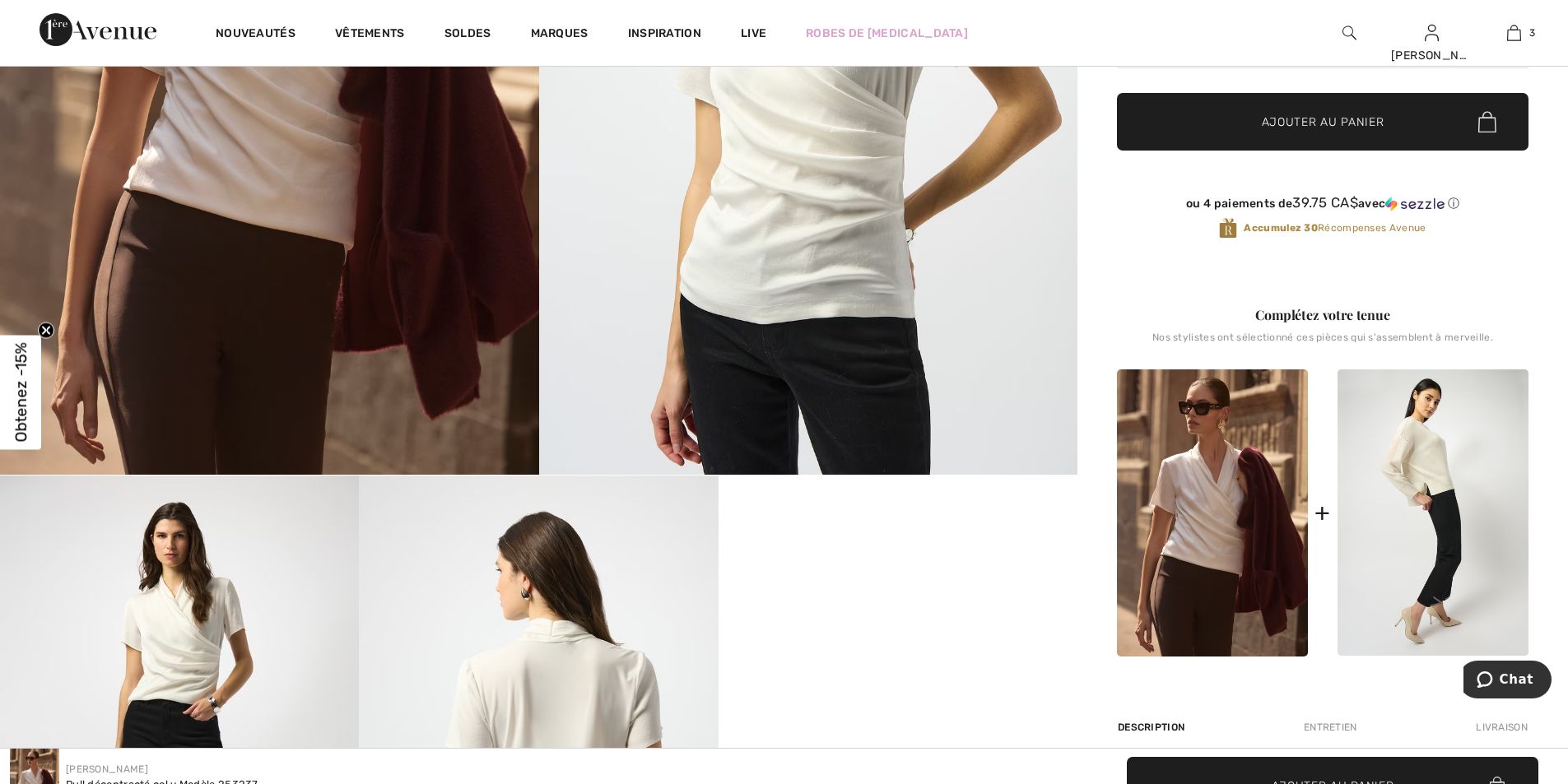
scroll to position [493, 0]
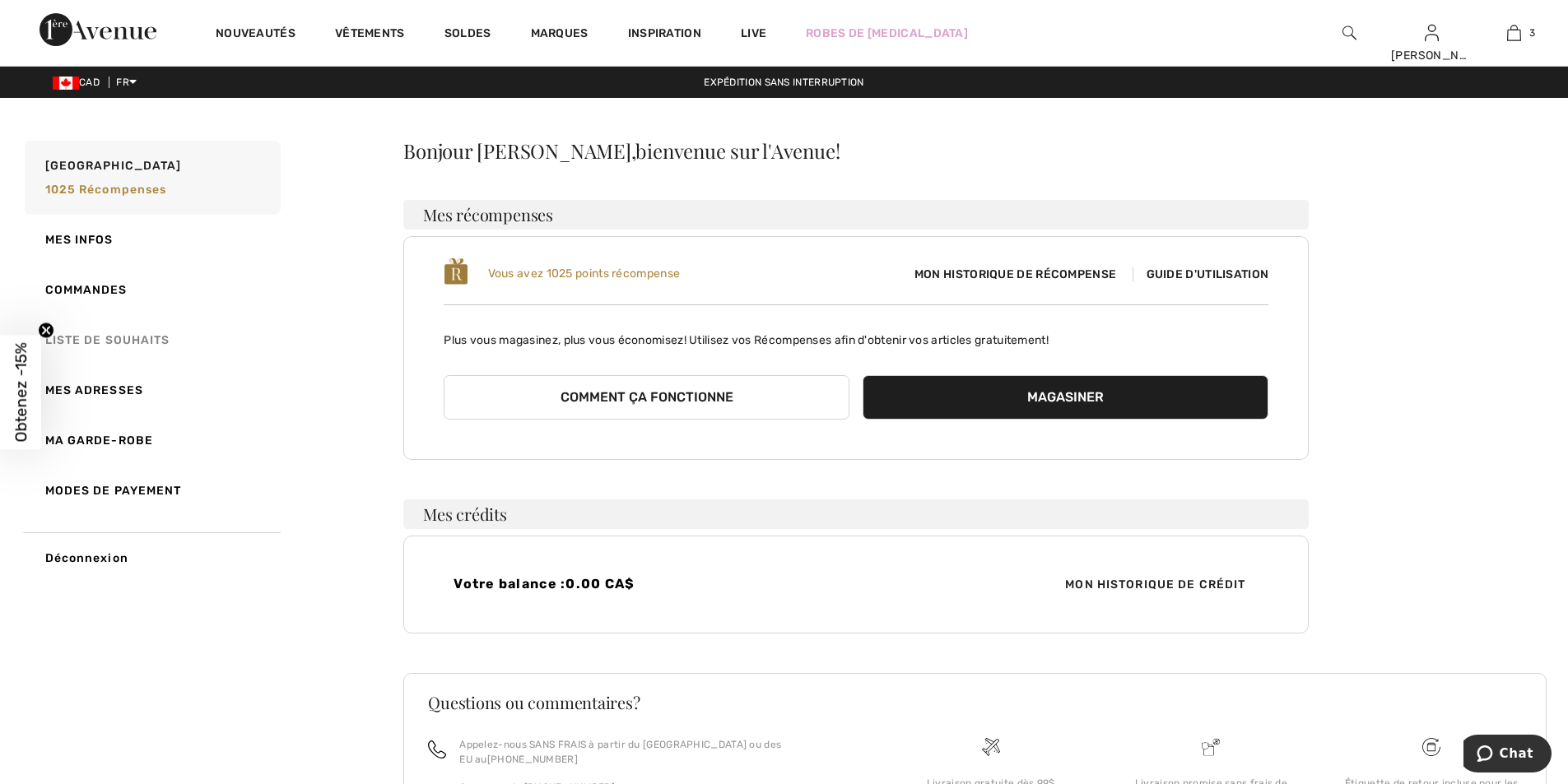
click at [90, 345] on link "Liste de souhaits" at bounding box center [151, 340] width 259 height 51
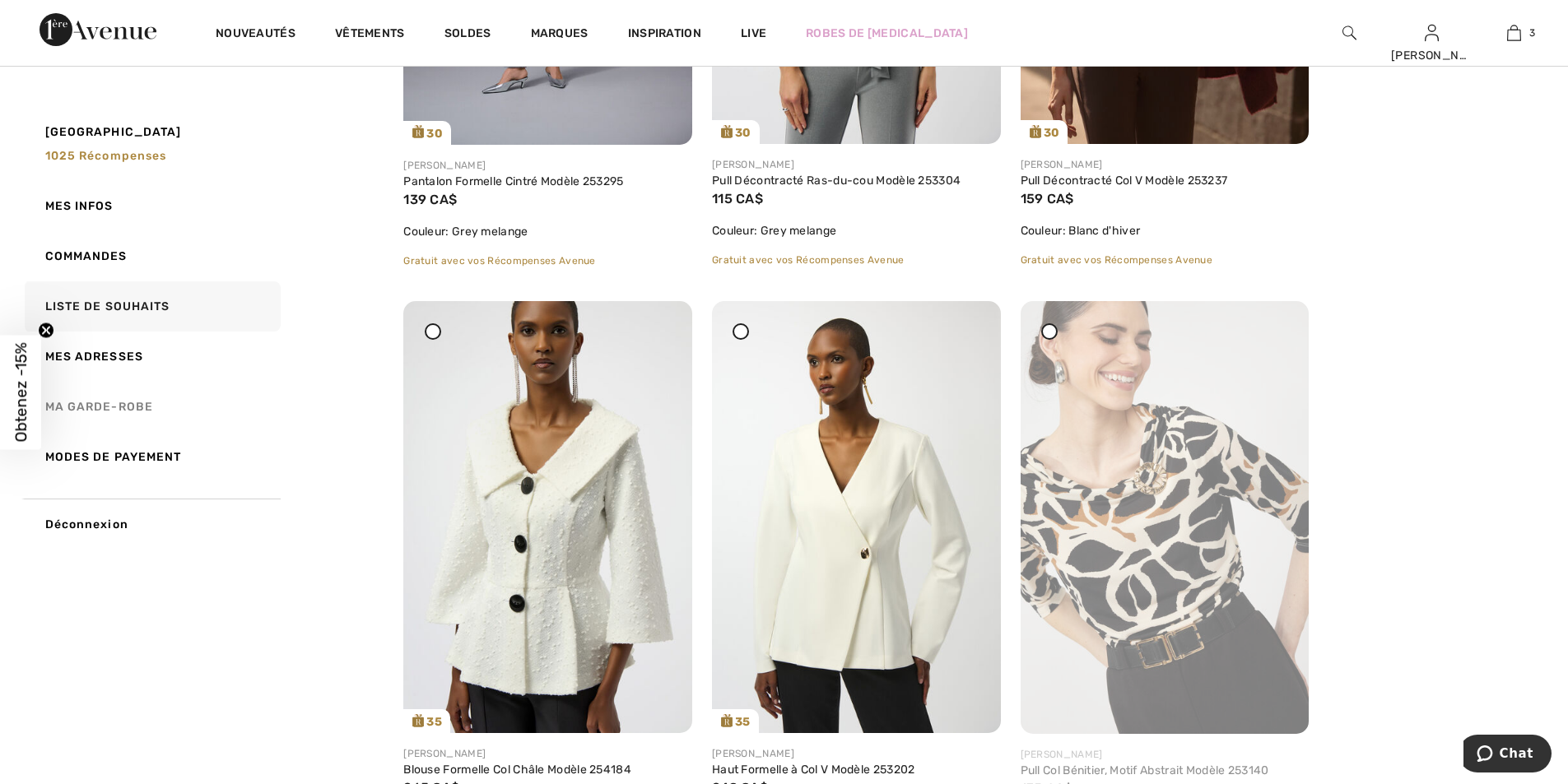
scroll to position [1672, 0]
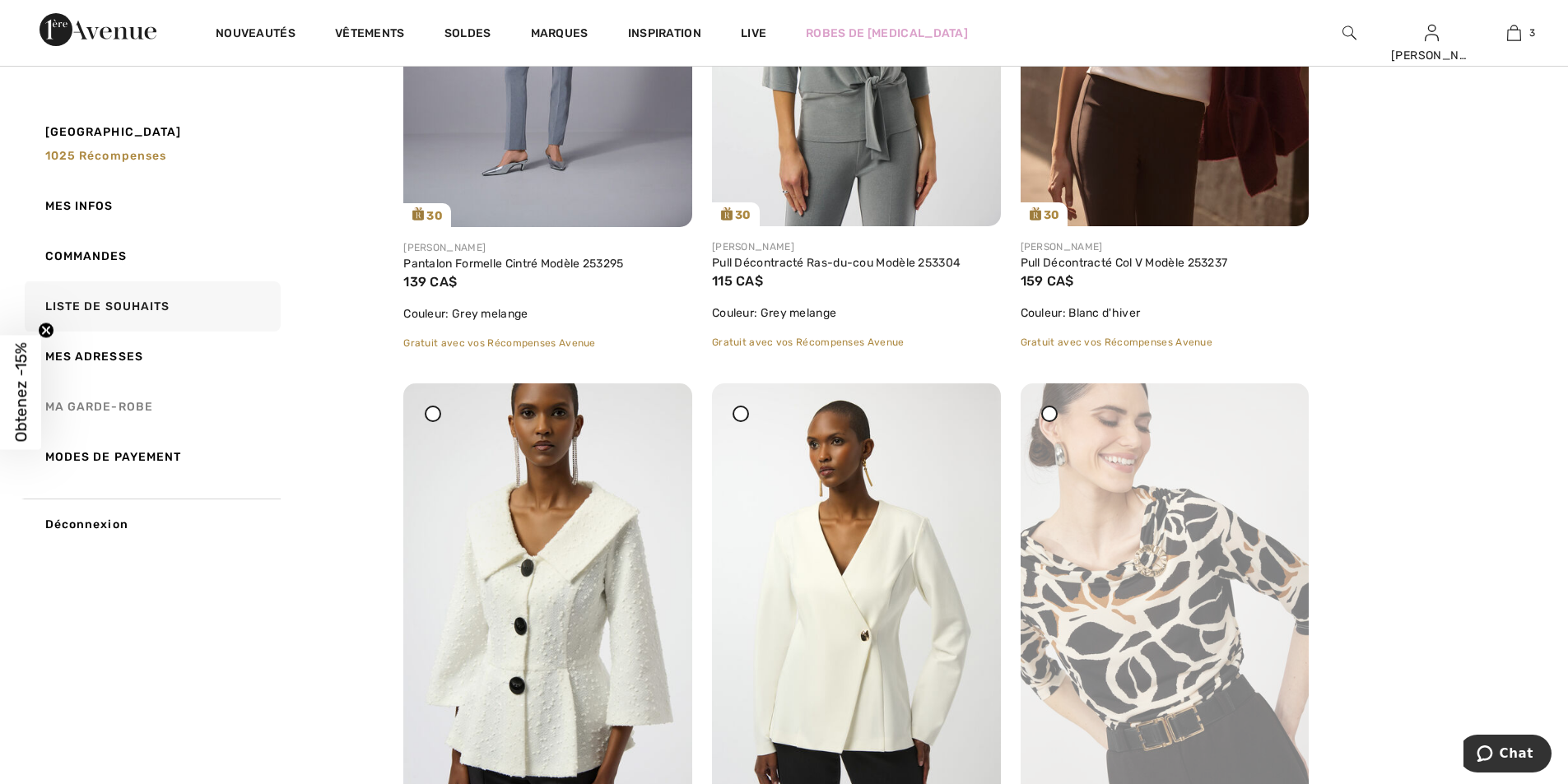
click at [124, 402] on link "Ma garde-robe" at bounding box center [151, 406] width 259 height 51
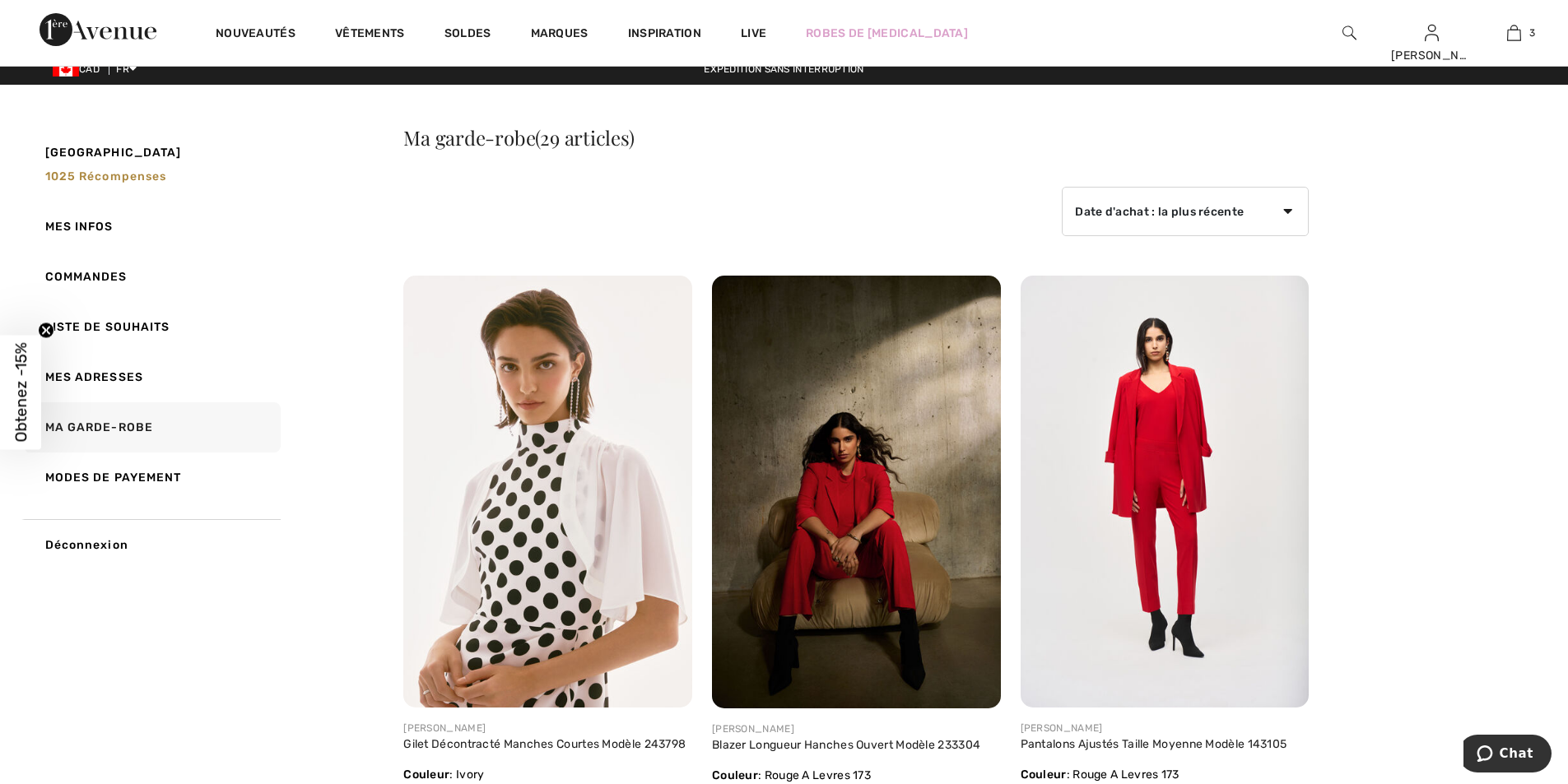
scroll to position [0, 0]
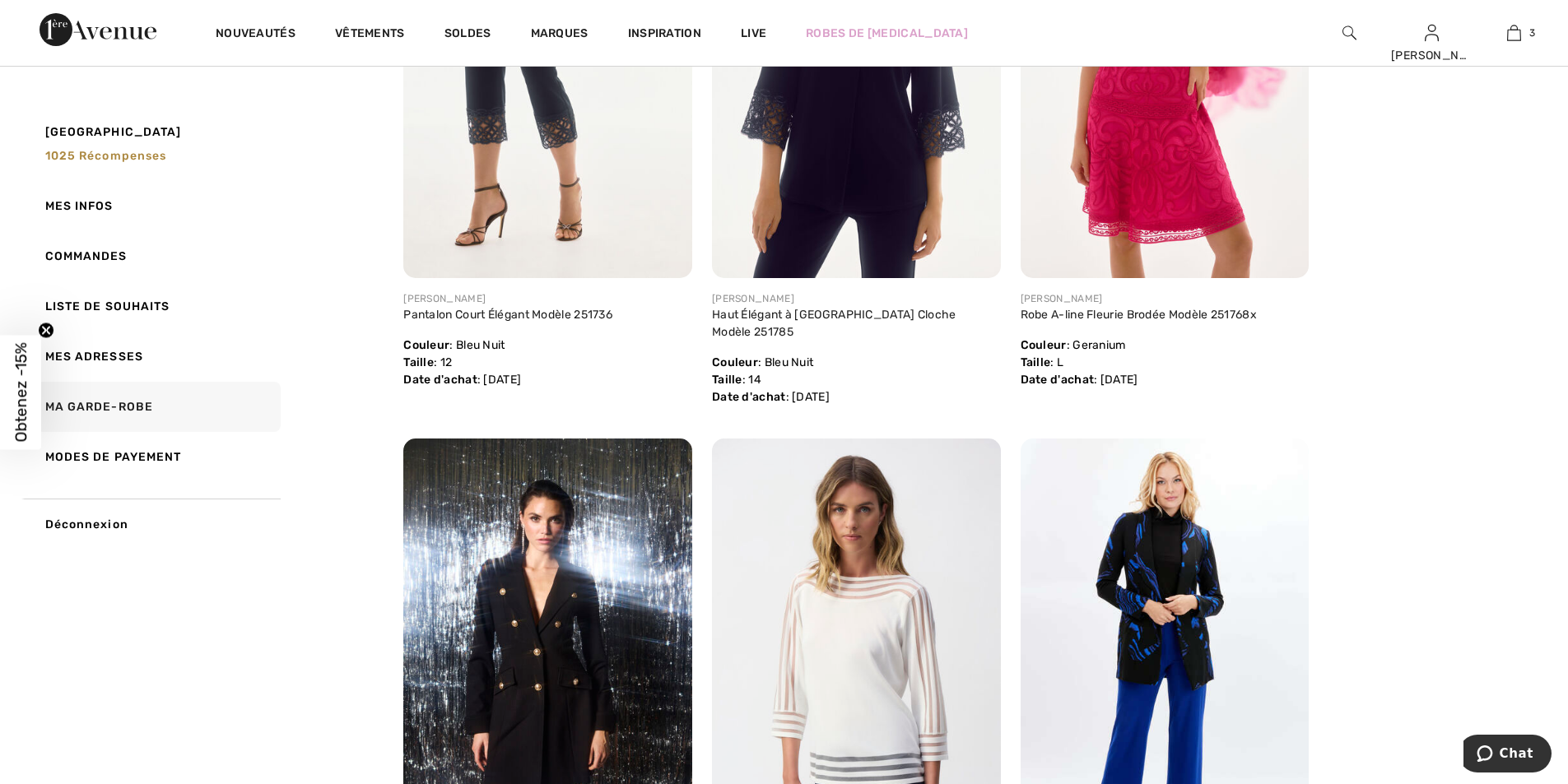
scroll to position [987, 0]
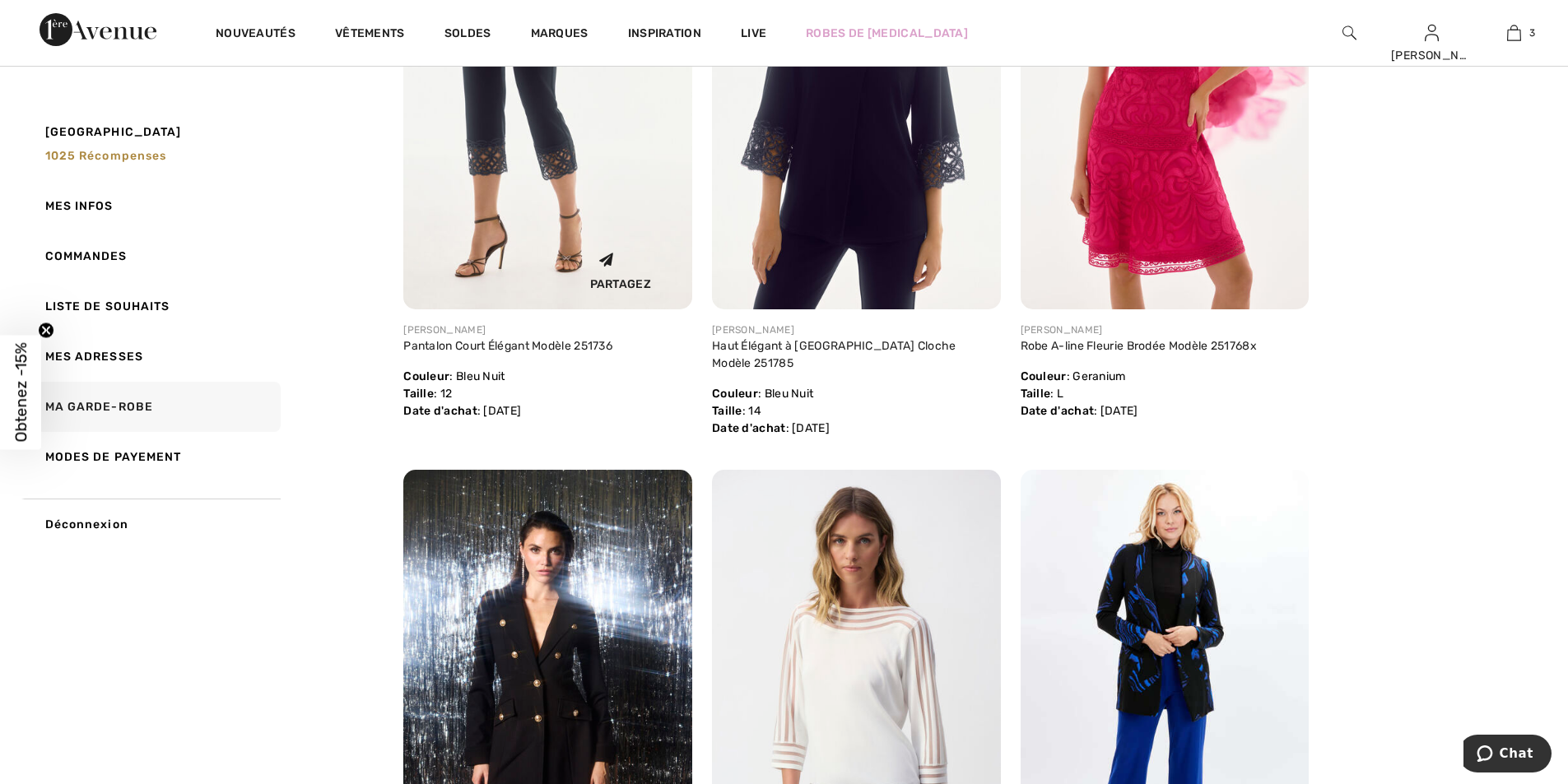
click at [522, 200] on img at bounding box center [548, 93] width 289 height 432
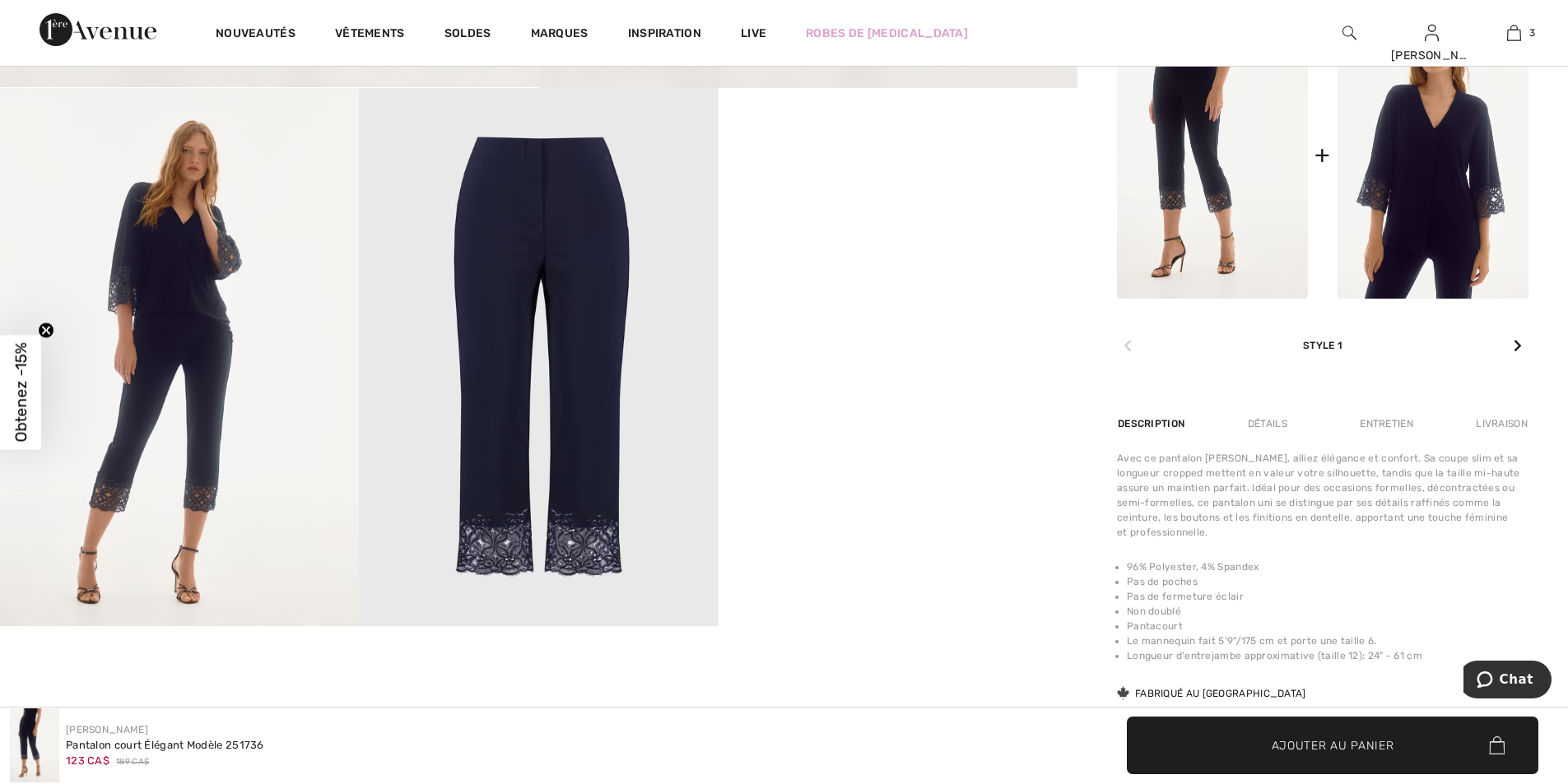
scroll to position [987, 0]
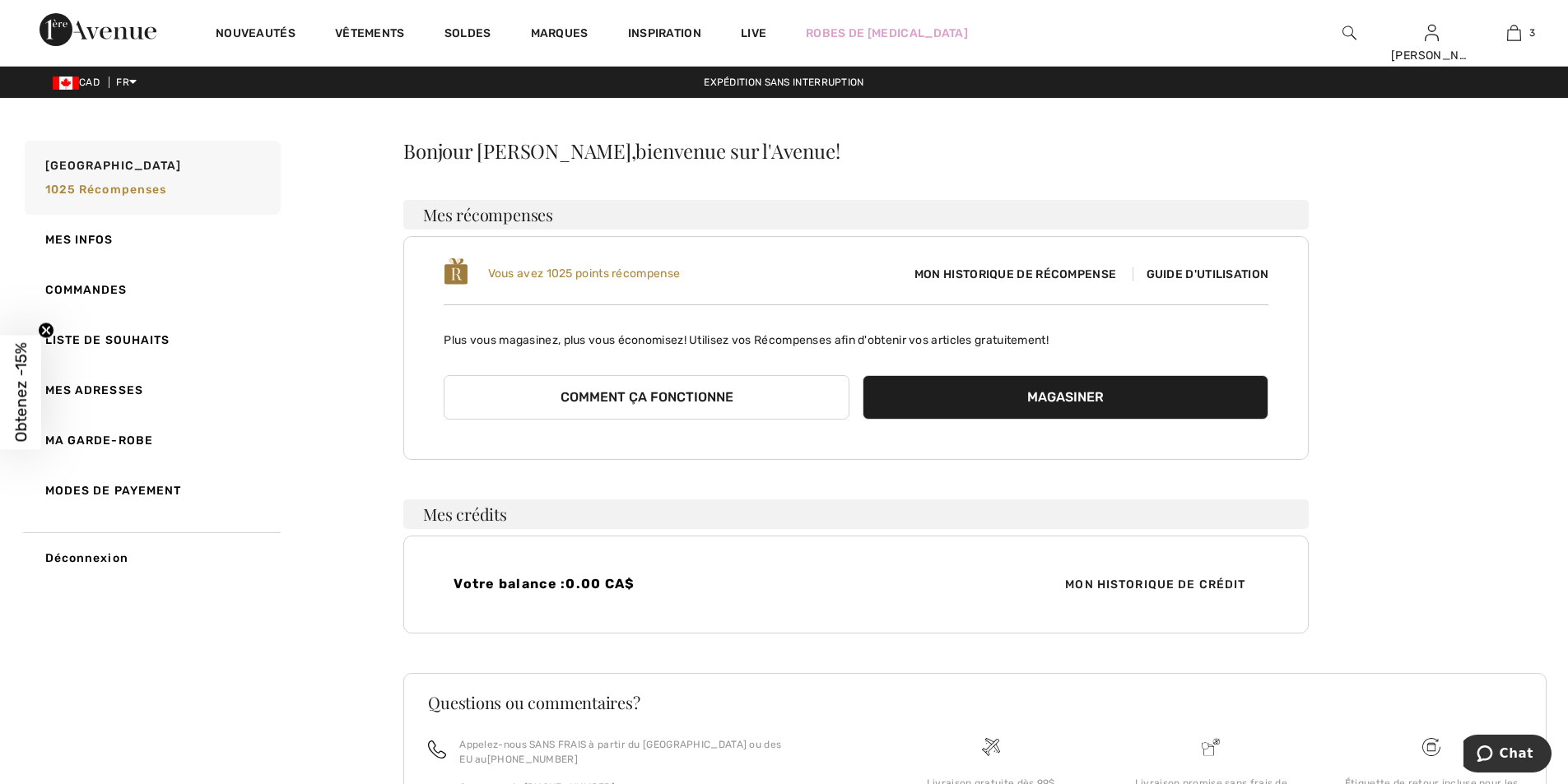
click at [105, 444] on link "Ma garde-robe" at bounding box center [151, 440] width 259 height 51
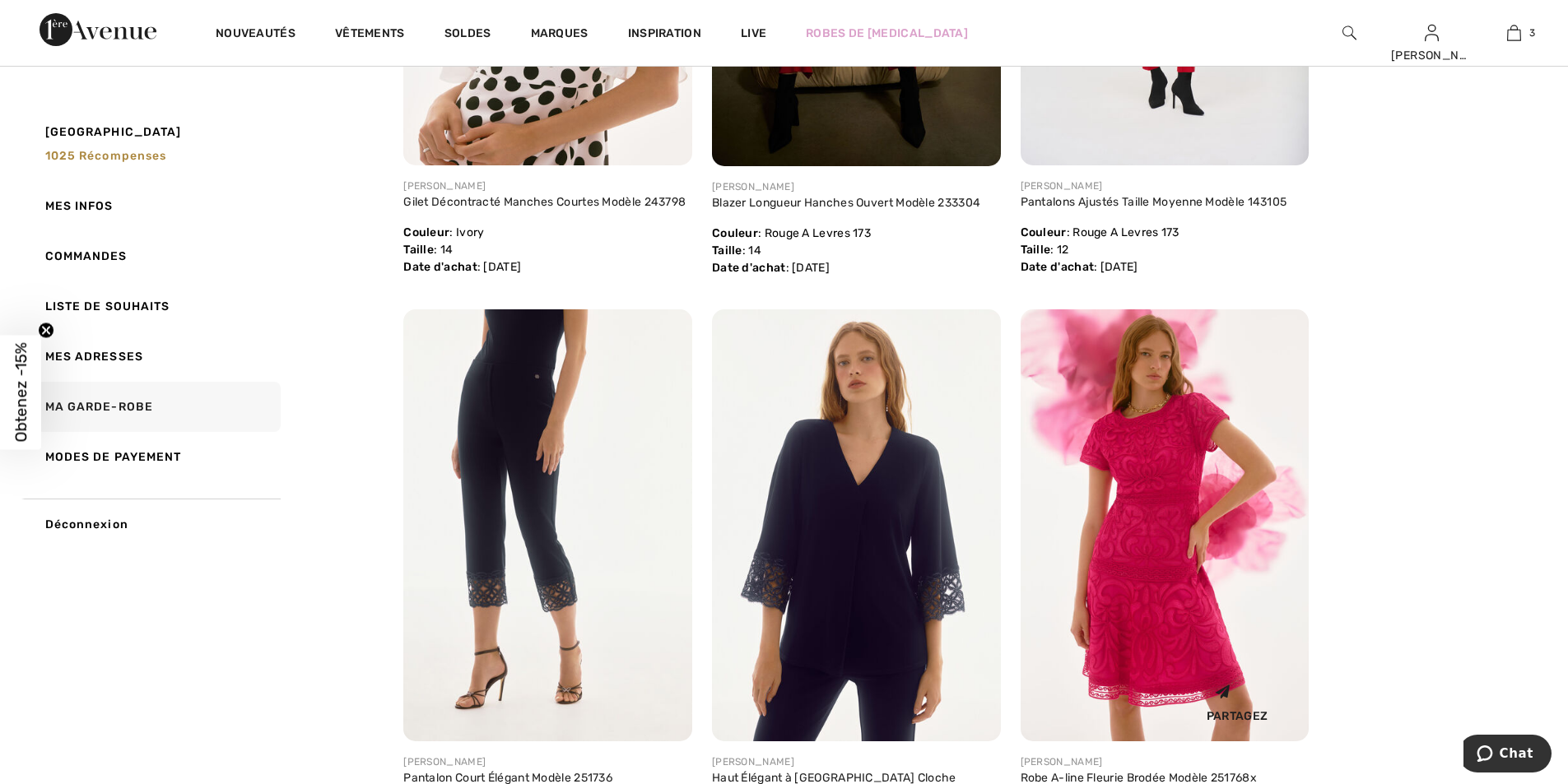
scroll to position [576, 0]
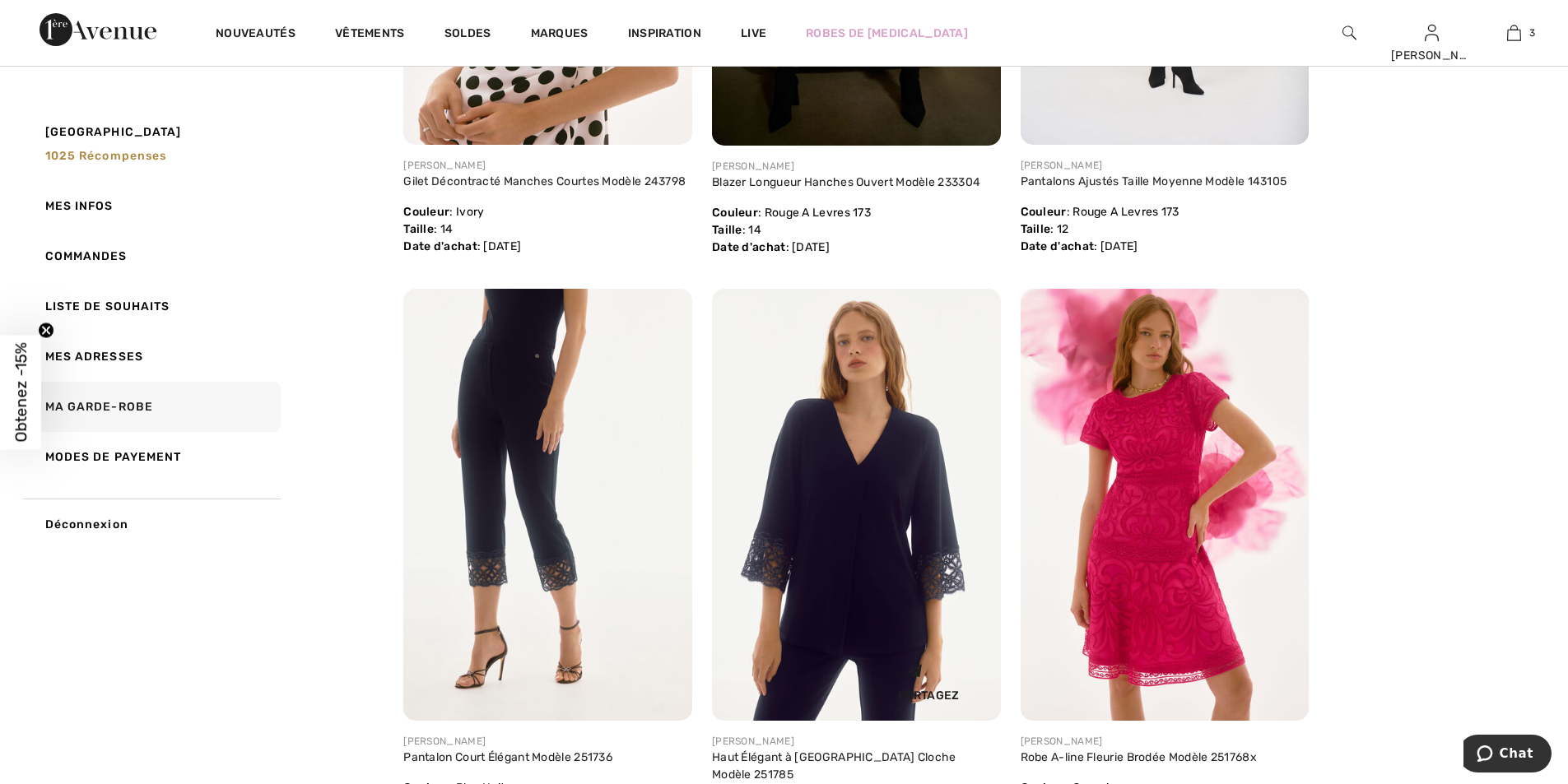
click at [855, 572] on img at bounding box center [856, 505] width 289 height 432
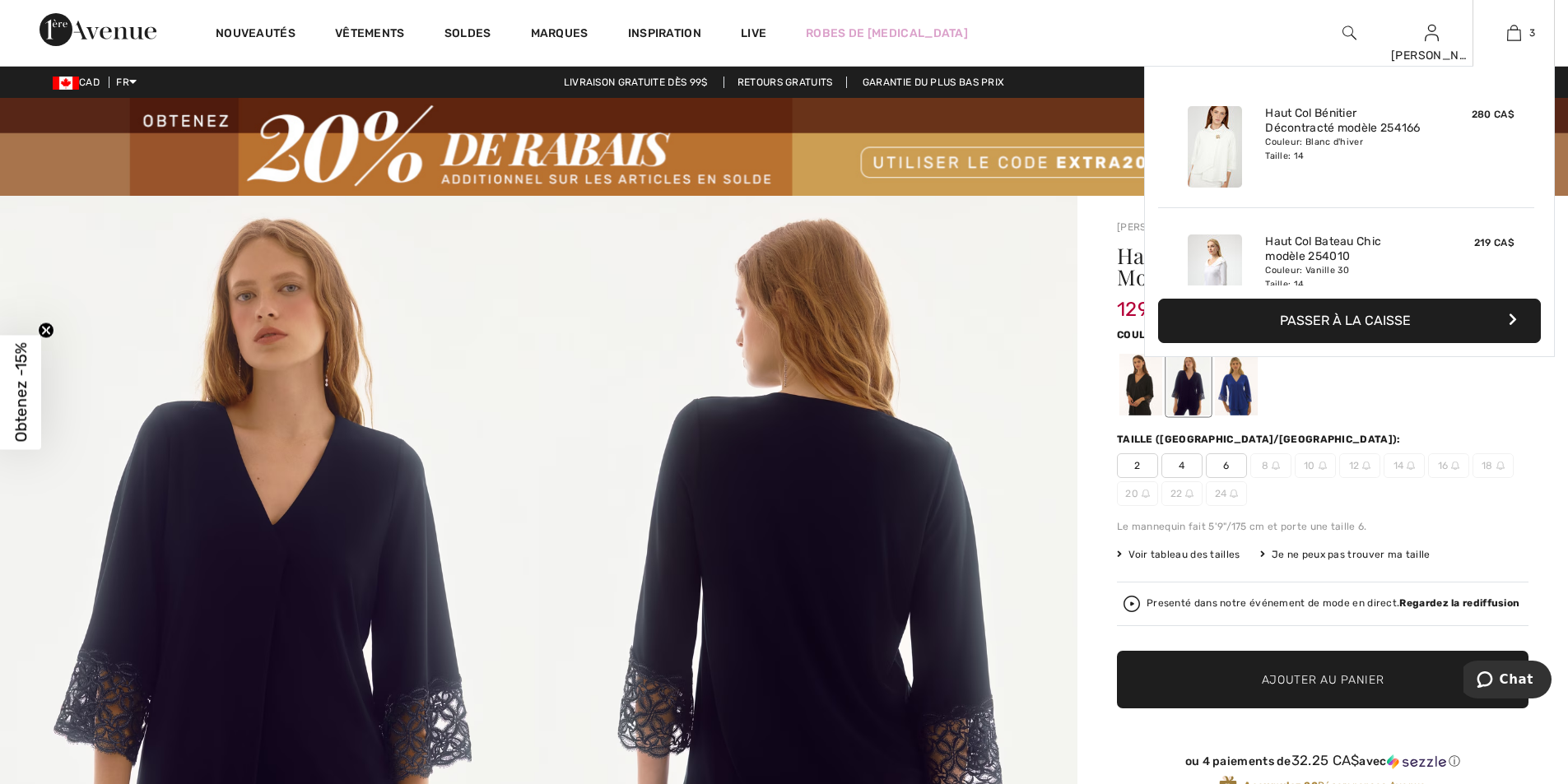
click at [1355, 318] on button "Passer à la caisse" at bounding box center [1349, 321] width 382 height 44
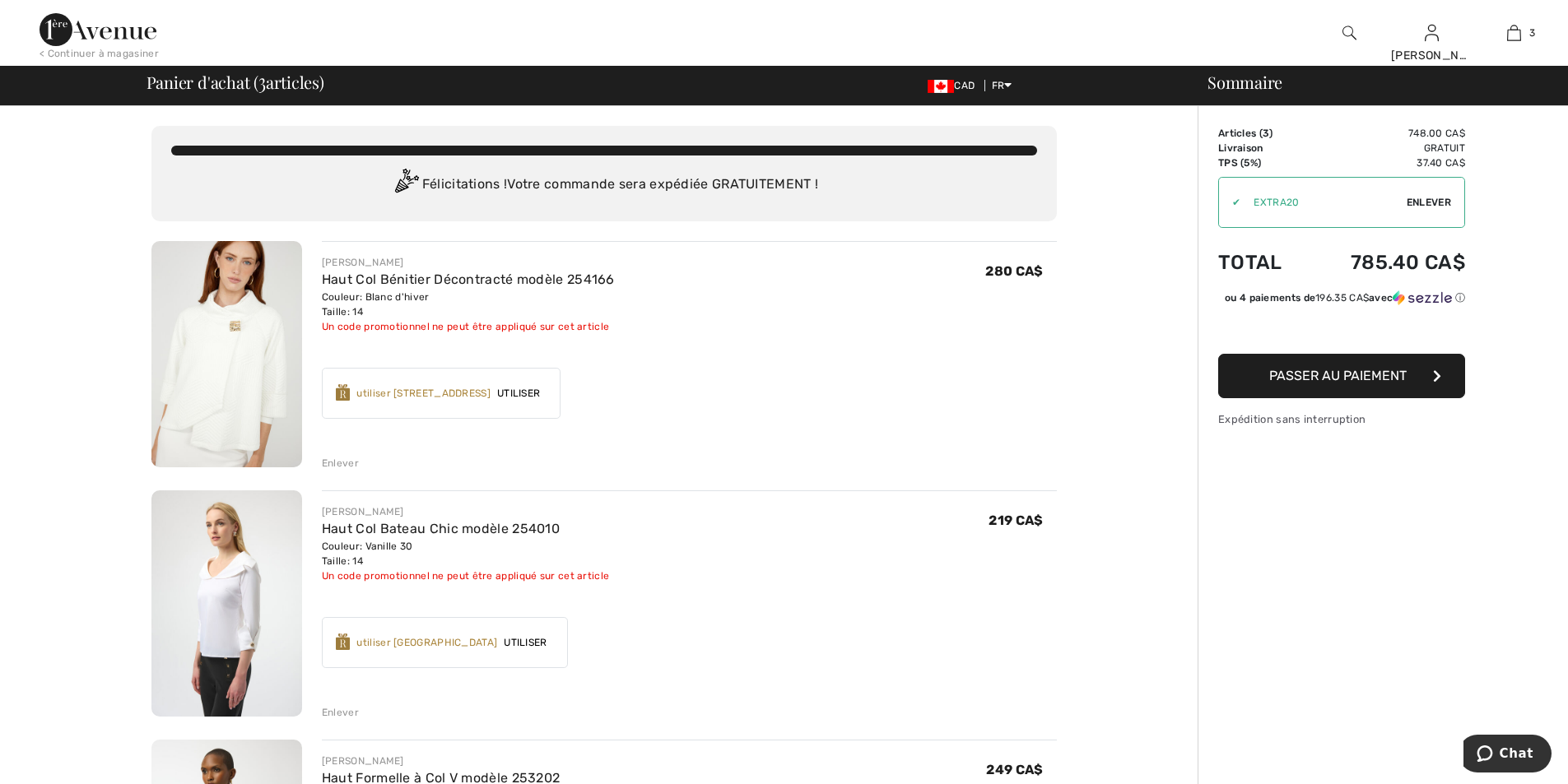
click at [326, 463] on div "Enlever" at bounding box center [341, 463] width 37 height 15
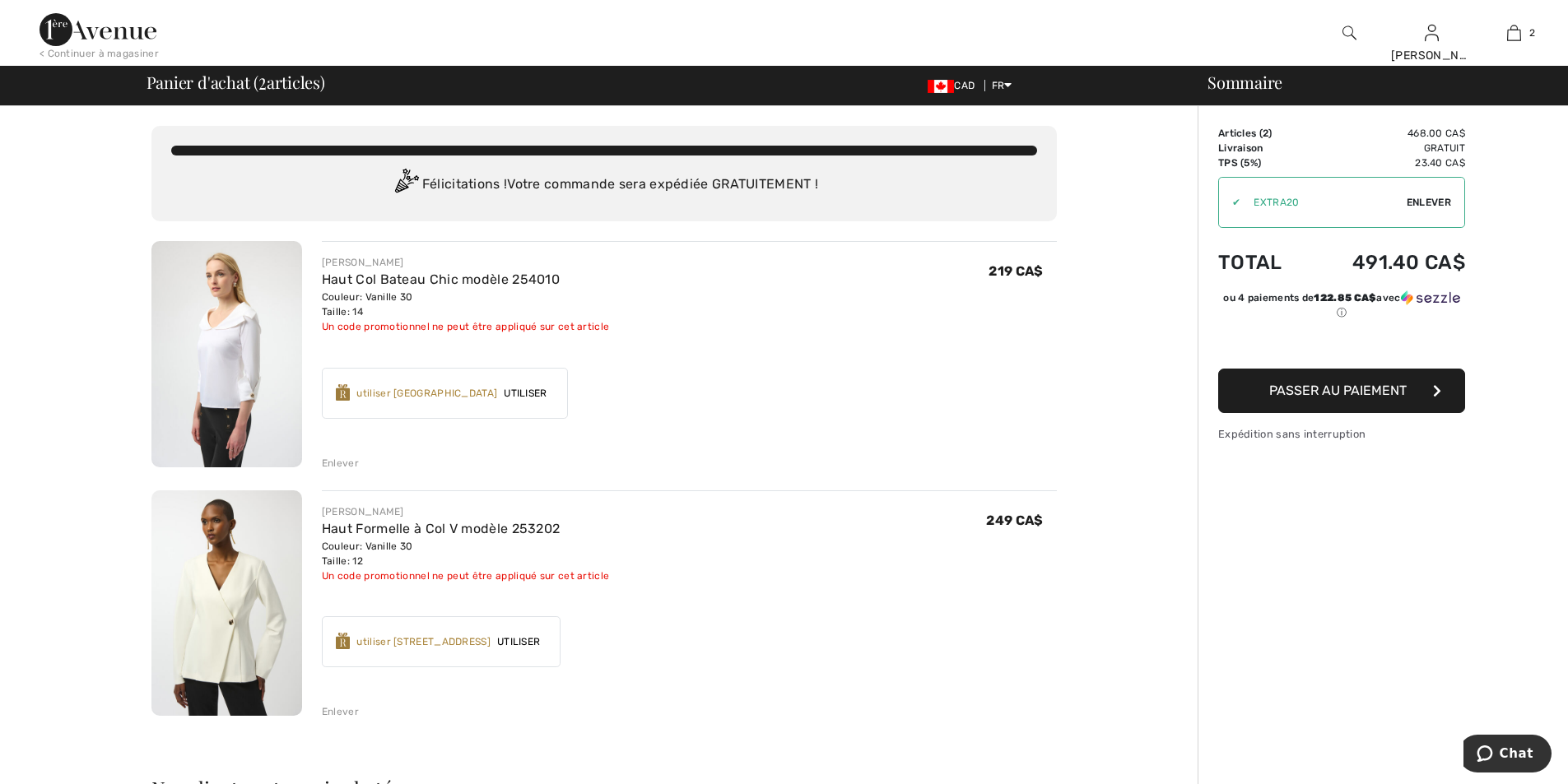
click at [333, 459] on div "Enlever" at bounding box center [341, 463] width 37 height 15
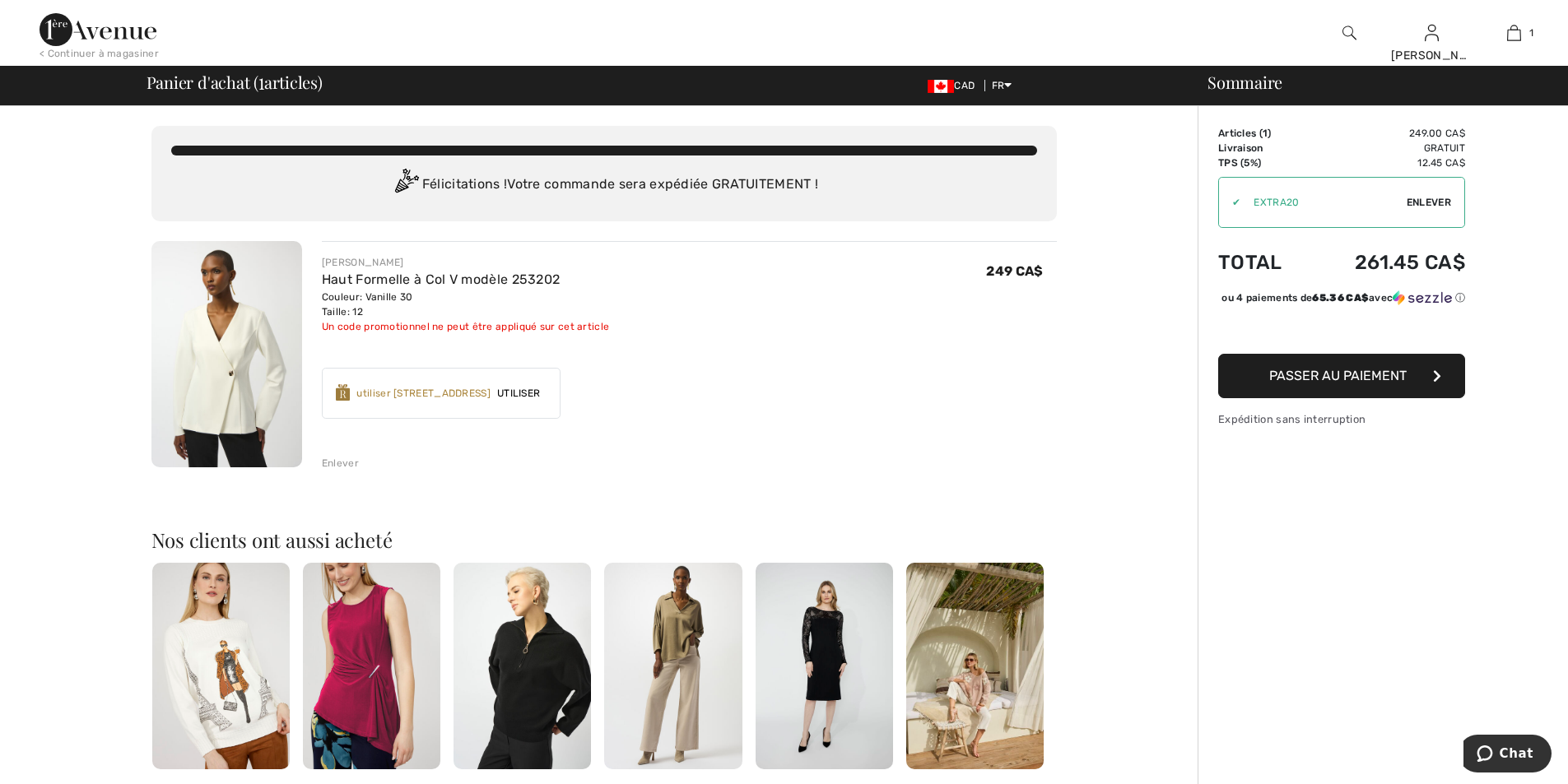
click at [331, 469] on div "Enlever" at bounding box center [341, 463] width 37 height 15
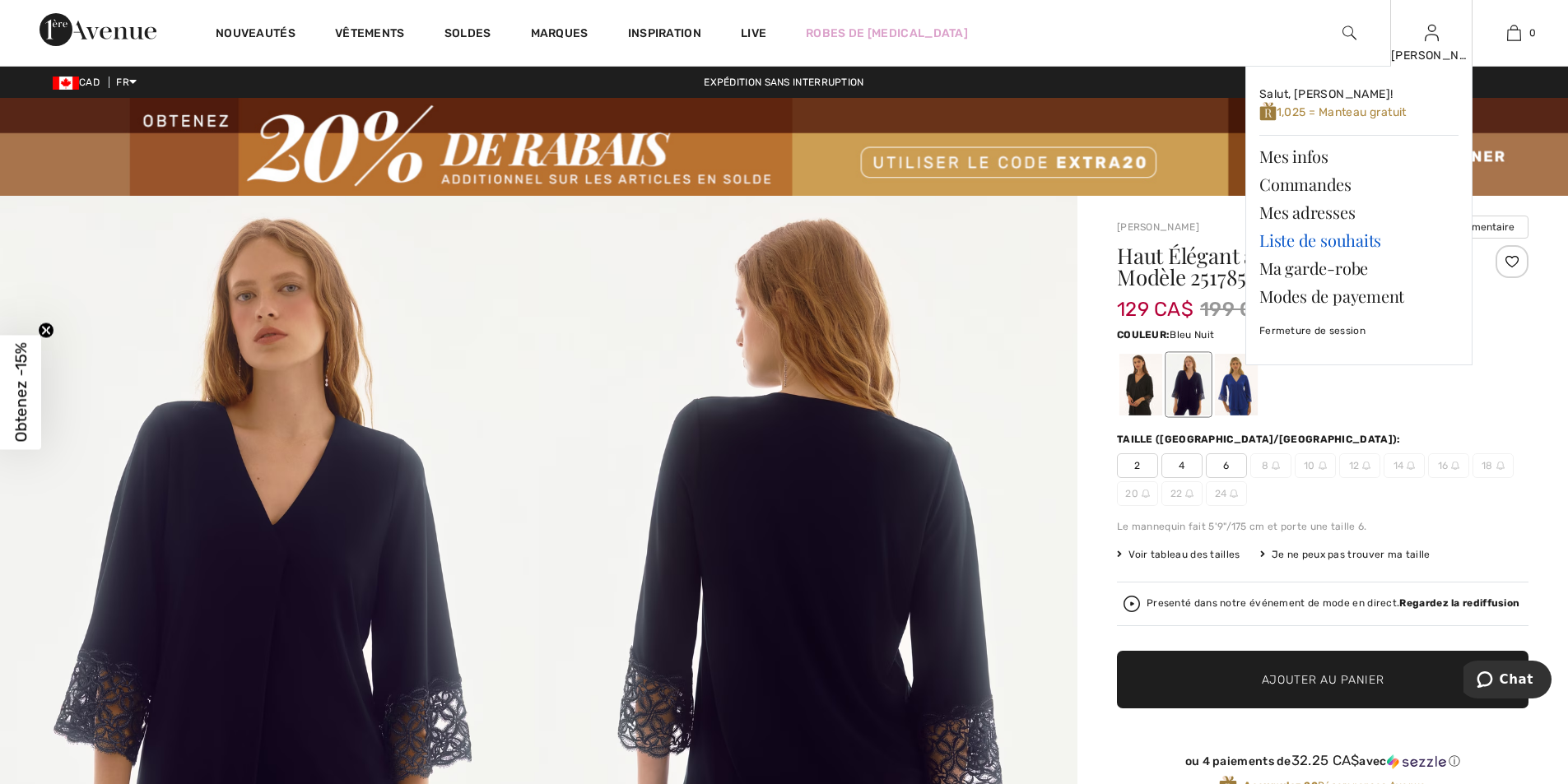
click at [1336, 245] on link "Liste de souhaits" at bounding box center [1359, 240] width 199 height 28
